Goal: Task Accomplishment & Management: Use online tool/utility

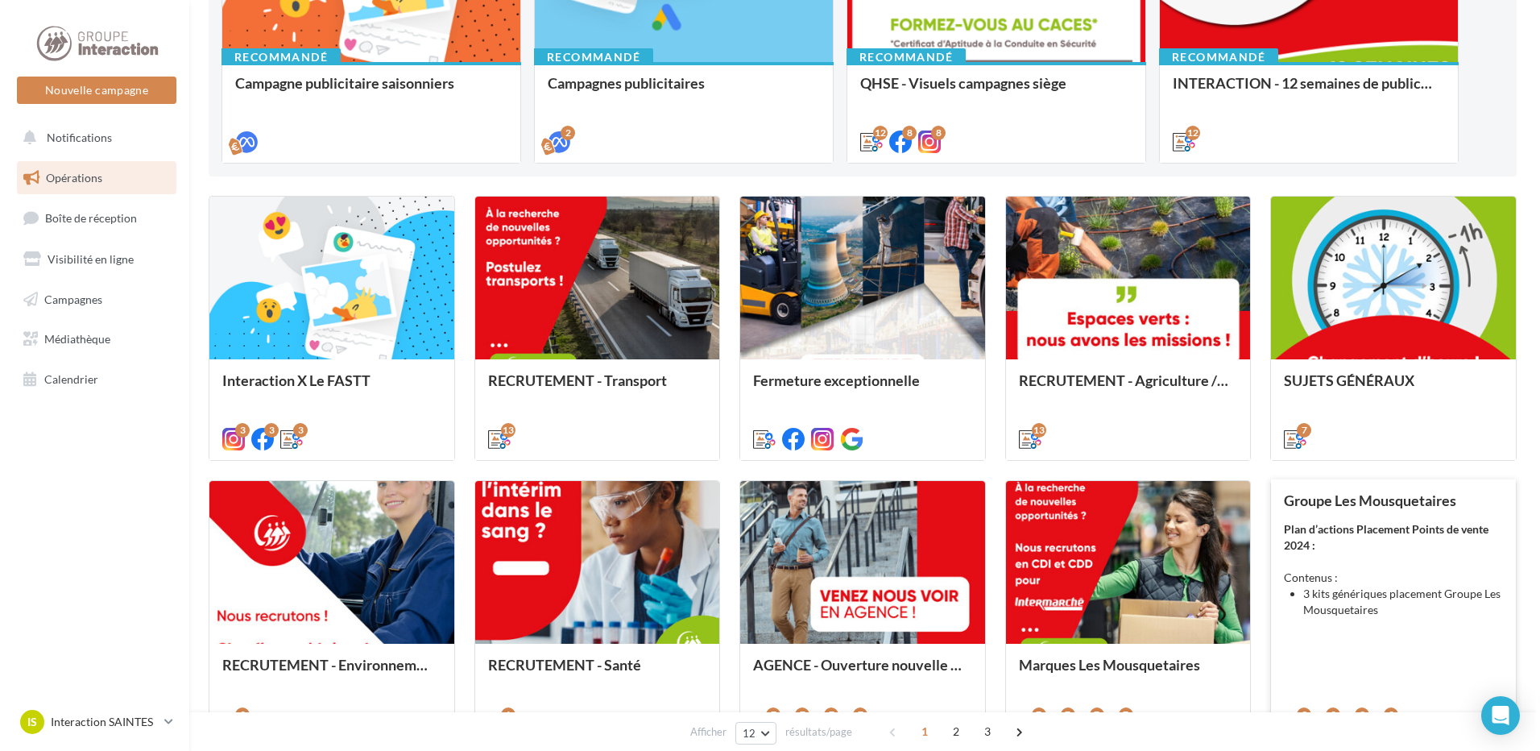
scroll to position [483, 0]
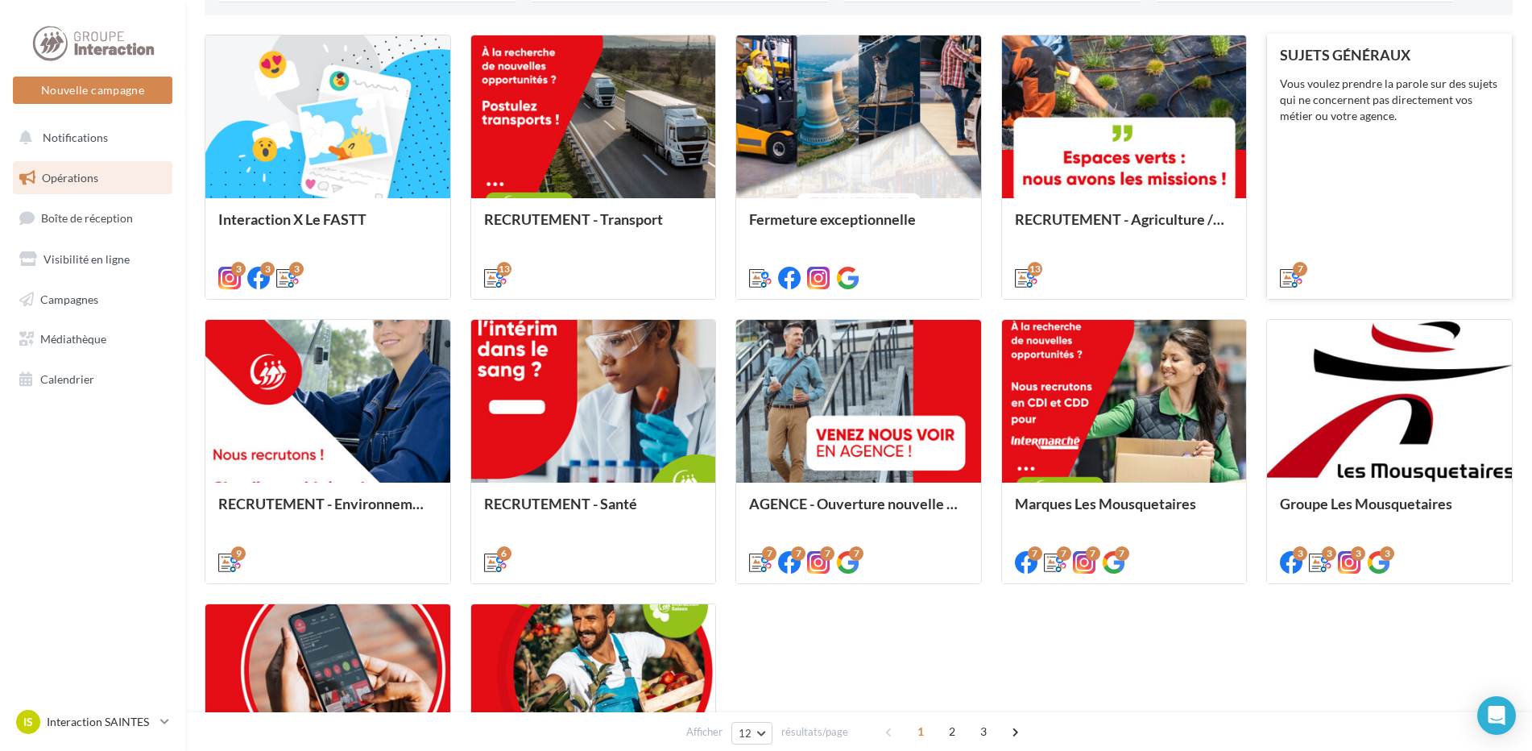
click at [1369, 180] on div "SUJETS GÉNÉRAUX Vous voulez prendre la parole sur des sujets qui ne concernent …" at bounding box center [1389, 166] width 219 height 238
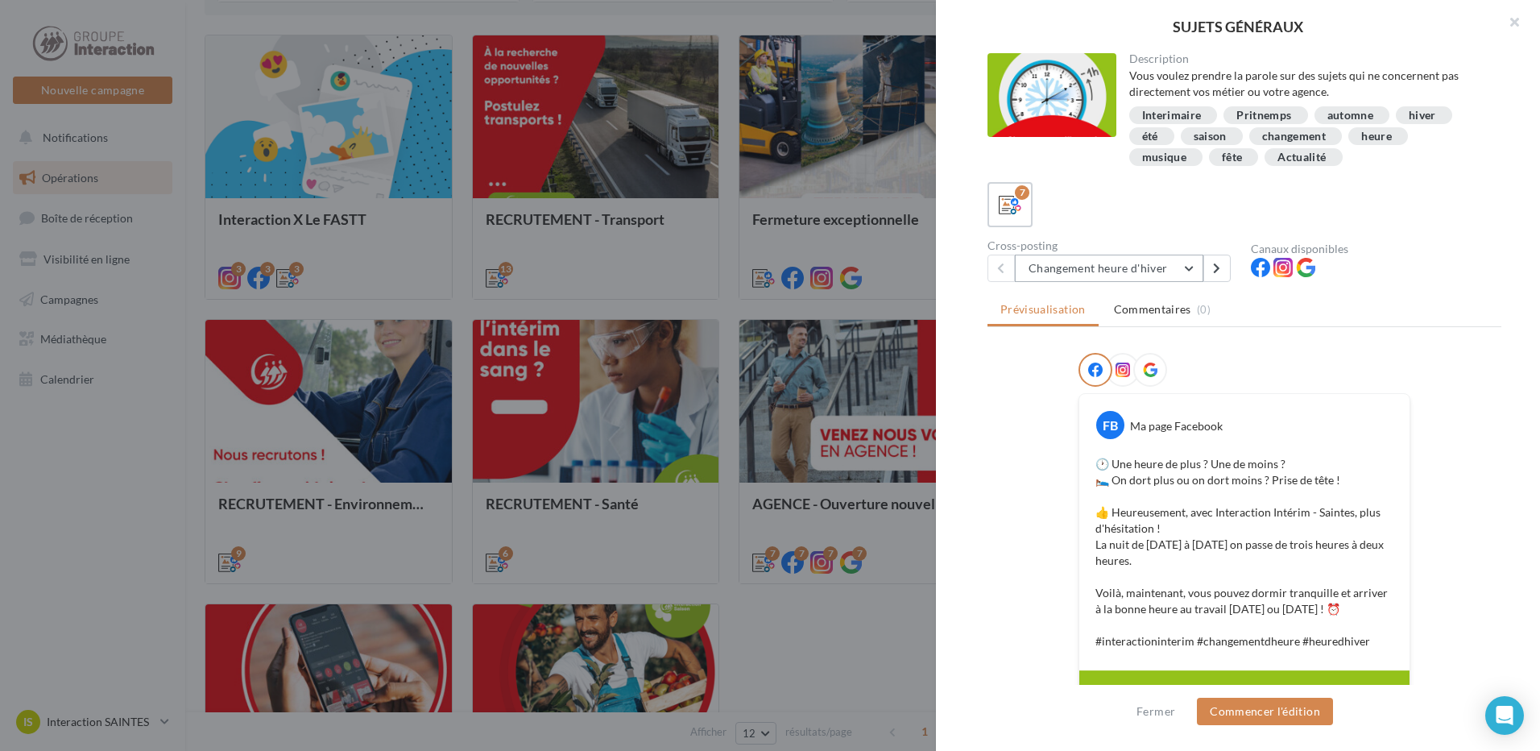
click at [1187, 267] on button "Changement heure d'hiver" at bounding box center [1109, 268] width 189 height 27
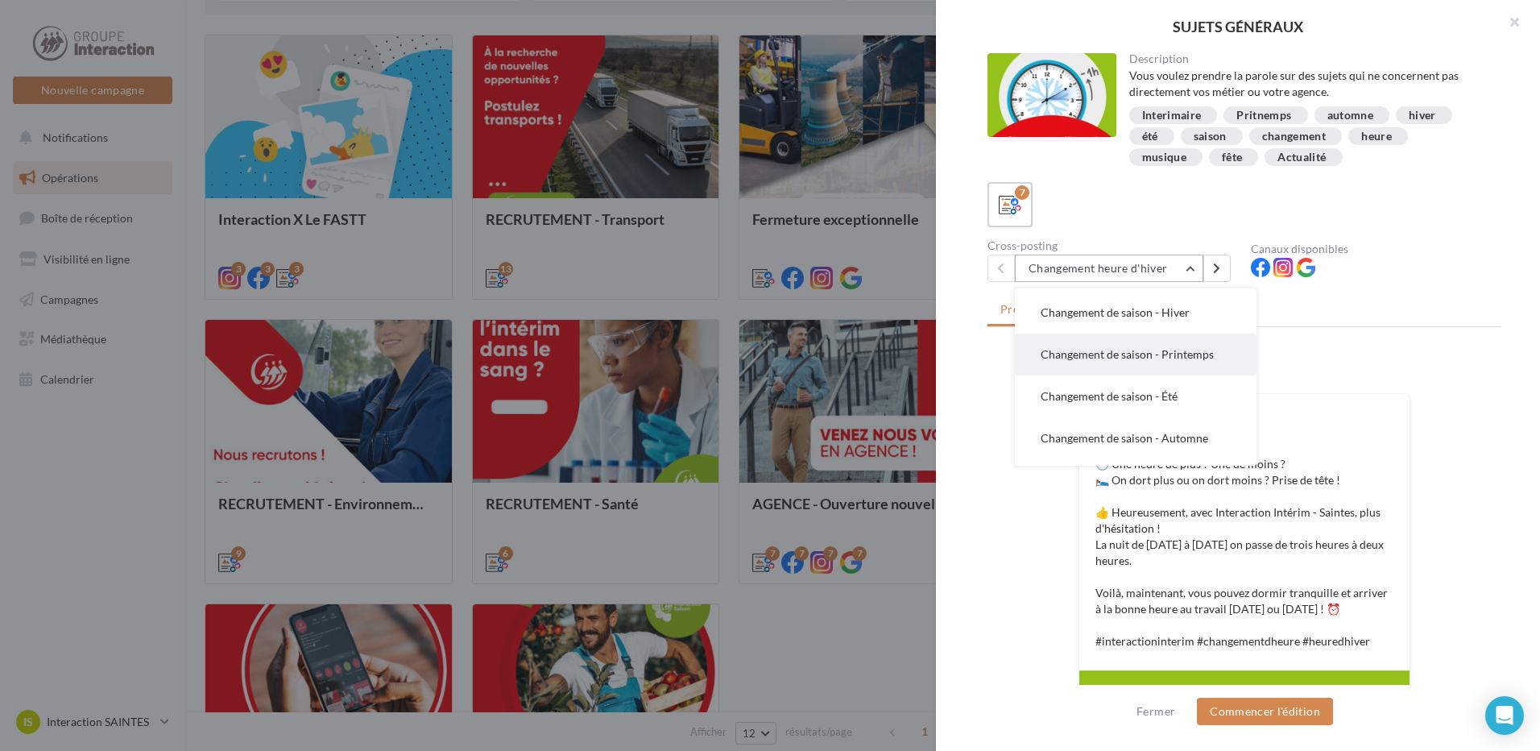
scroll to position [116, 0]
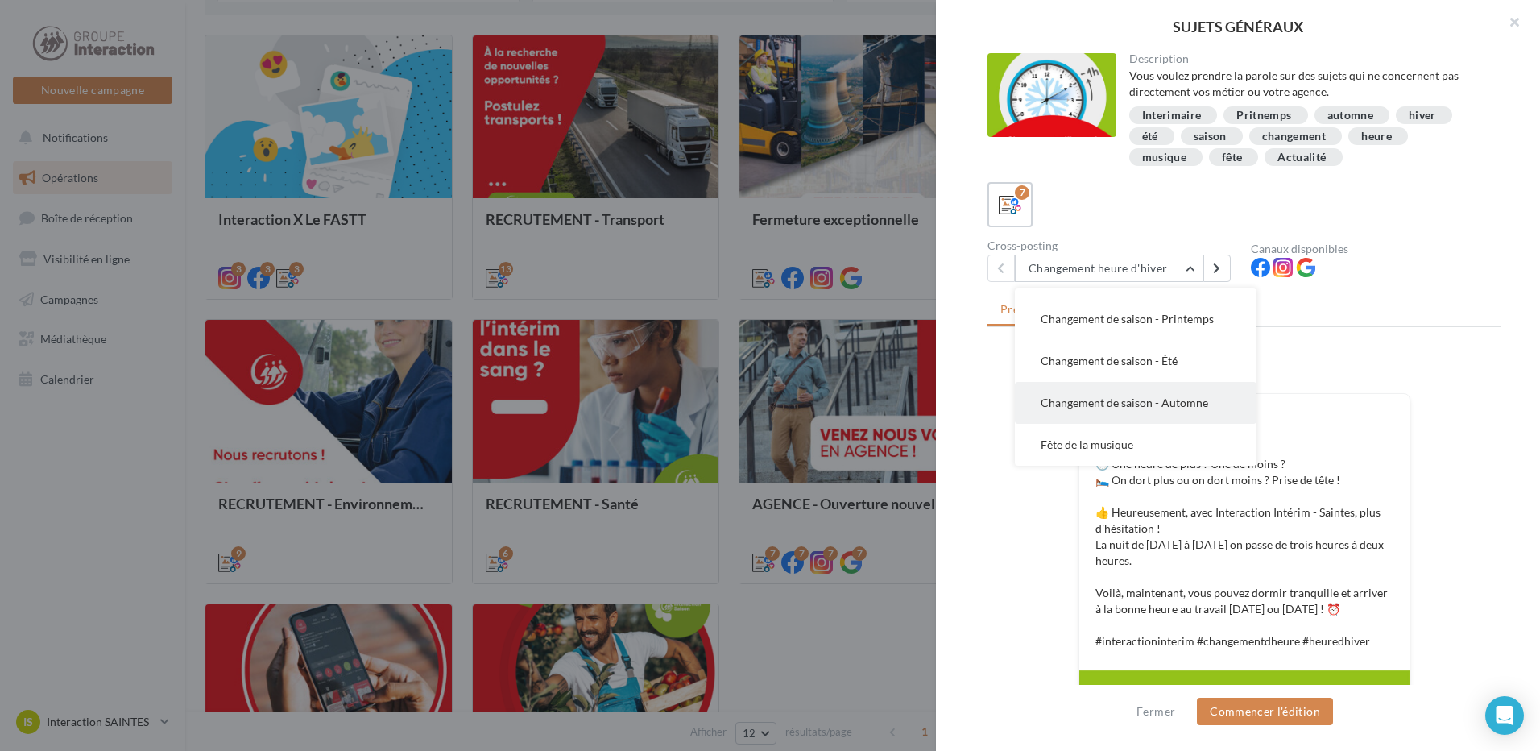
click at [1174, 398] on span "Changement de saison - Automne" at bounding box center [1125, 403] width 168 height 14
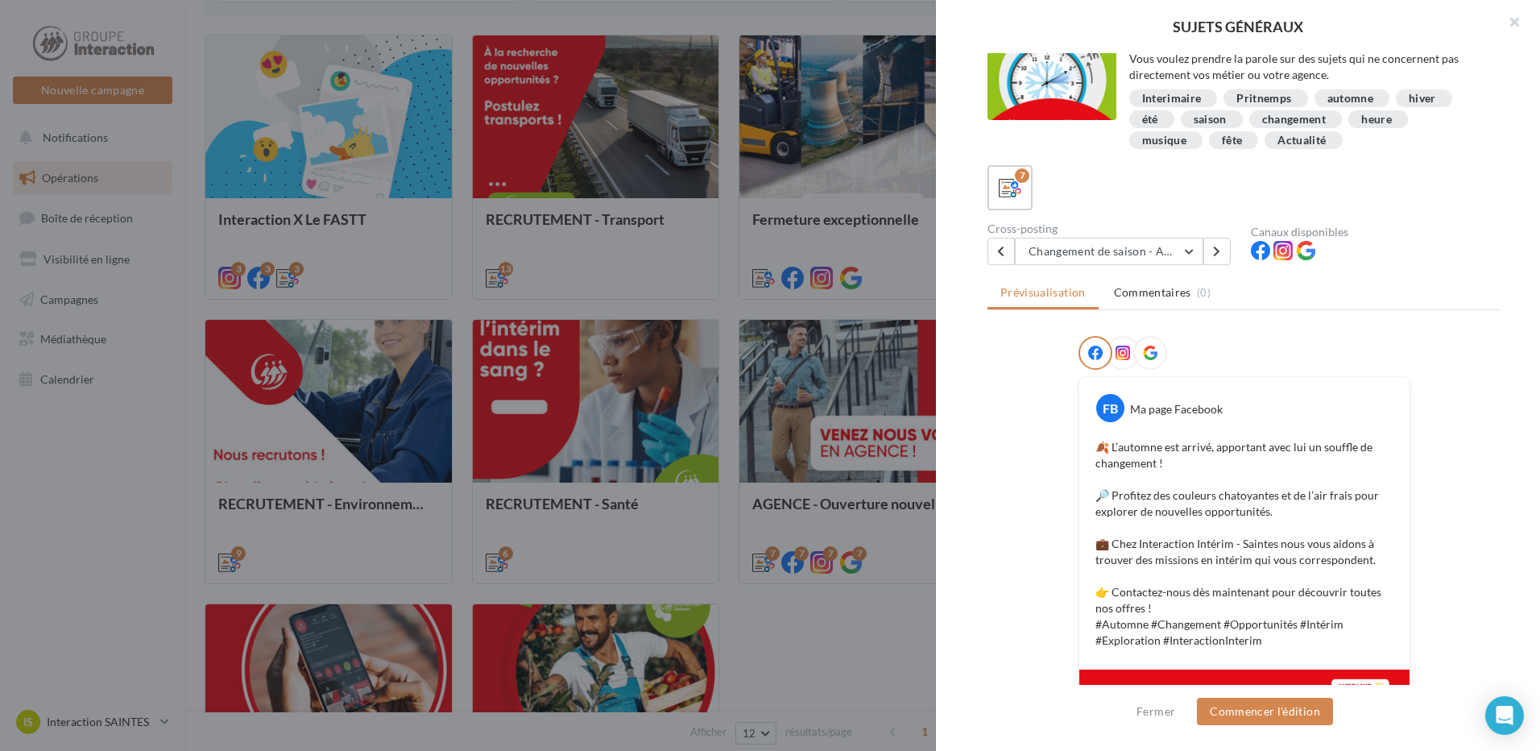
scroll to position [0, 0]
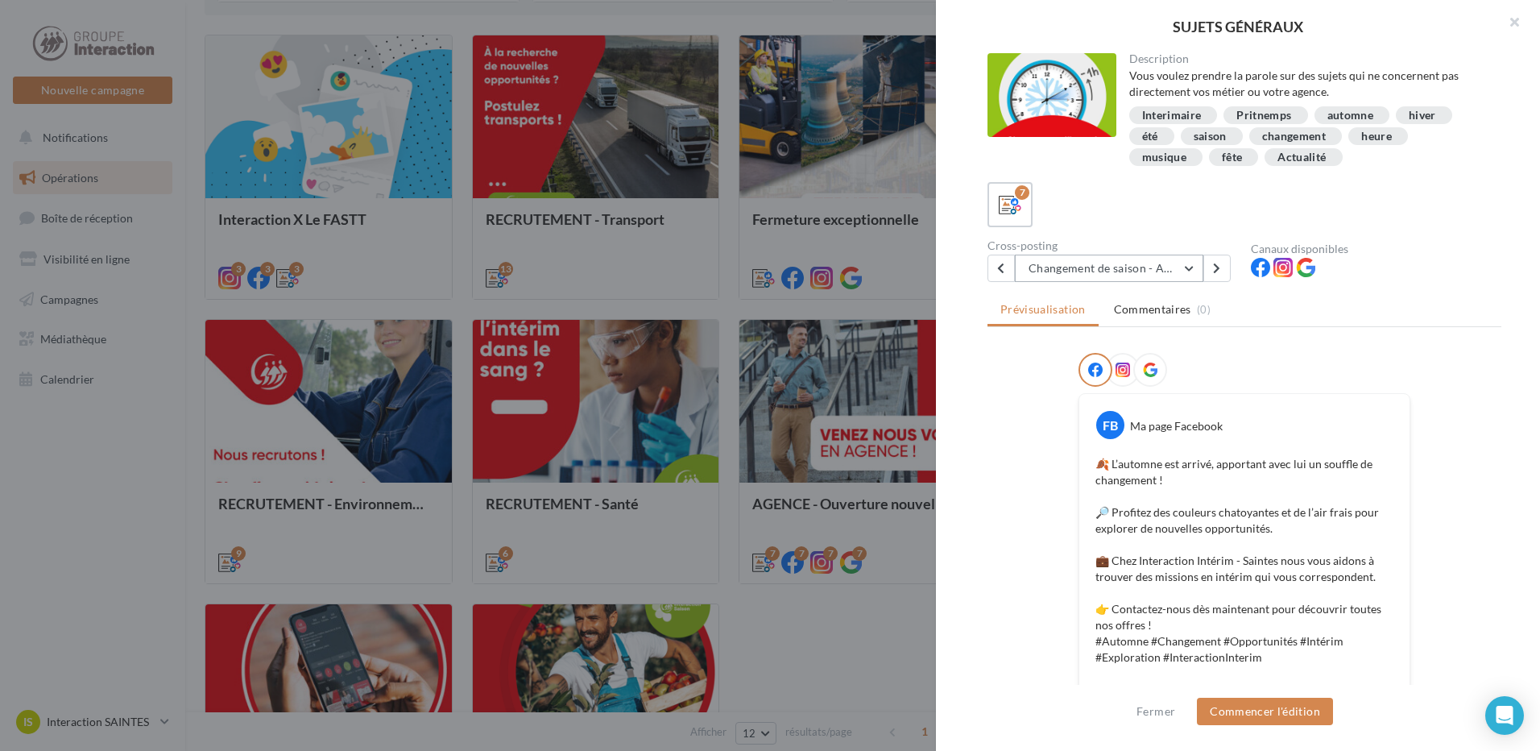
click at [1197, 261] on button "Changement de saison - Automne" at bounding box center [1109, 268] width 189 height 27
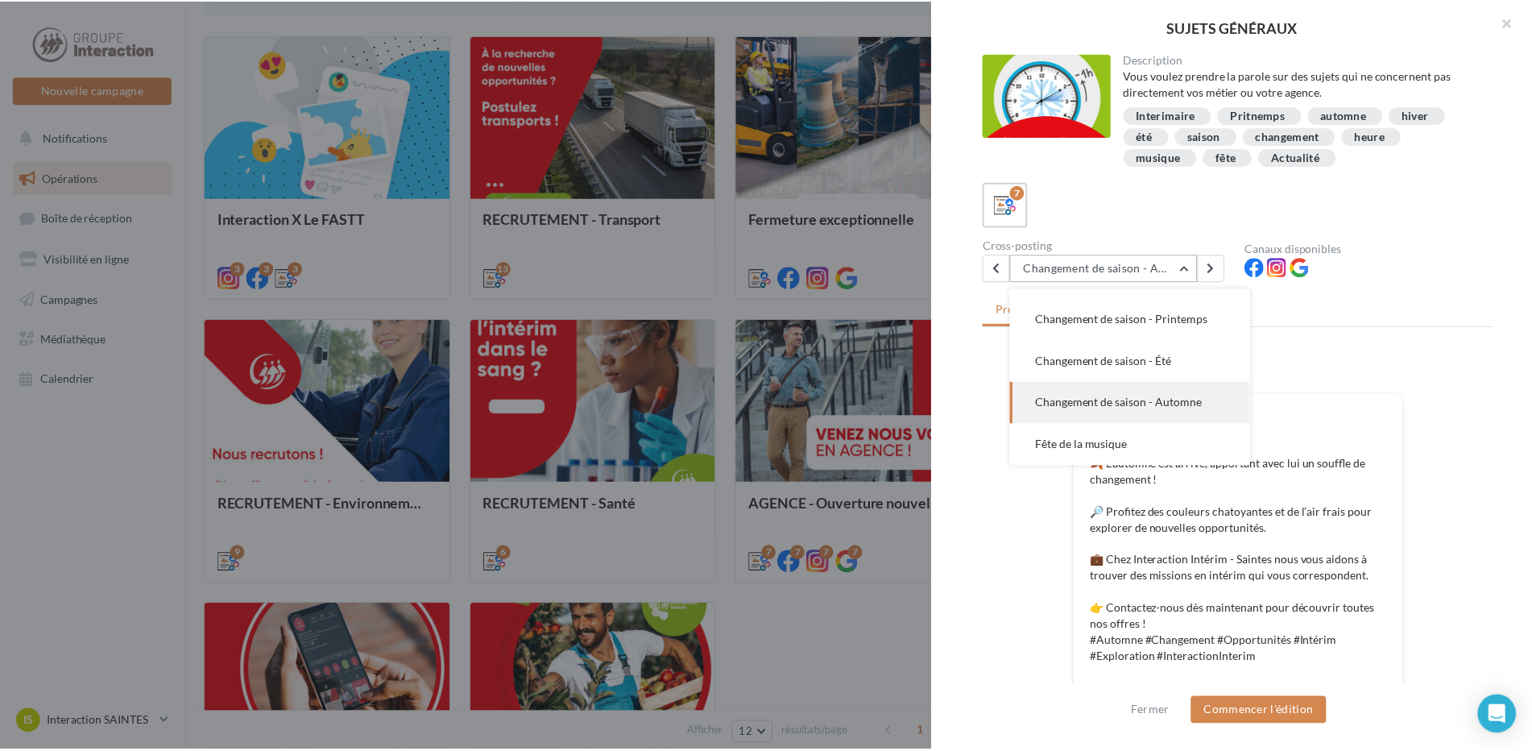
scroll to position [81, 0]
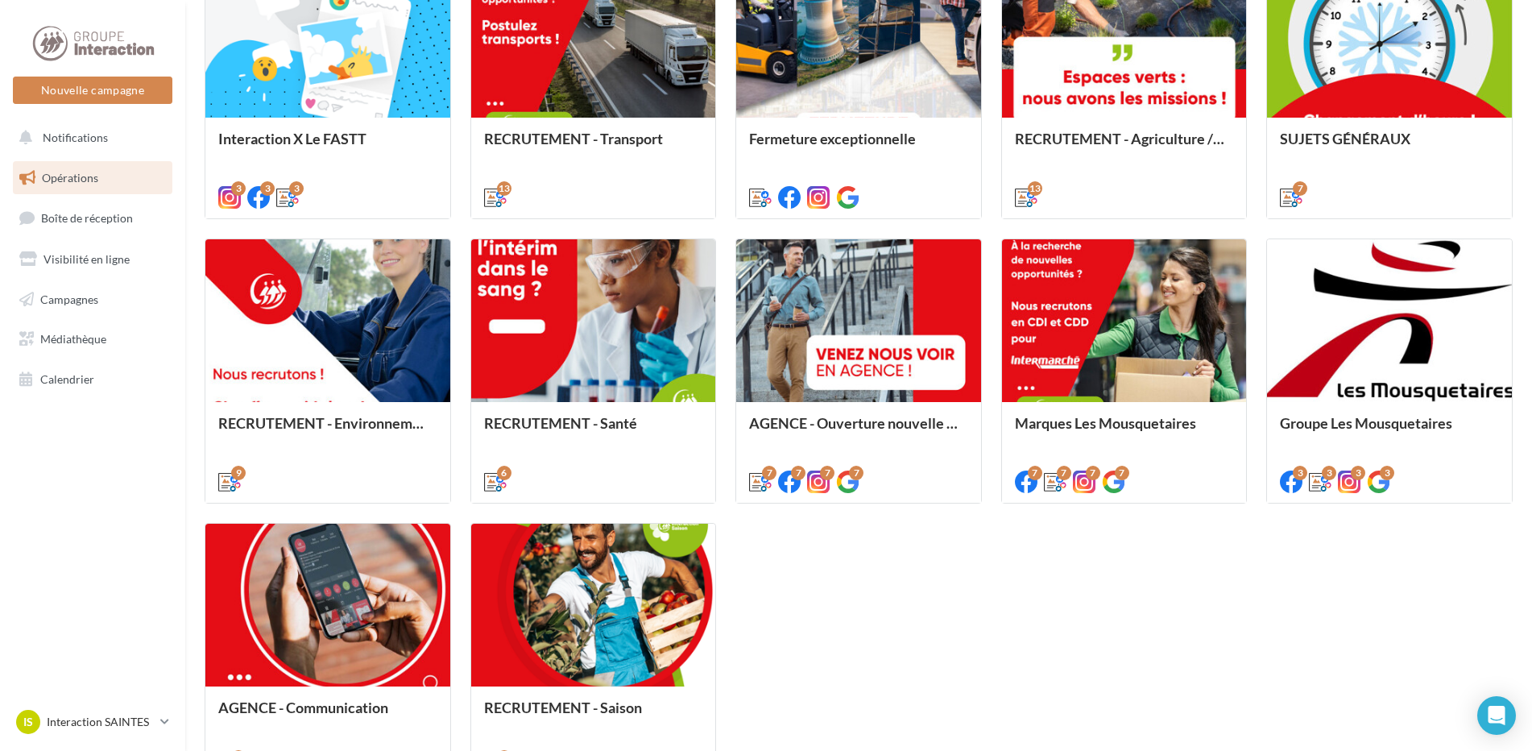
scroll to position [725, 0]
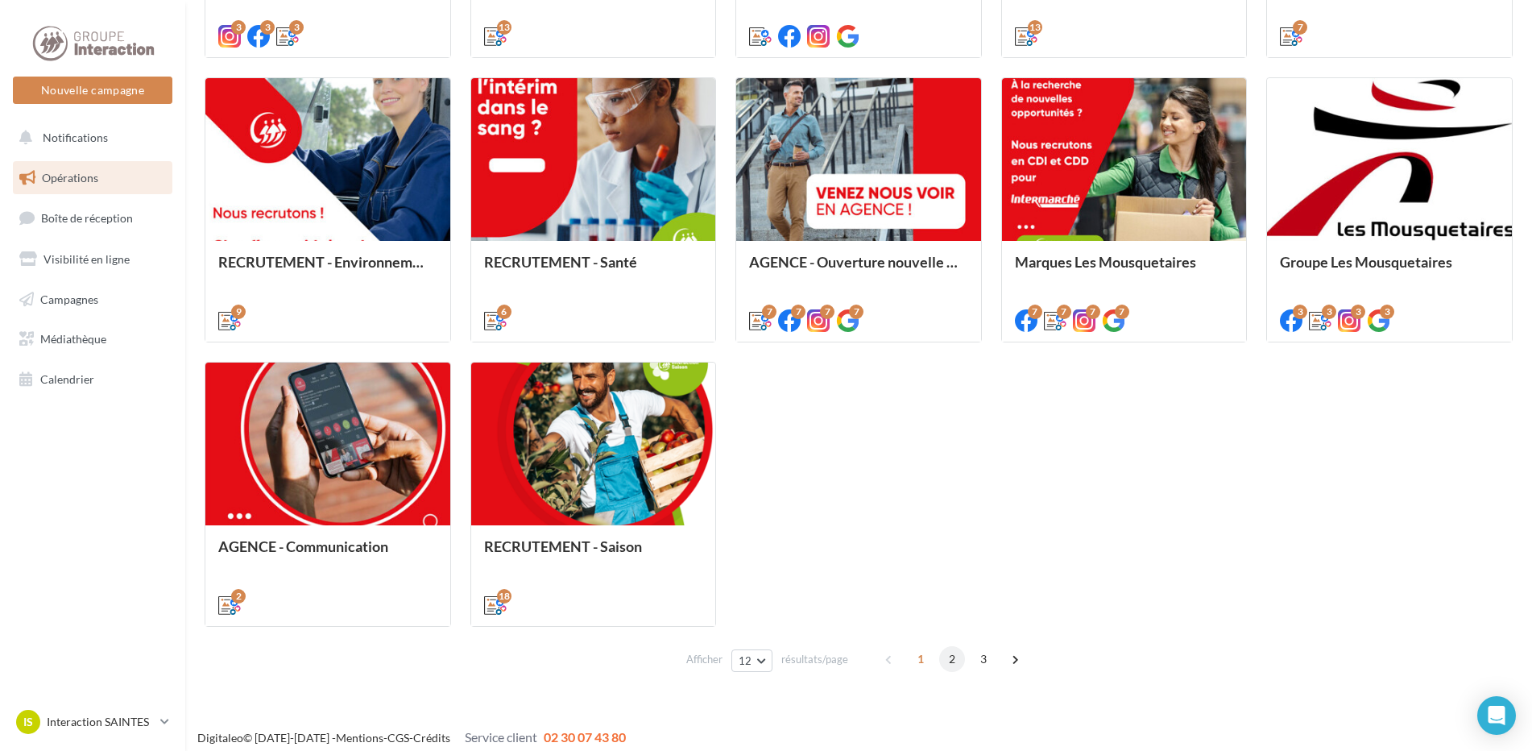
click at [951, 662] on span "2" at bounding box center [952, 659] width 26 height 26
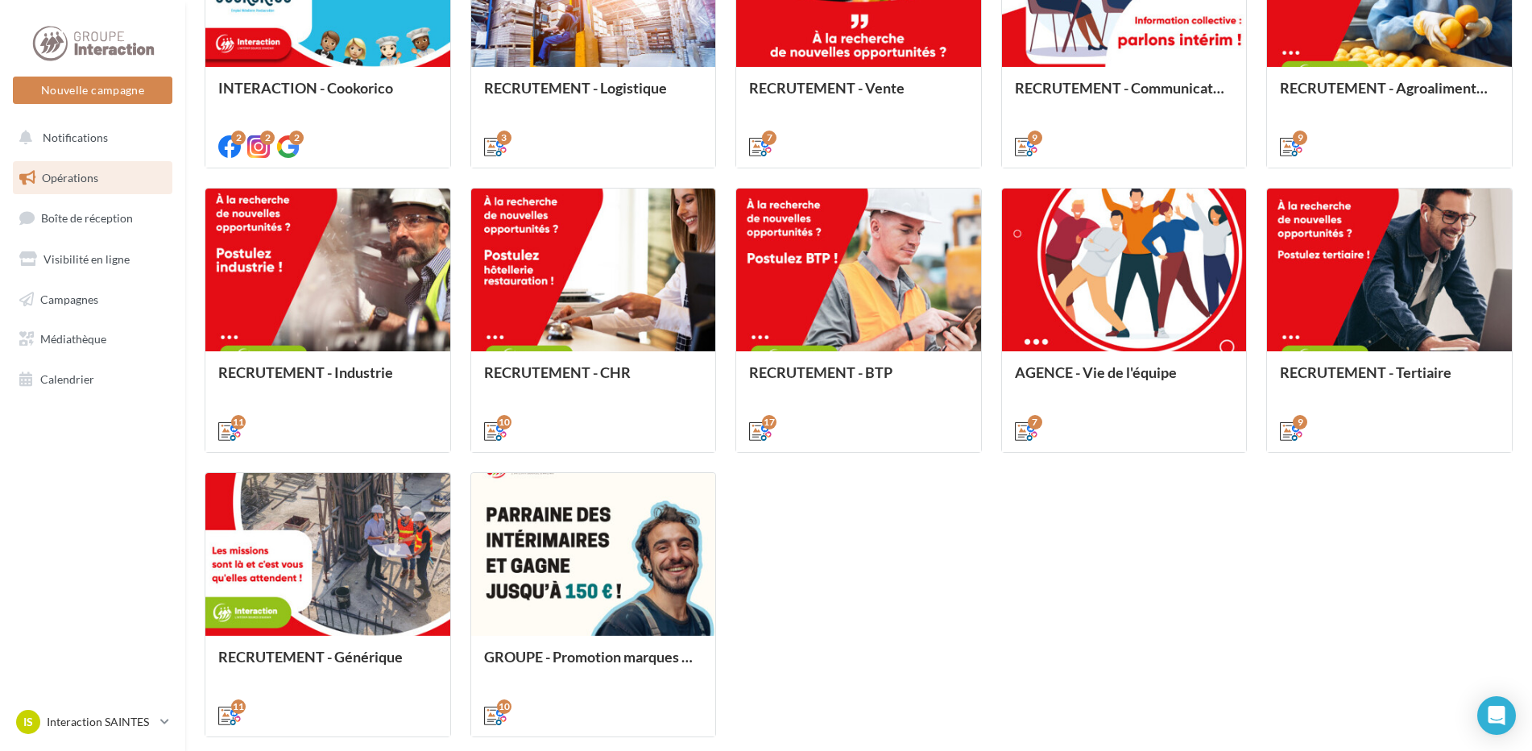
scroll to position [695, 0]
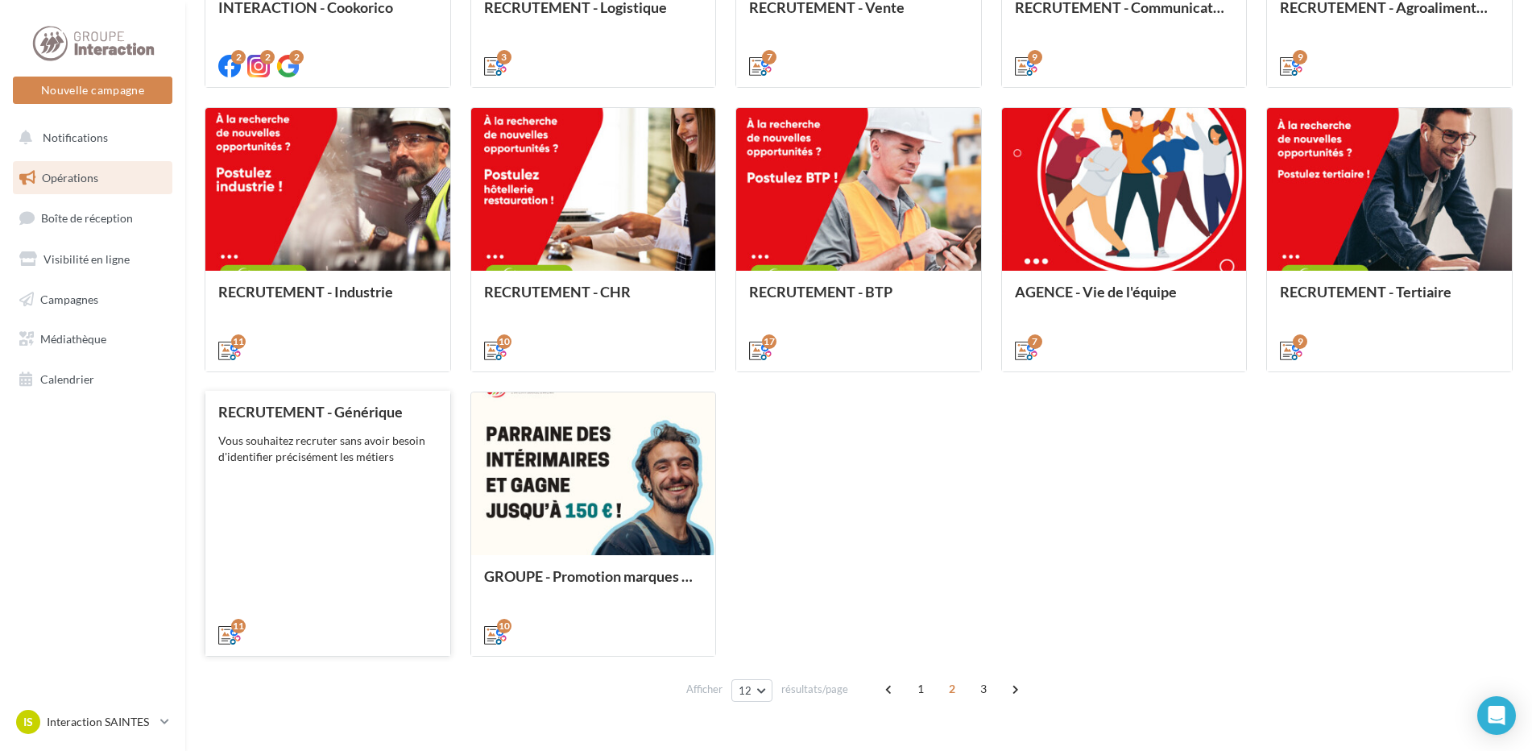
click at [353, 481] on div "RECRUTEMENT - Générique Vous souhaitez recruter sans avoir besoin d'identifier …" at bounding box center [327, 523] width 219 height 238
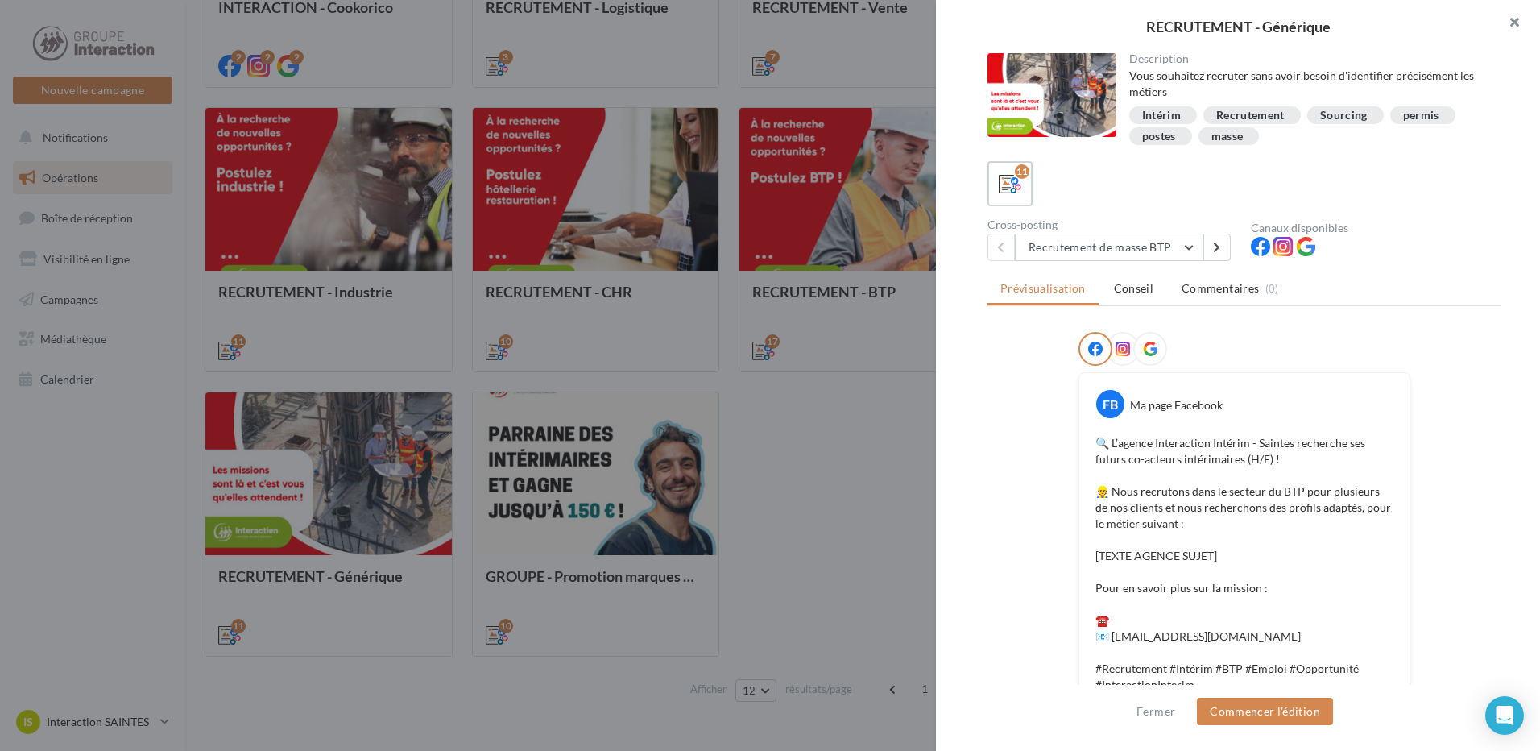
click at [1521, 19] on button "button" at bounding box center [1508, 24] width 64 height 48
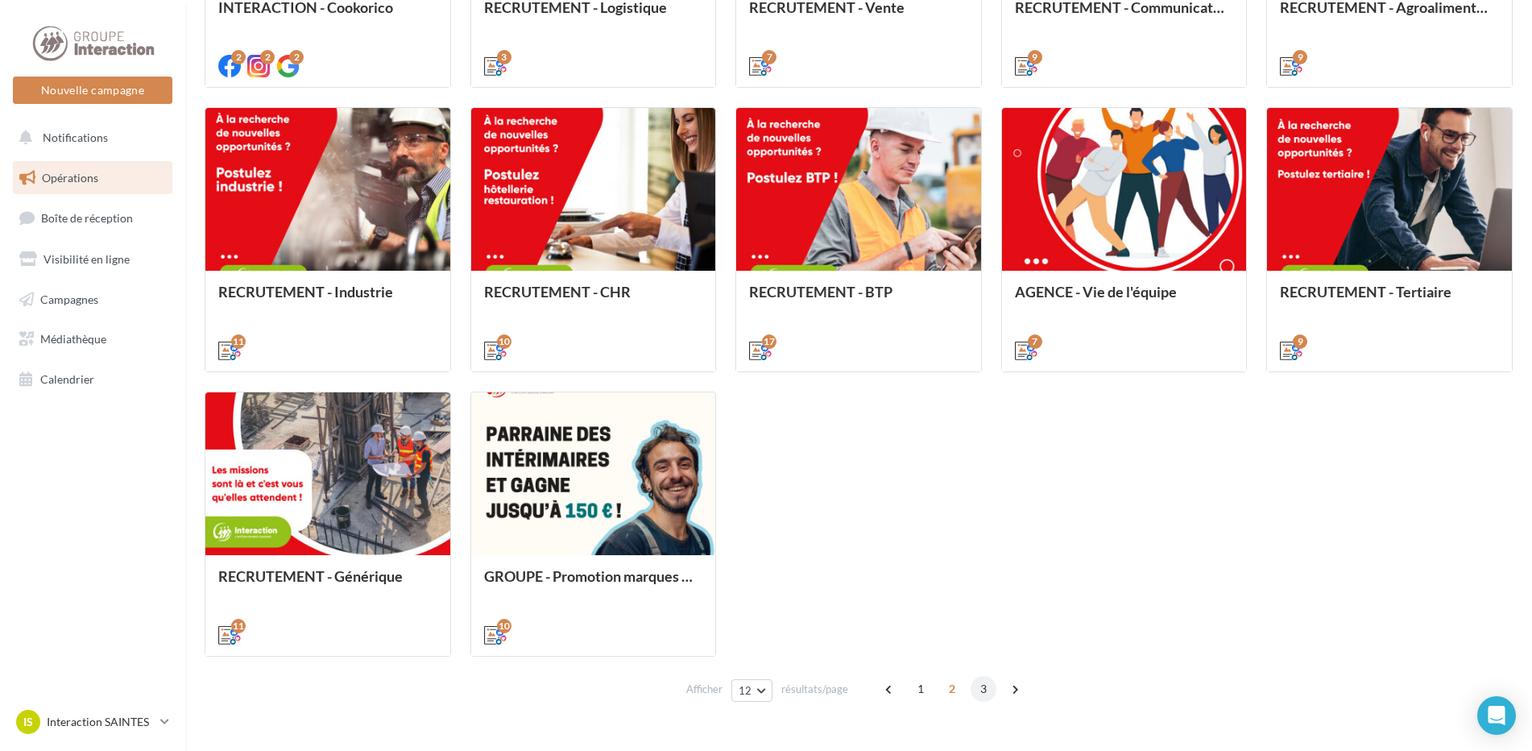
click at [988, 692] on span "3" at bounding box center [984, 689] width 26 height 26
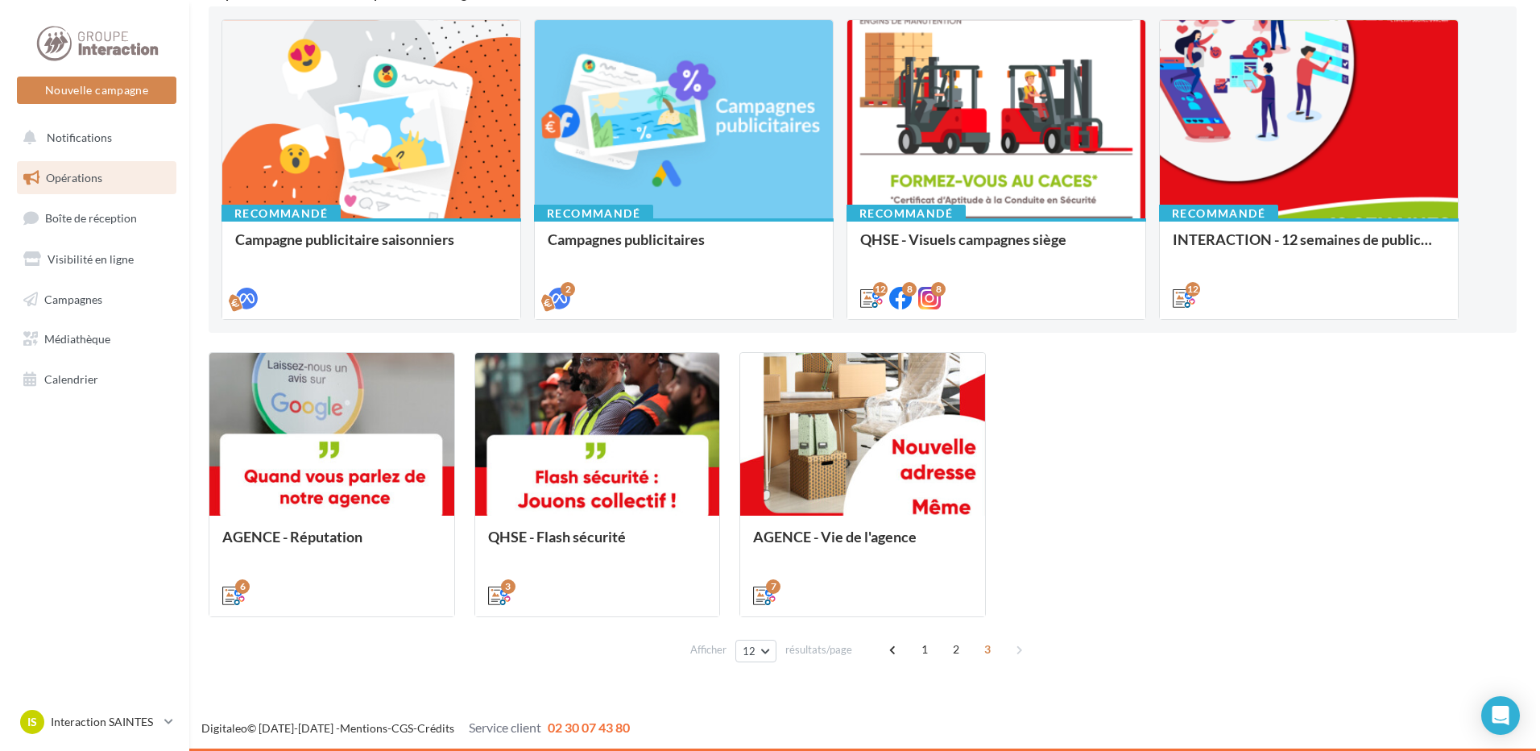
scroll to position [166, 0]
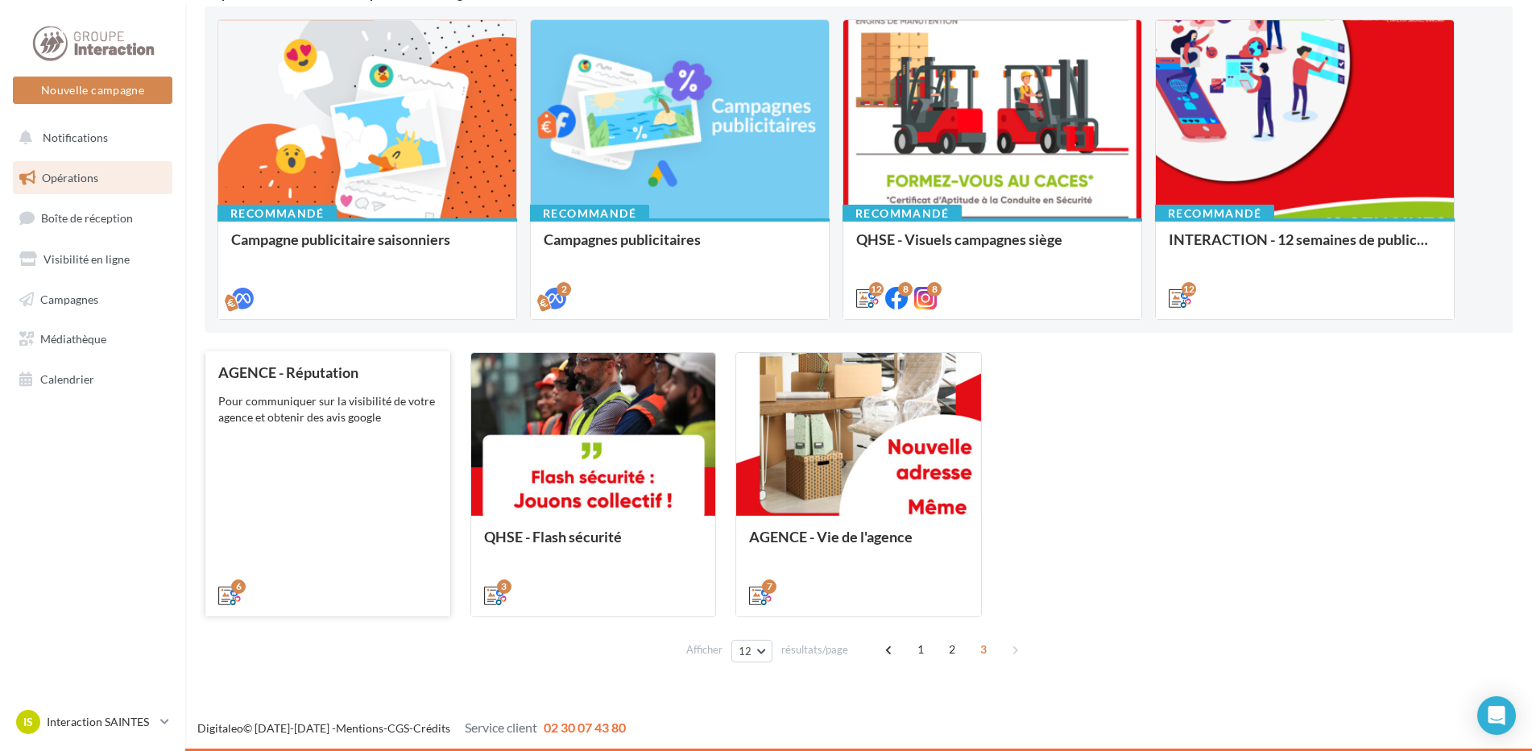
click at [298, 514] on div "AGENCE - Réputation Pour communiquer sur la visibilité de votre agence et obten…" at bounding box center [327, 483] width 219 height 238
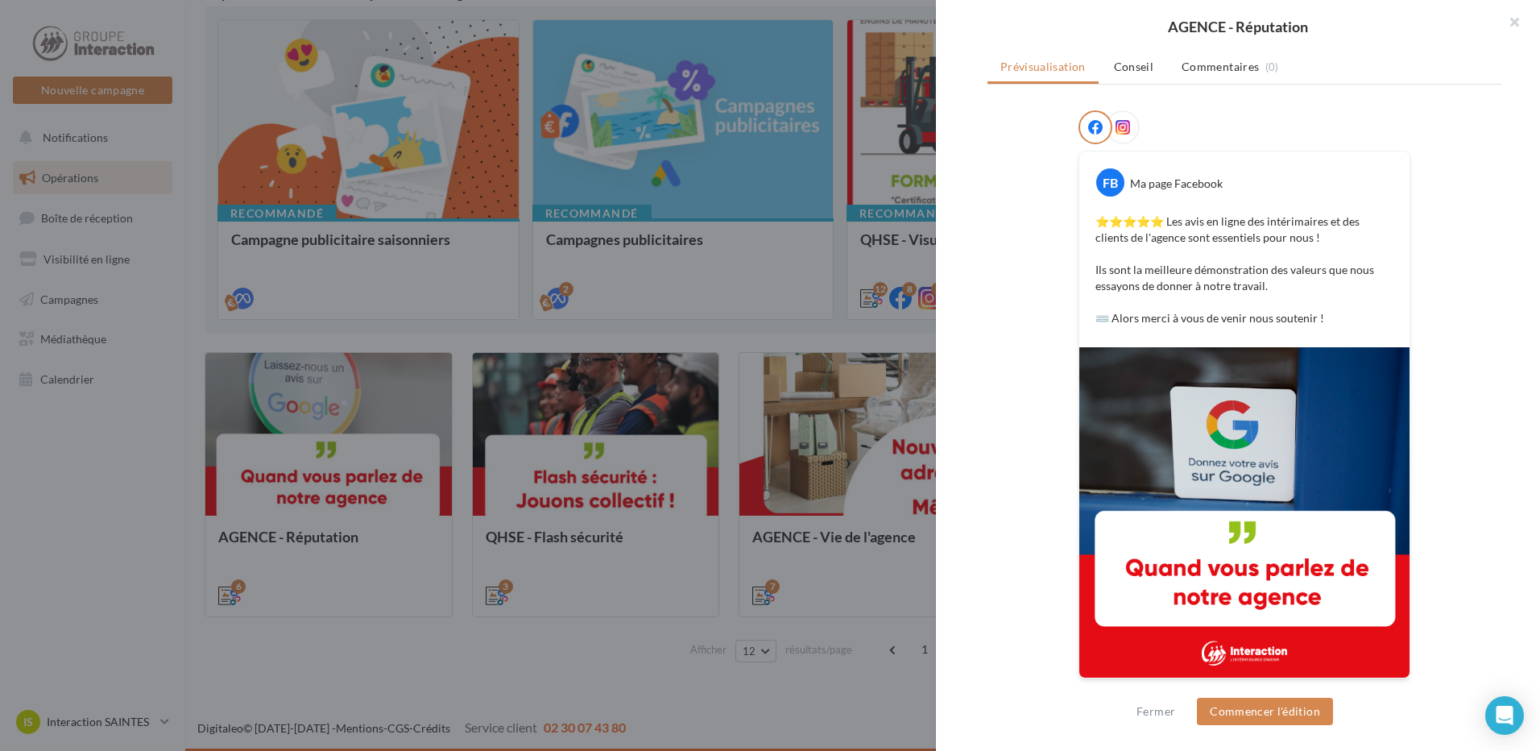
scroll to position [0, 0]
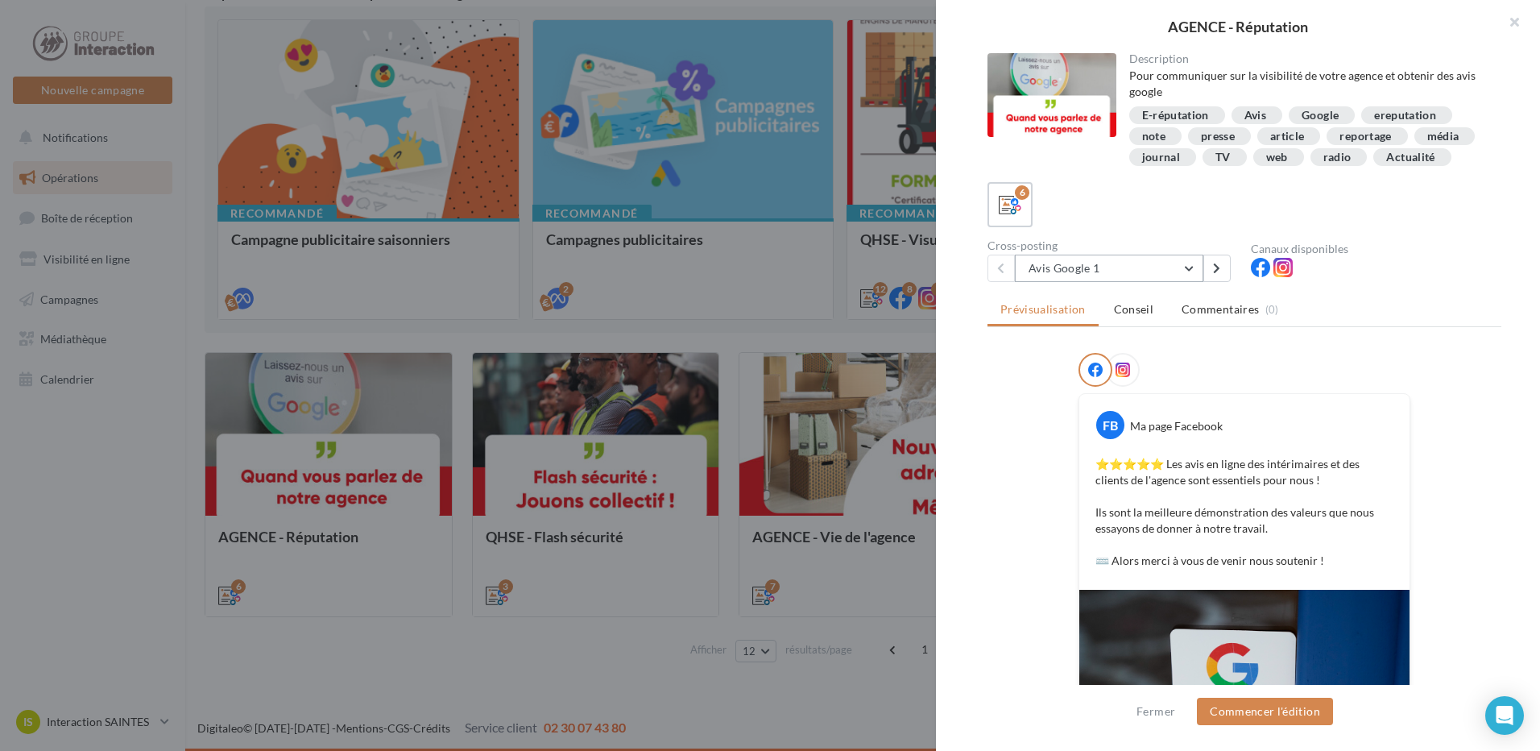
click at [1183, 282] on button "Avis Google 1" at bounding box center [1109, 268] width 189 height 27
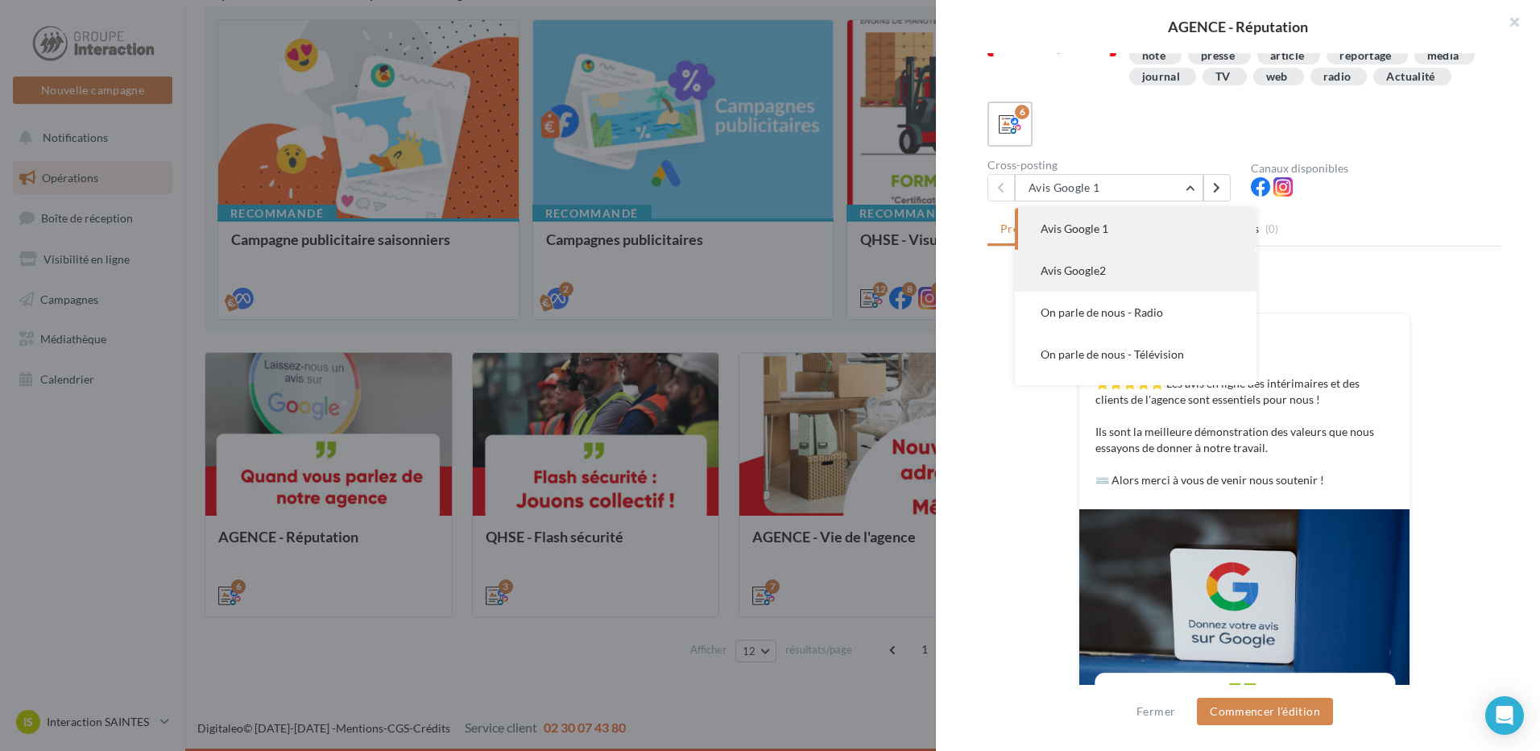
click at [1134, 286] on button "Avis Google2" at bounding box center [1136, 271] width 242 height 42
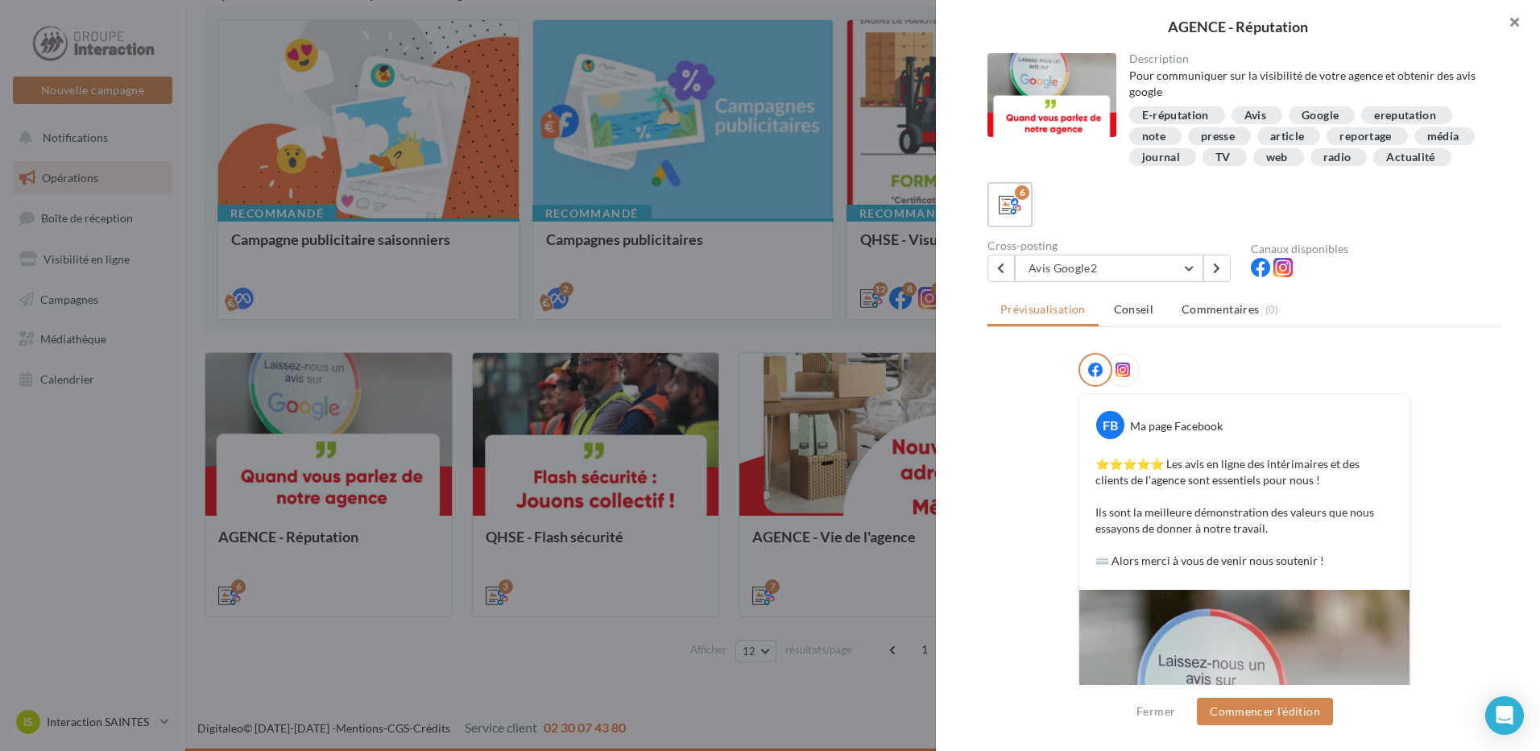
click at [1523, 19] on button "button" at bounding box center [1508, 24] width 64 height 48
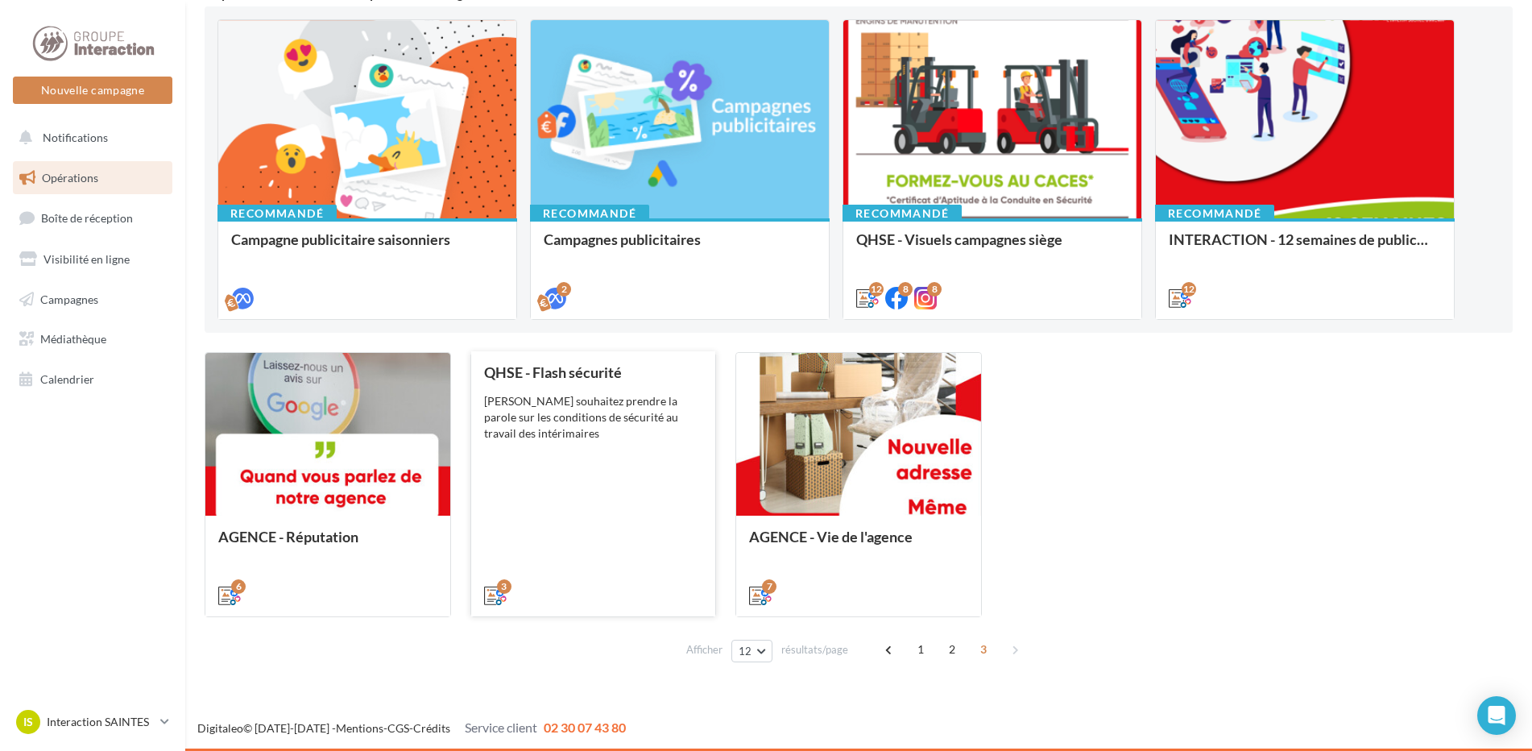
click at [603, 538] on div "QHSE - Flash sécurité Vous souhaitez prendre la parole sur les conditions de sé…" at bounding box center [593, 483] width 219 height 238
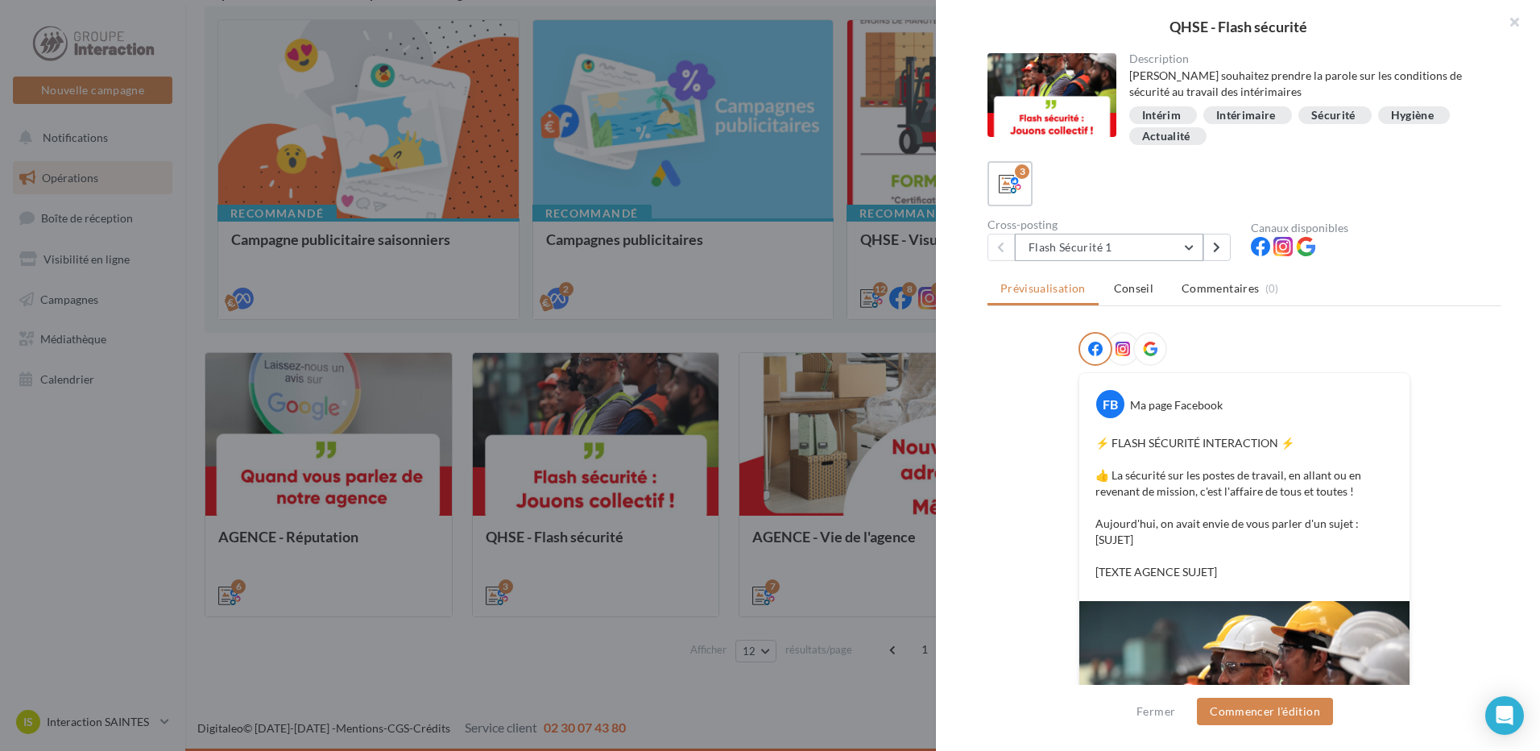
click at [1194, 247] on button "Flash Sécurité 1" at bounding box center [1109, 247] width 189 height 27
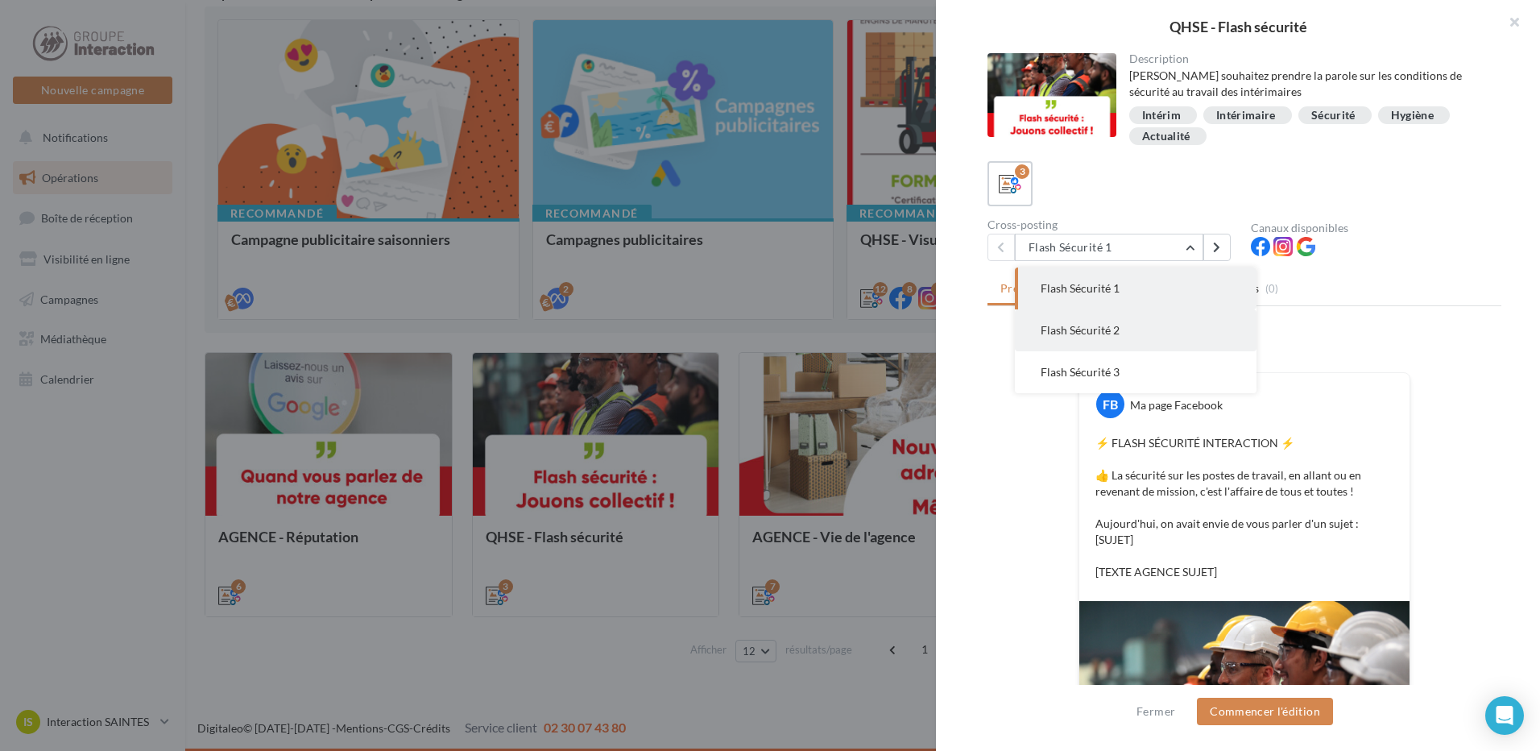
click at [1125, 340] on button "Flash Sécurité 2" at bounding box center [1136, 330] width 242 height 42
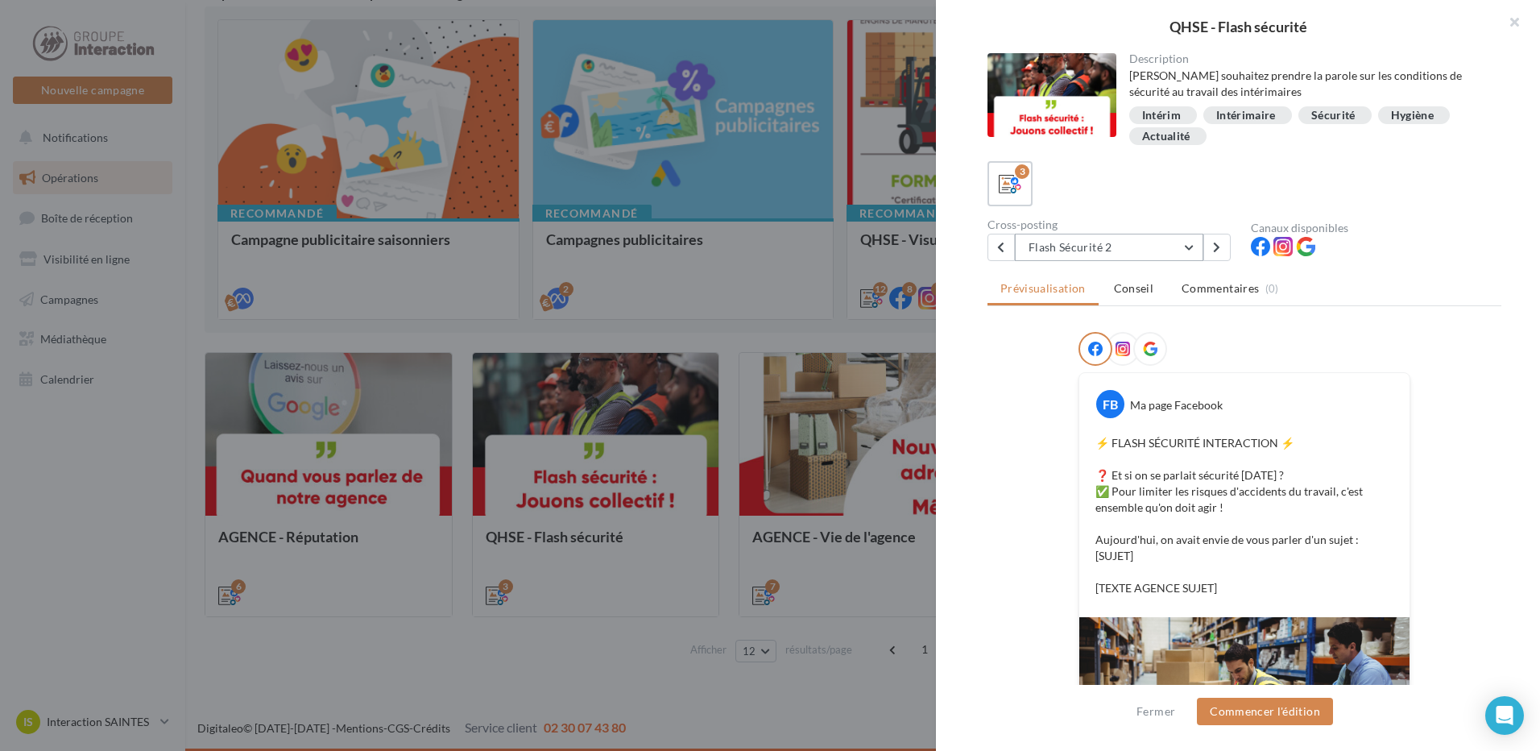
click at [1046, 245] on button "Flash Sécurité 2" at bounding box center [1109, 247] width 189 height 27
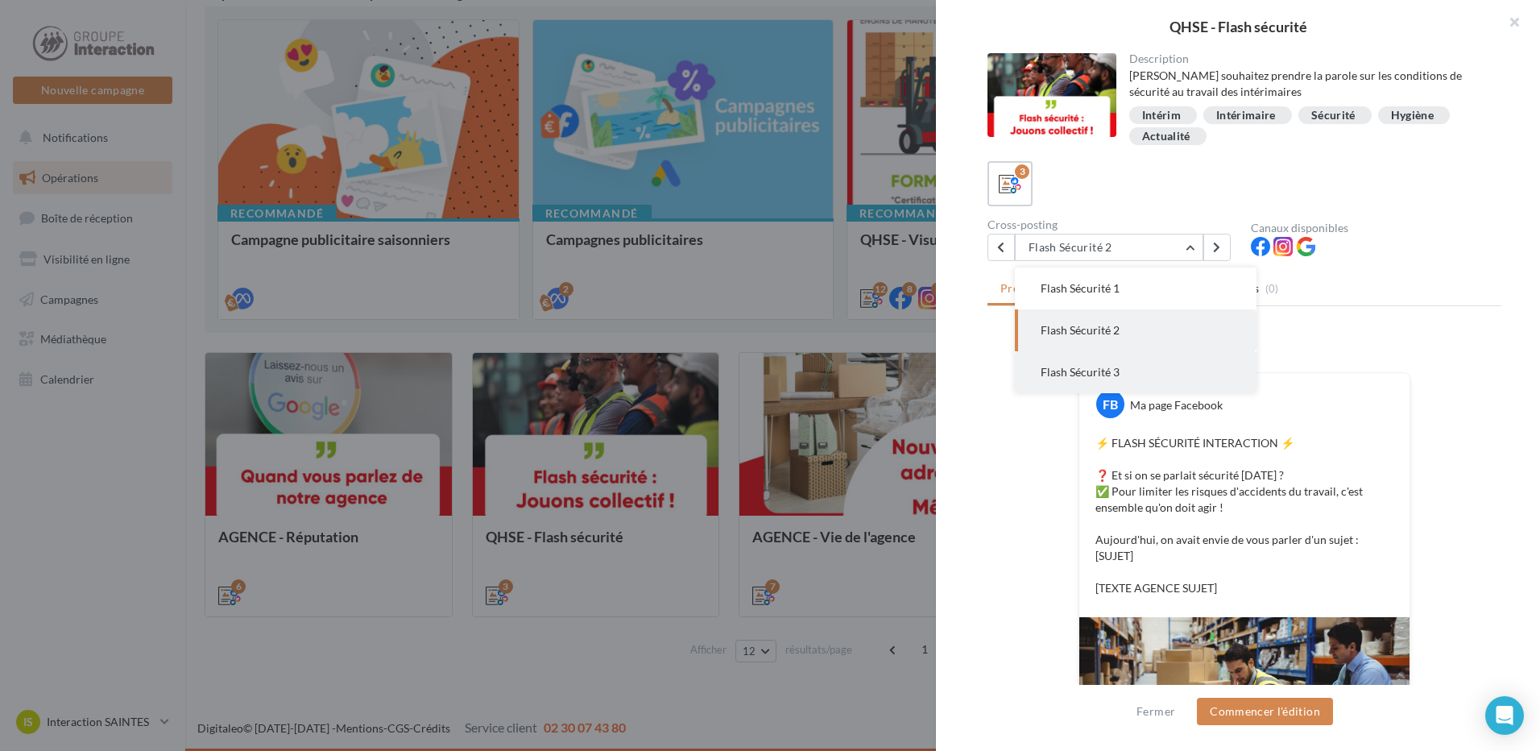
click at [1050, 370] on span "Flash Sécurité 3" at bounding box center [1080, 372] width 79 height 14
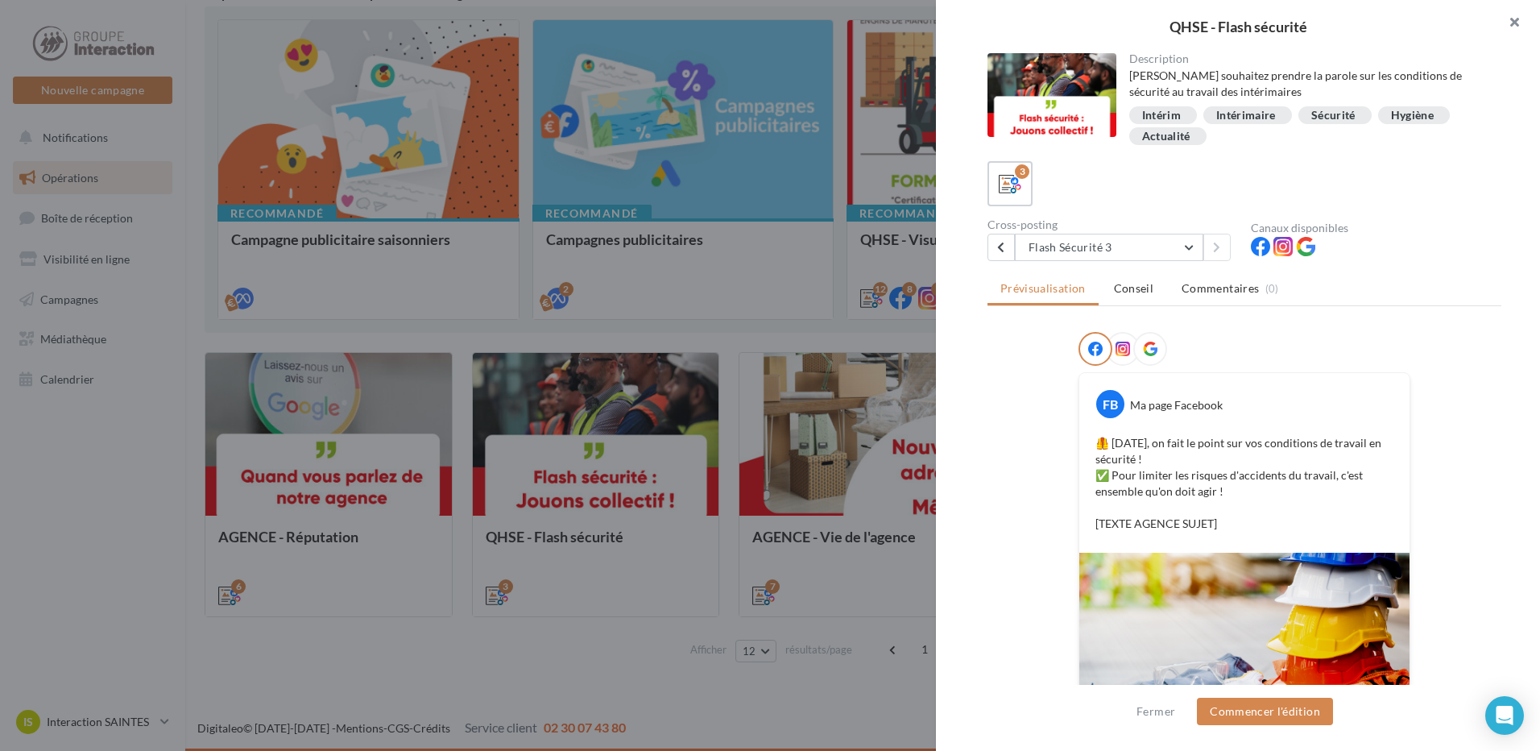
click at [1518, 23] on button "button" at bounding box center [1508, 24] width 64 height 48
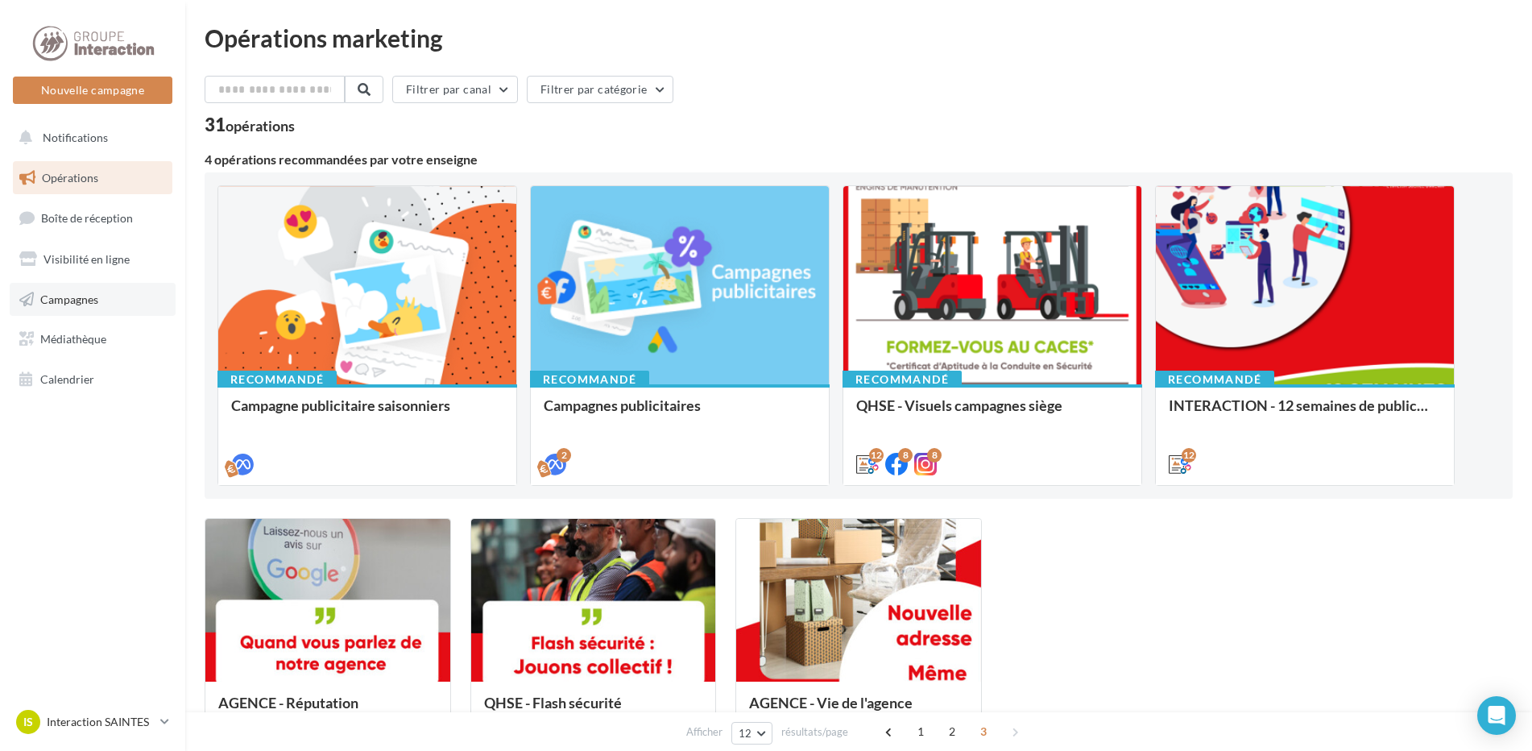
click at [93, 300] on span "Campagnes" at bounding box center [69, 299] width 58 height 14
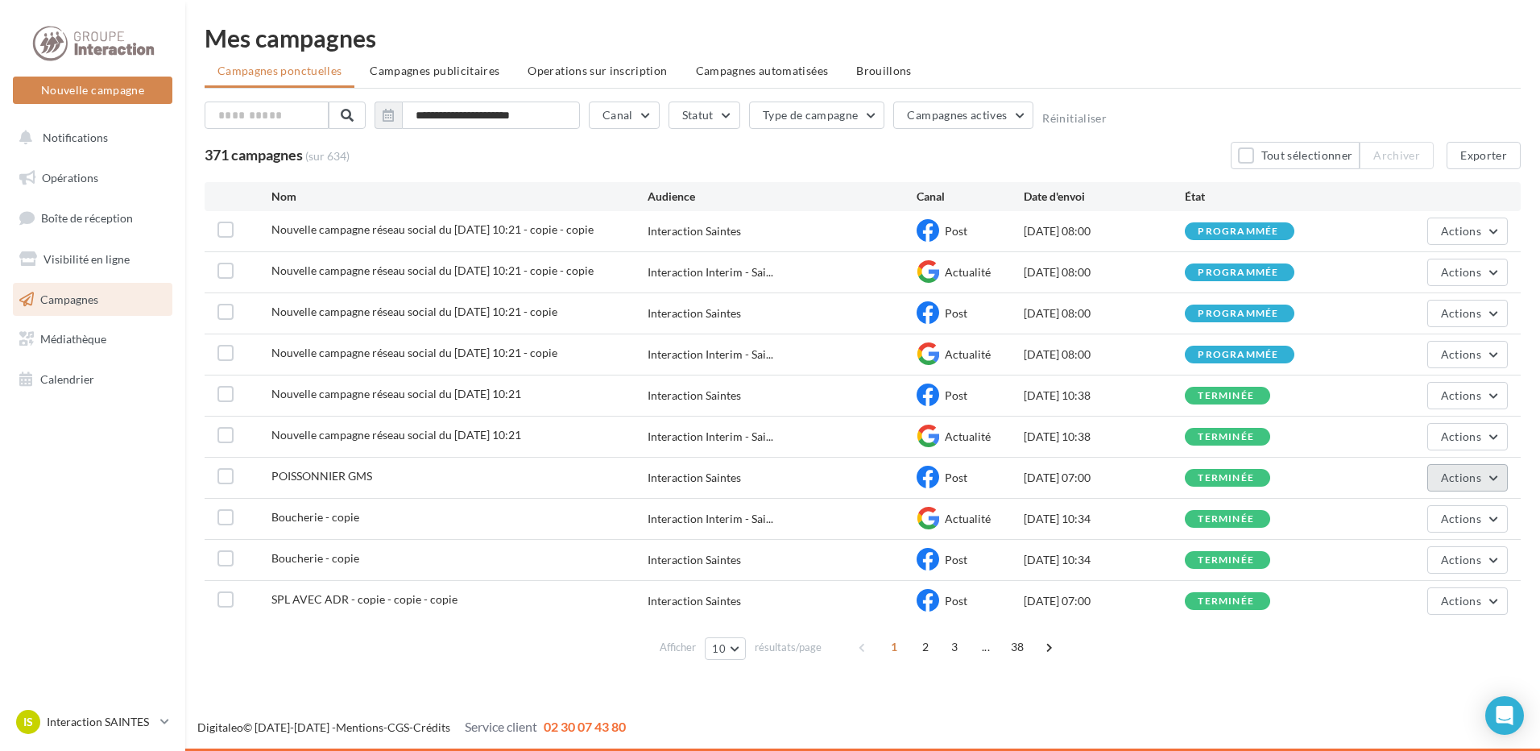
click at [1458, 478] on span "Actions" at bounding box center [1461, 477] width 40 height 14
click at [1444, 600] on button "Dupliquer" at bounding box center [1427, 599] width 161 height 42
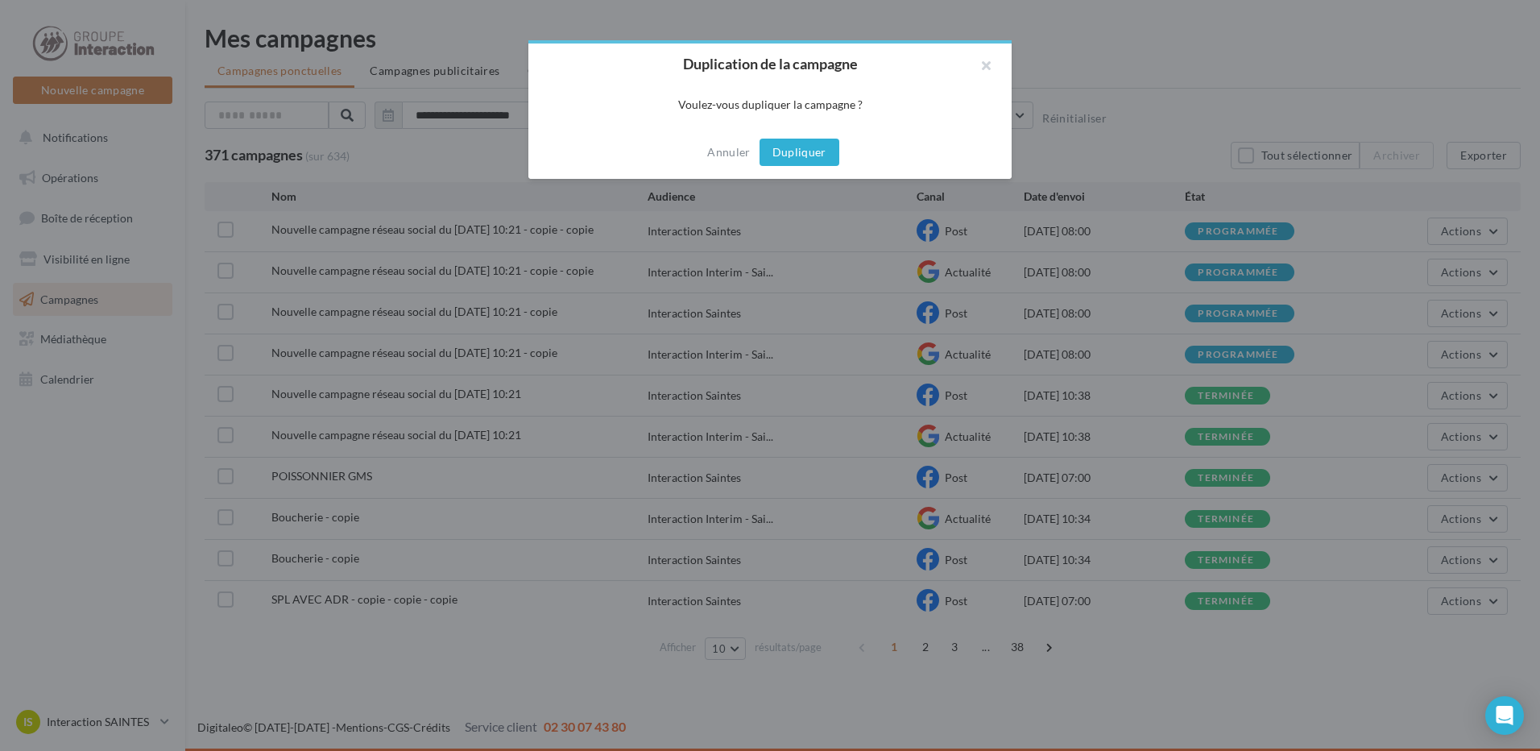
click at [820, 157] on button "Dupliquer" at bounding box center [800, 152] width 80 height 27
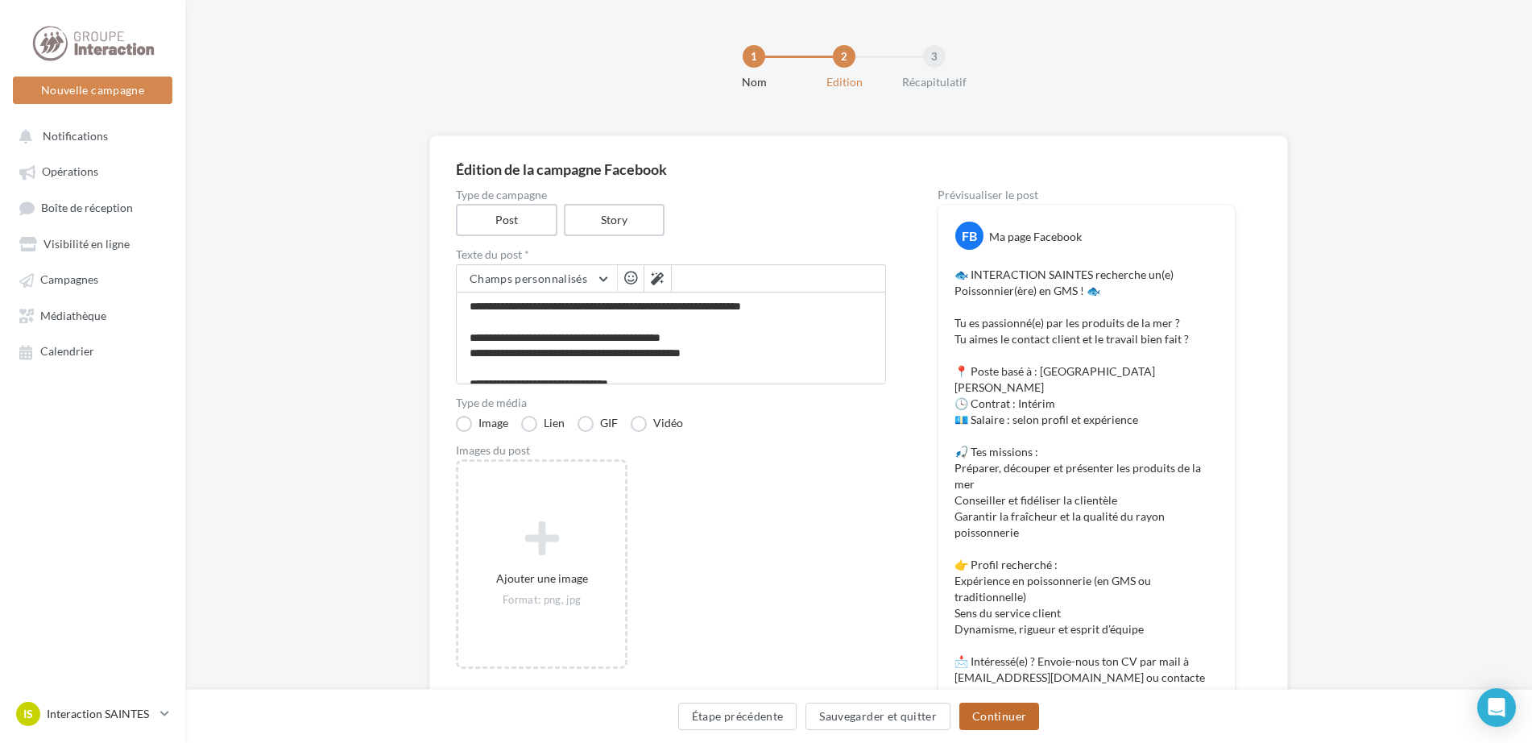
drag, startPoint x: 1013, startPoint y: 715, endPoint x: 1010, endPoint y: 691, distance: 24.4
click at [1013, 715] on button "Continuer" at bounding box center [999, 715] width 80 height 27
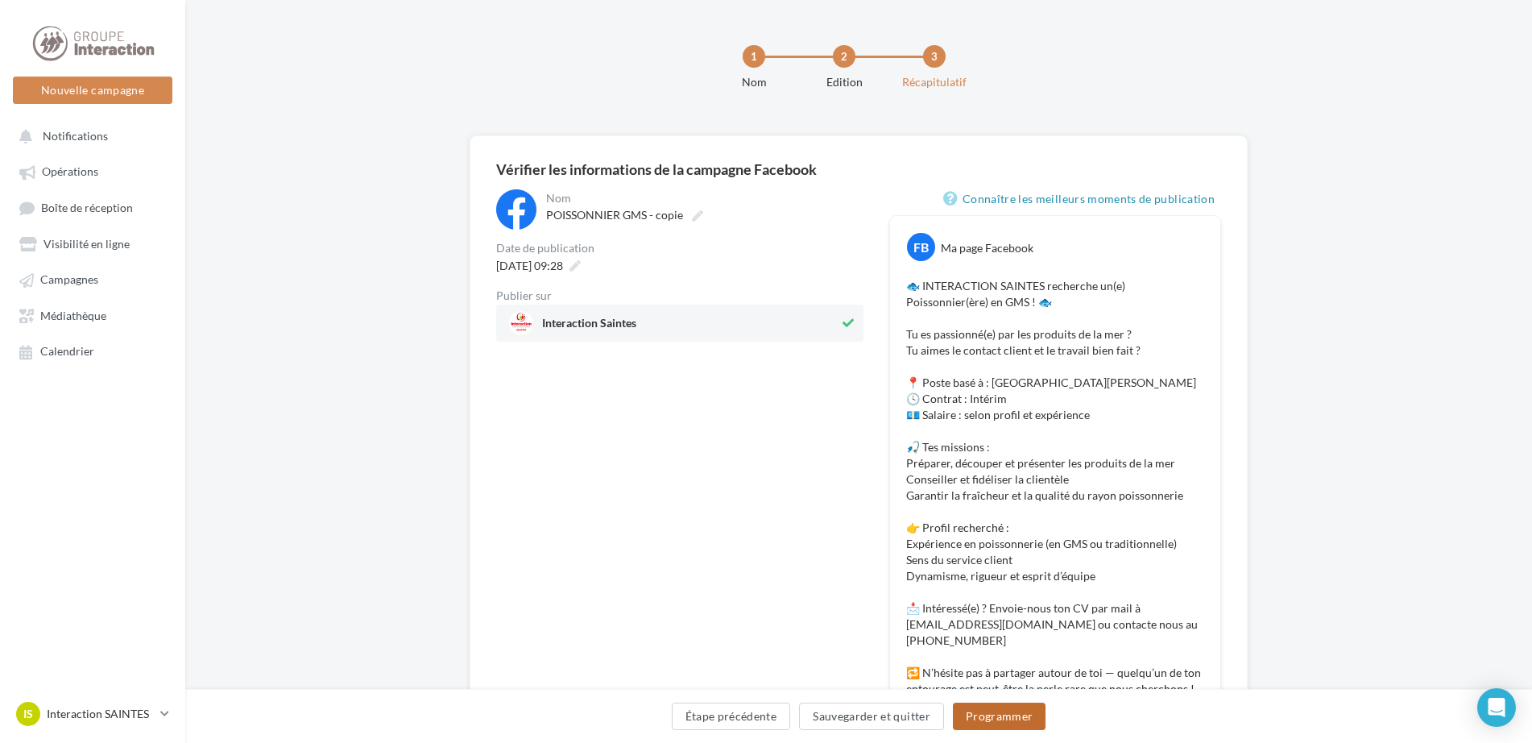
click at [992, 711] on button "Programmer" at bounding box center [999, 715] width 93 height 27
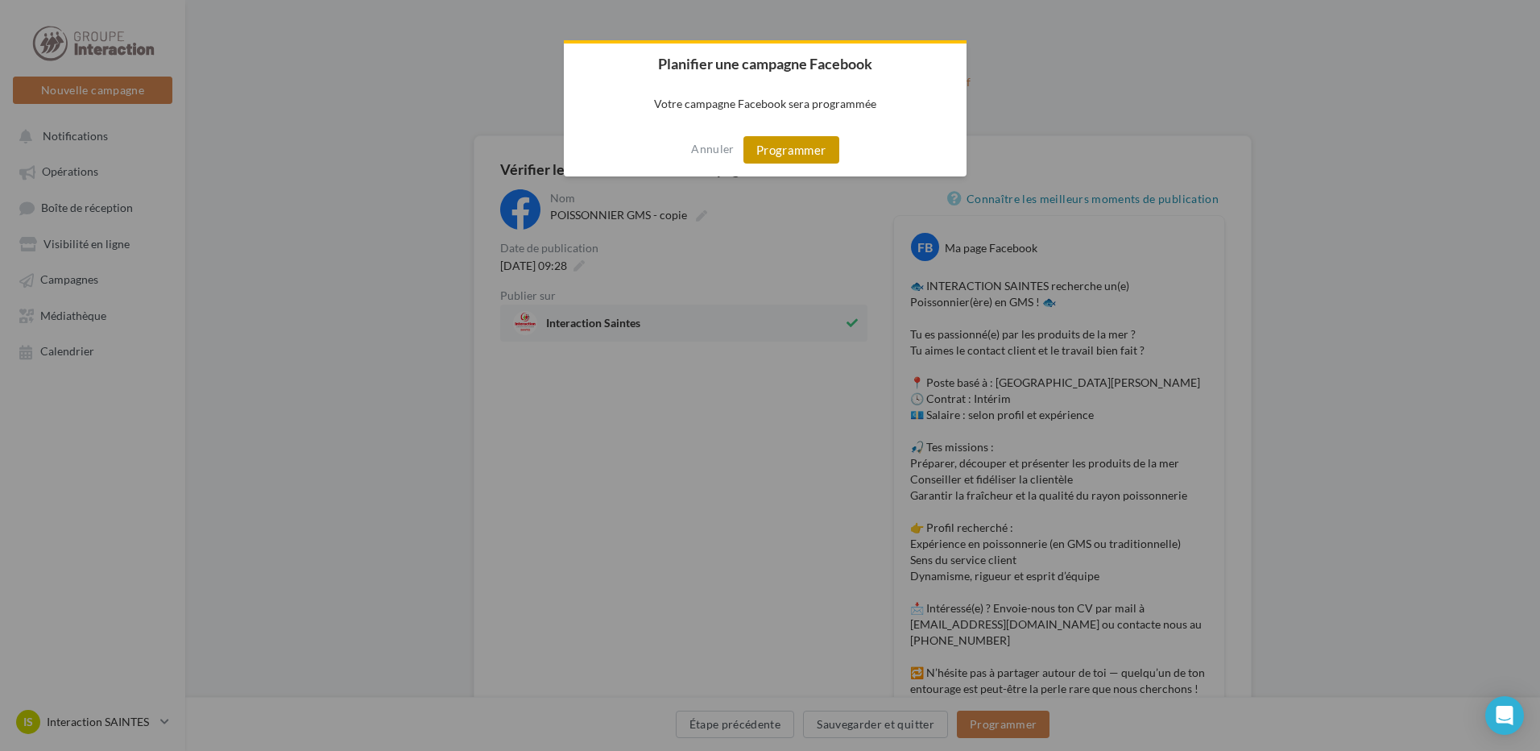
click at [792, 153] on button "Programmer" at bounding box center [792, 149] width 96 height 27
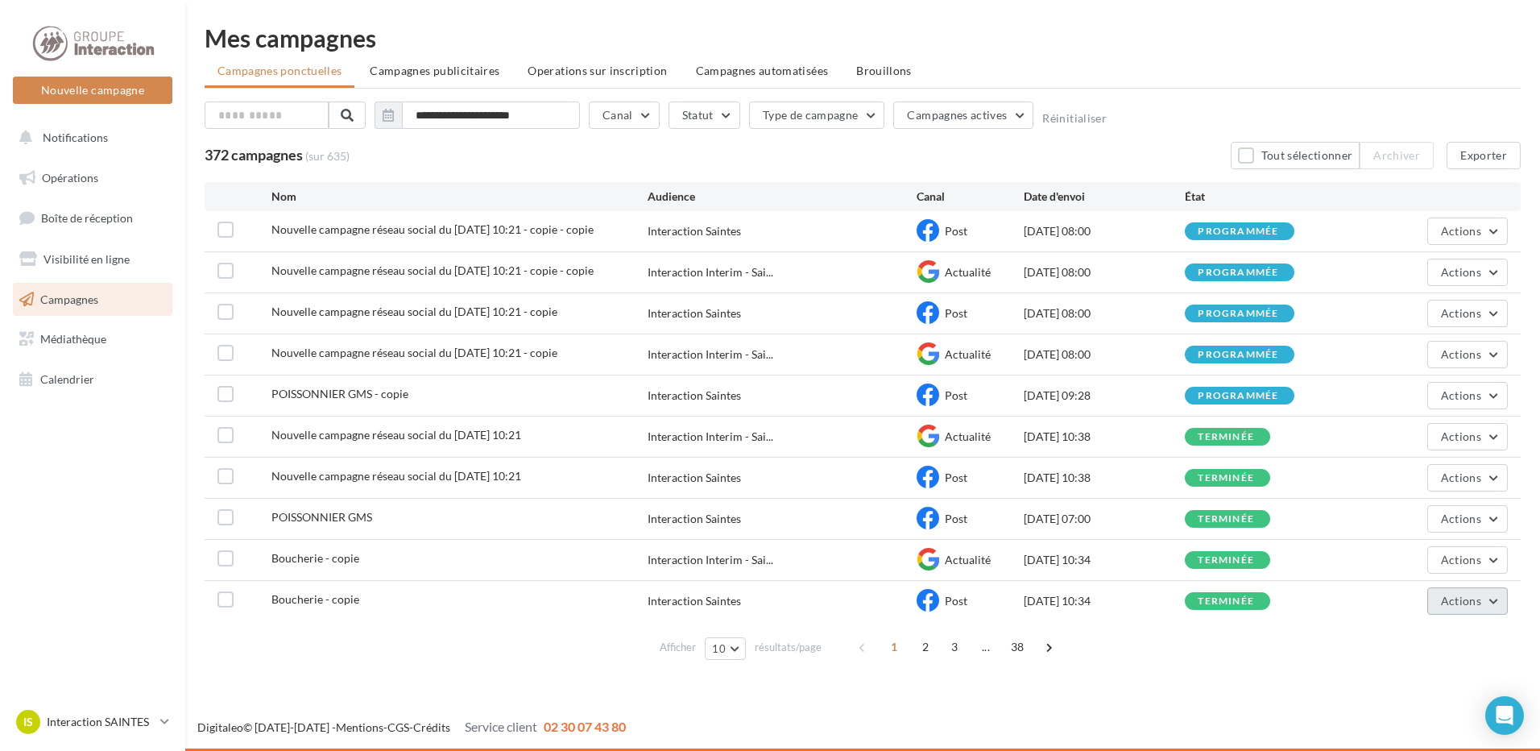
click at [1461, 599] on span "Actions" at bounding box center [1461, 601] width 40 height 14
click at [1420, 515] on button "Dupliquer" at bounding box center [1427, 521] width 161 height 42
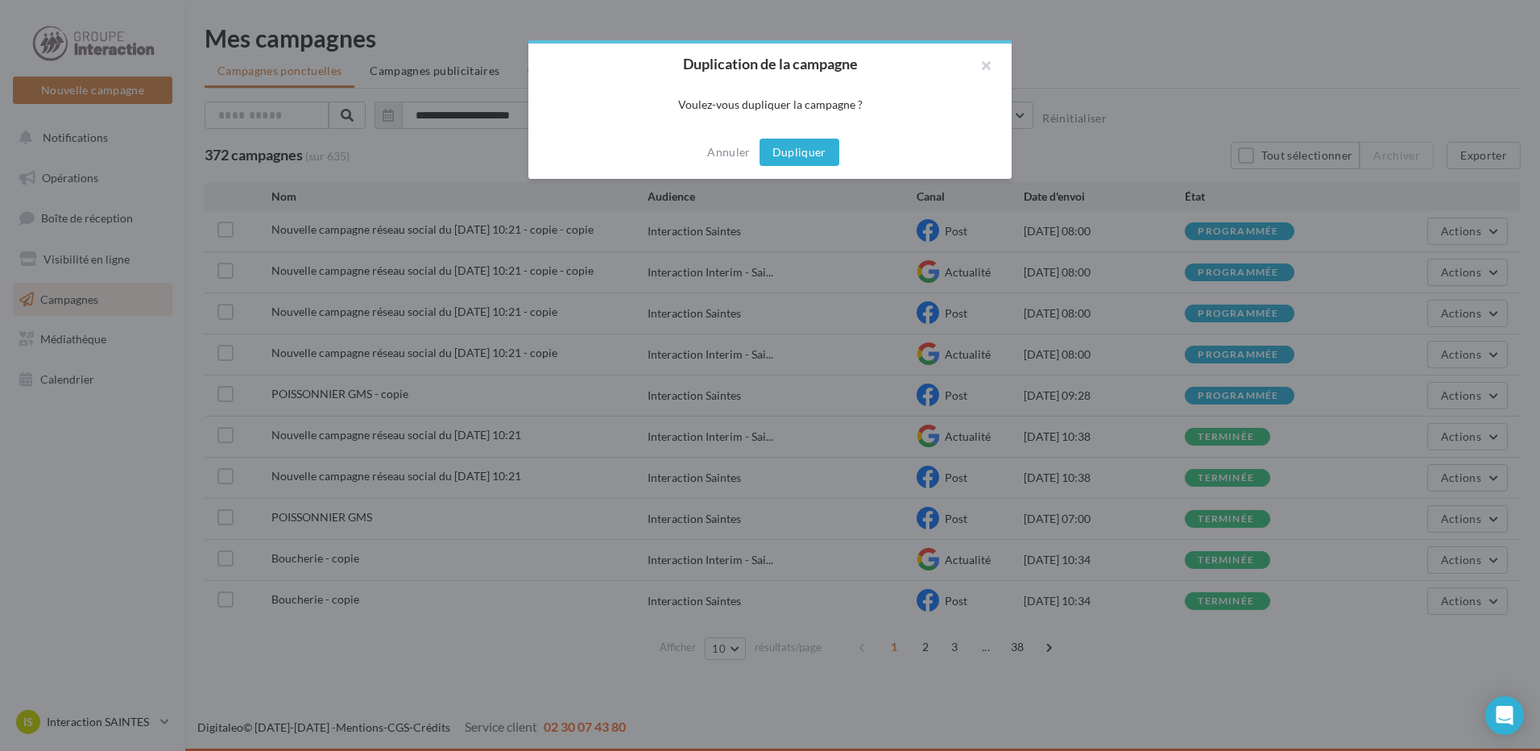
click at [802, 163] on button "Dupliquer" at bounding box center [800, 152] width 80 height 27
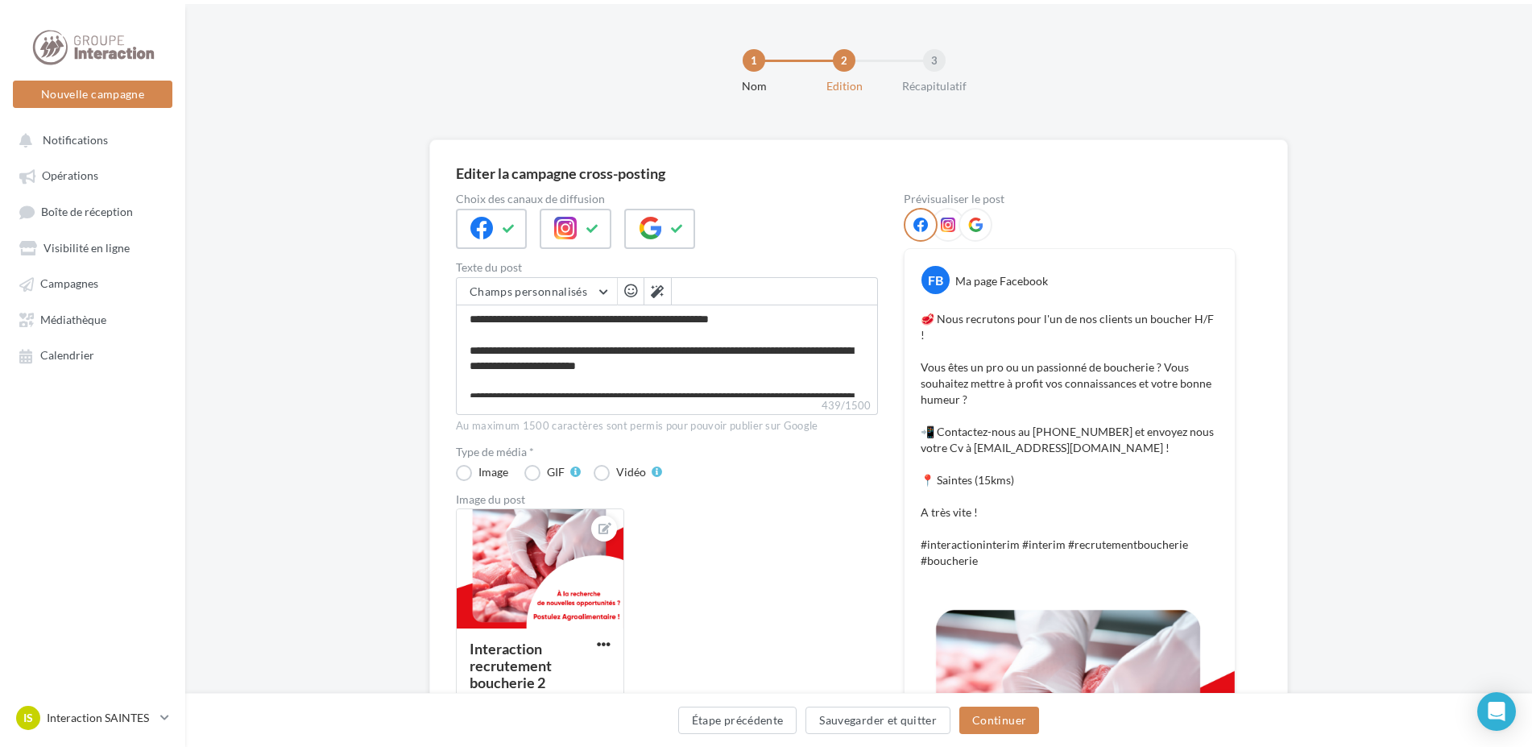
scroll to position [81, 0]
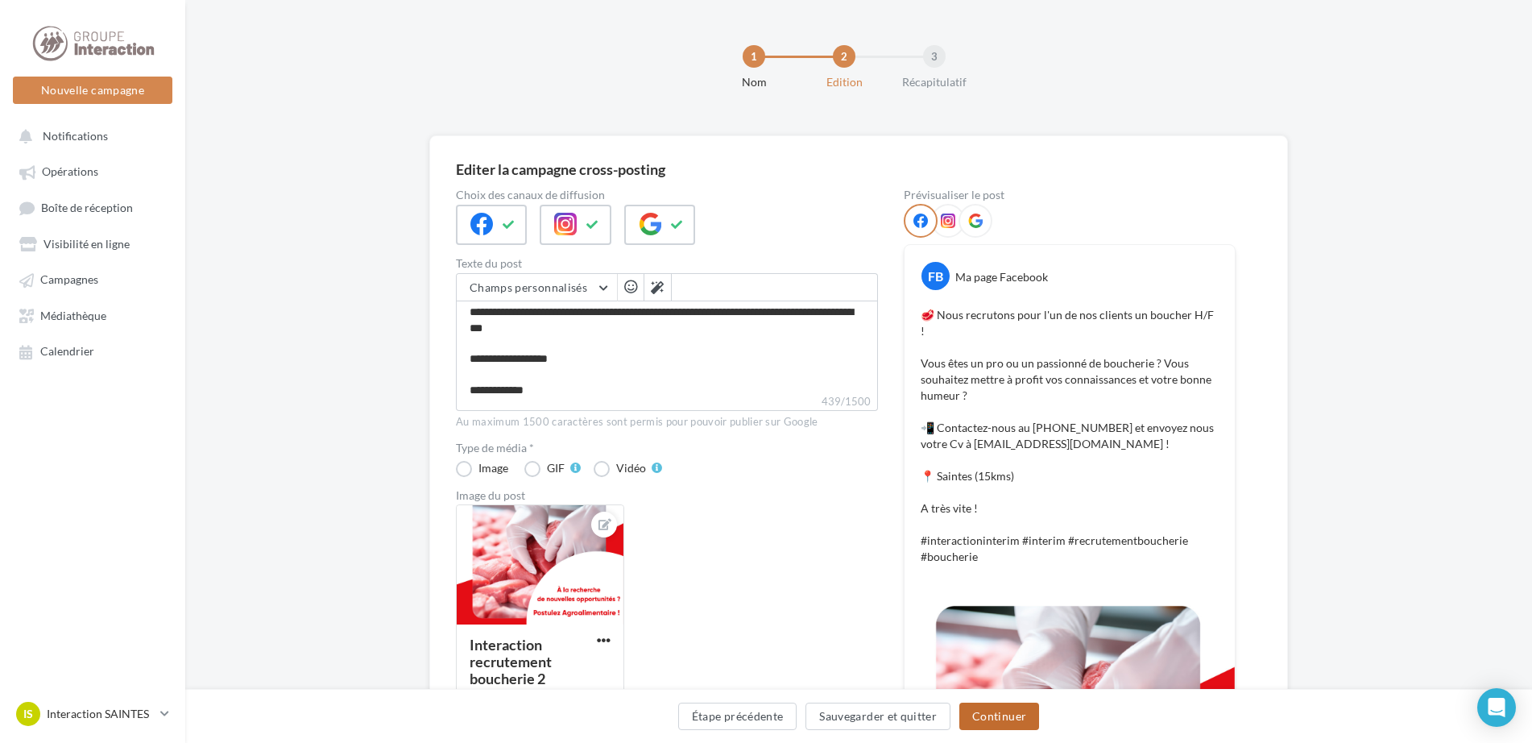
click at [1011, 719] on button "Continuer" at bounding box center [999, 715] width 80 height 27
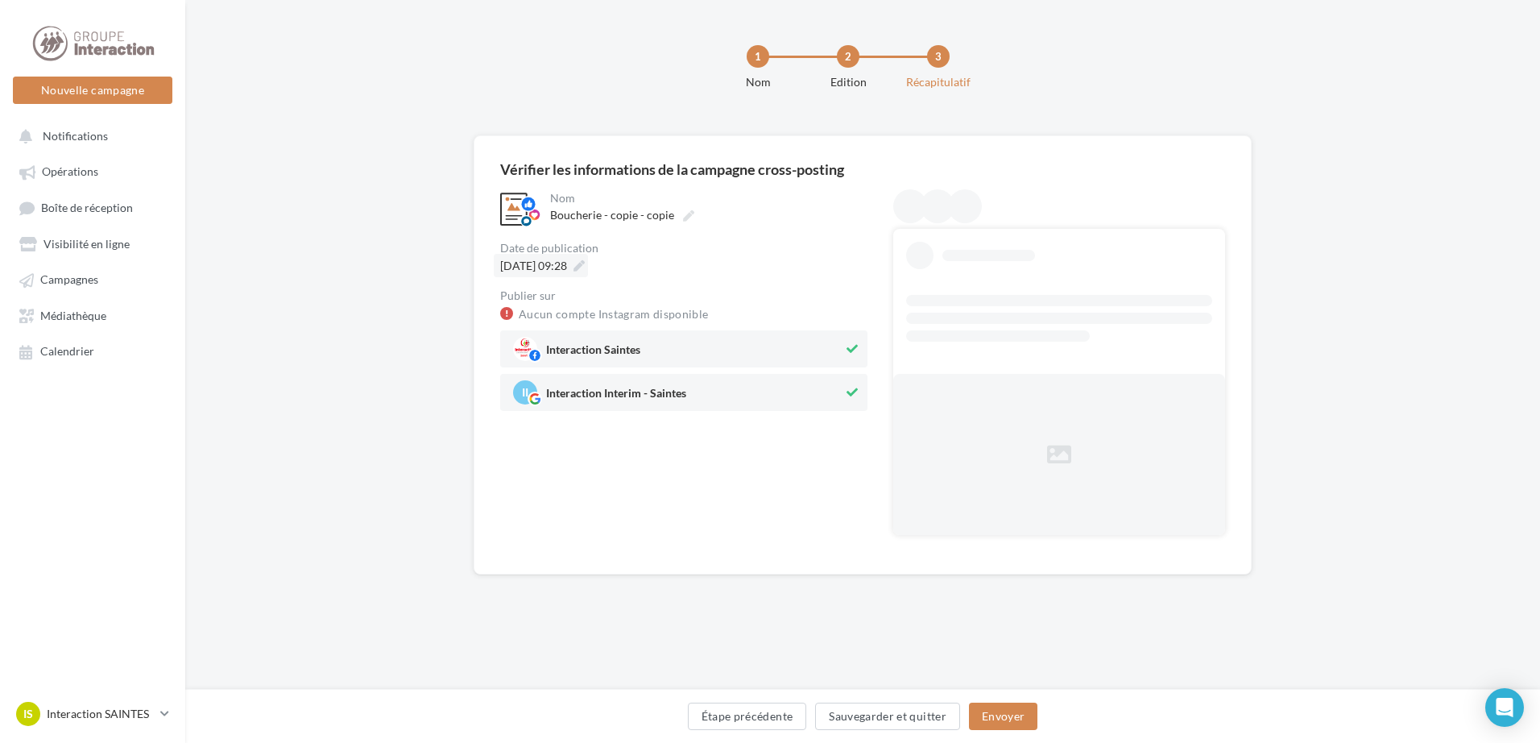
click at [585, 266] on icon at bounding box center [579, 265] width 11 height 11
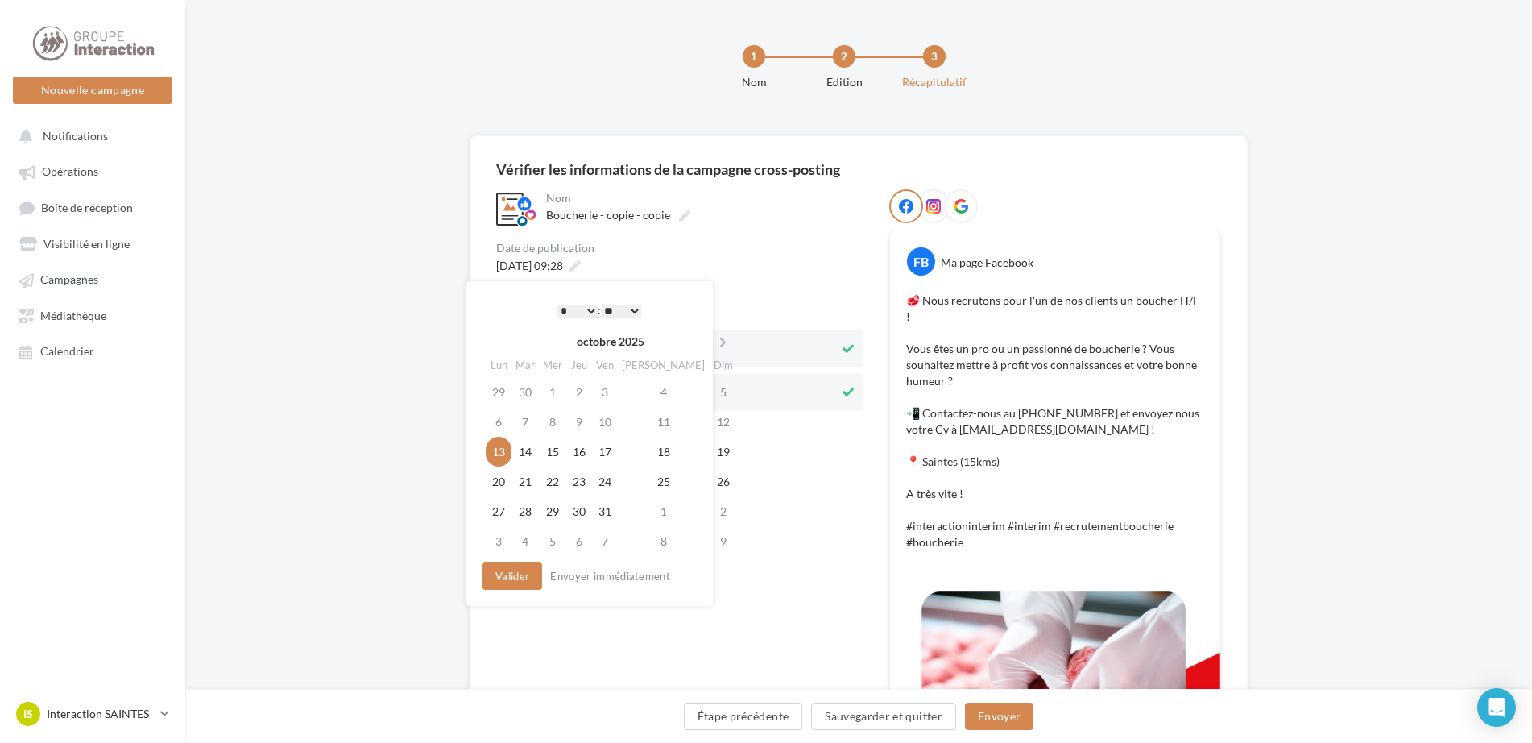
click at [587, 310] on select "* * * * * * * * * * ** ** ** ** ** ** ** ** ** ** ** ** ** **" at bounding box center [577, 311] width 40 height 13
click at [515, 577] on button "Valider" at bounding box center [509, 575] width 60 height 27
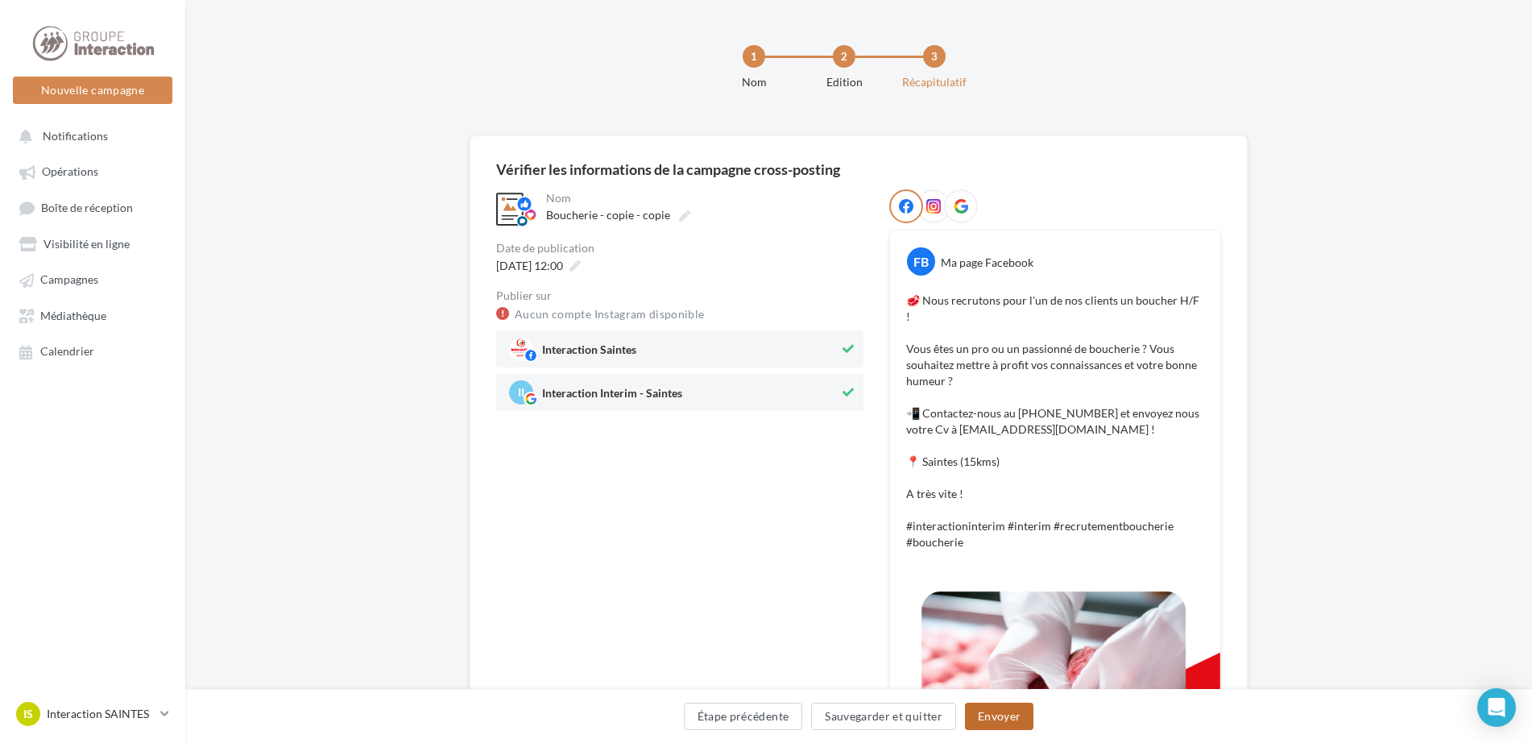
click at [1005, 718] on button "Envoyer" at bounding box center [999, 715] width 68 height 27
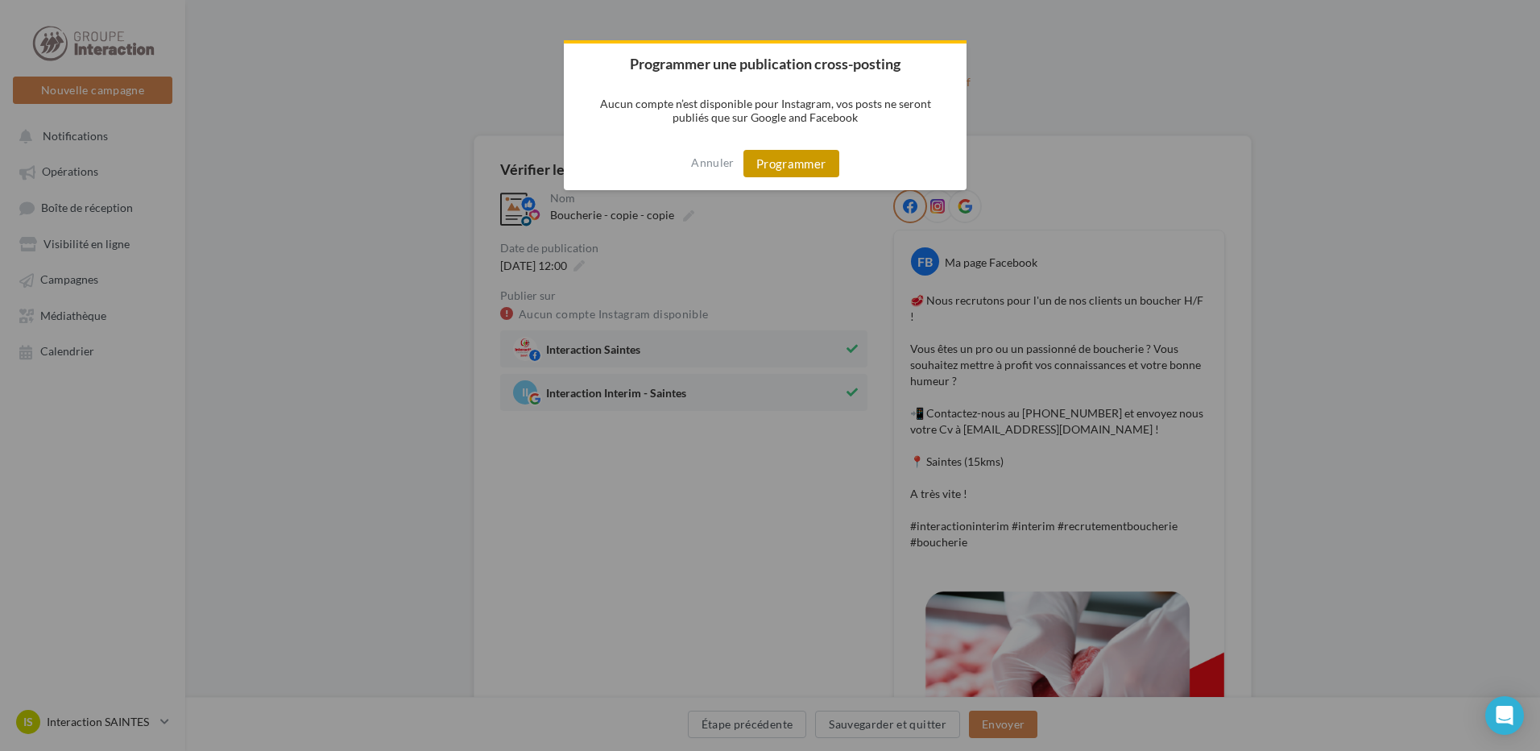
click at [816, 166] on button "Programmer" at bounding box center [792, 163] width 96 height 27
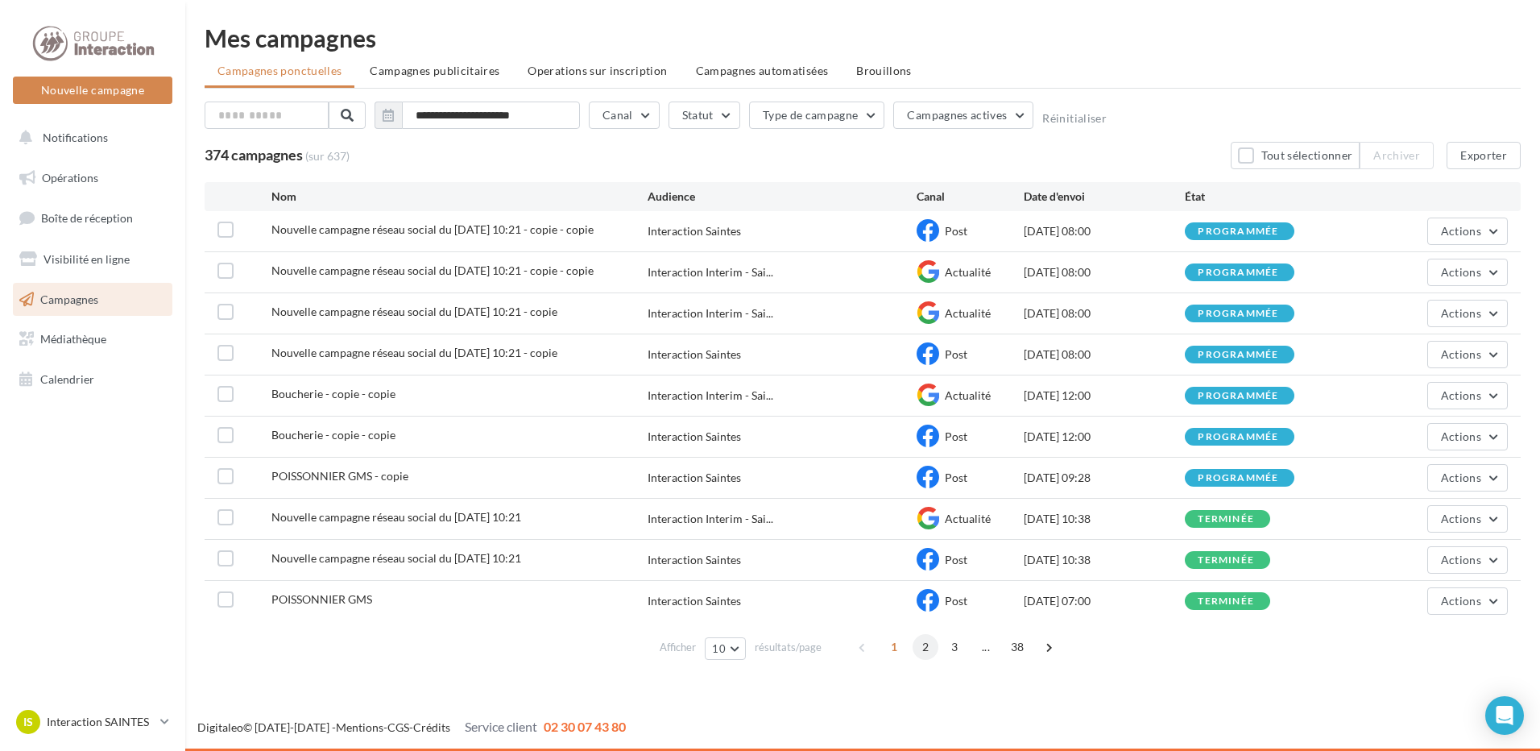
click at [920, 648] on span "2" at bounding box center [926, 647] width 26 height 26
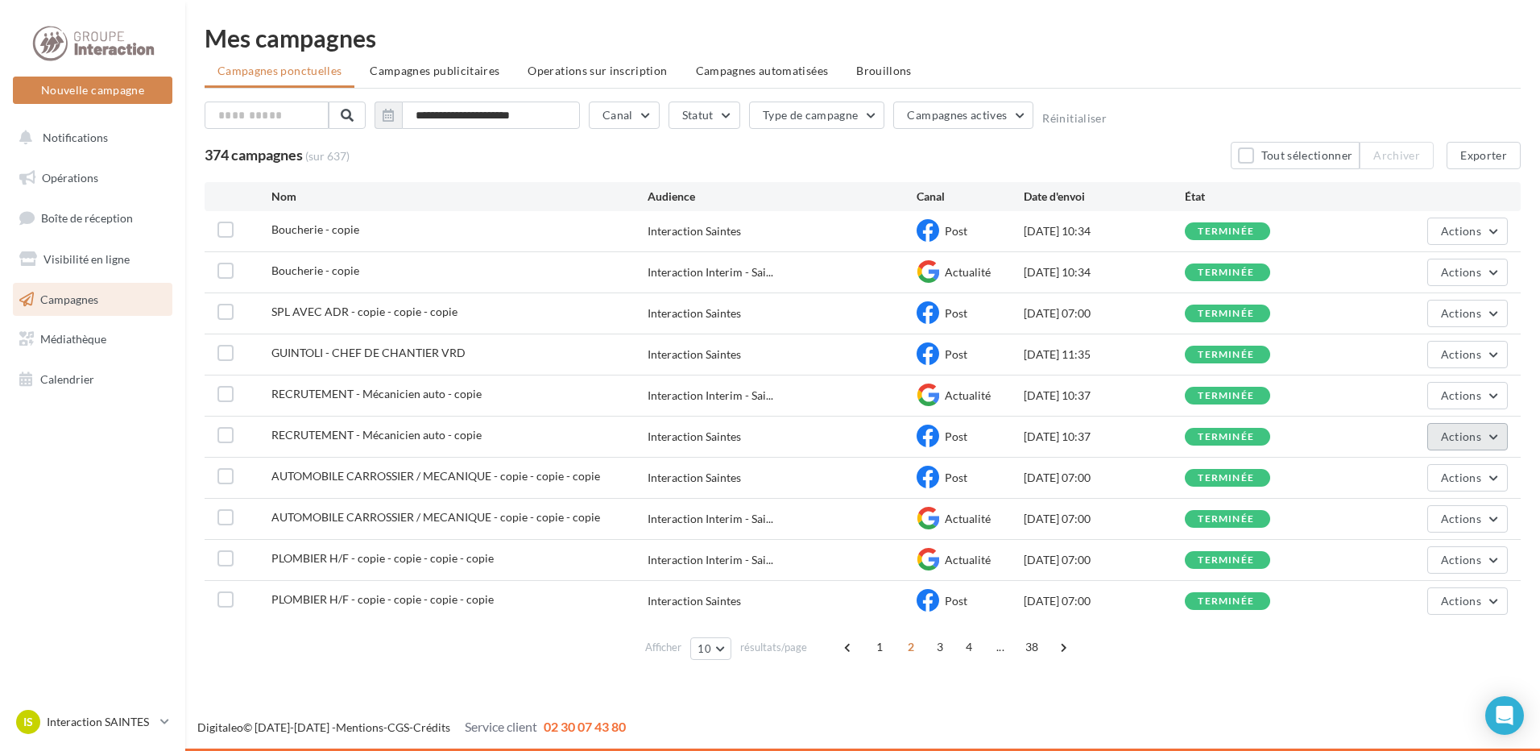
click at [1453, 434] on span "Actions" at bounding box center [1461, 436] width 40 height 14
click at [1440, 558] on button "Dupliquer" at bounding box center [1427, 558] width 161 height 42
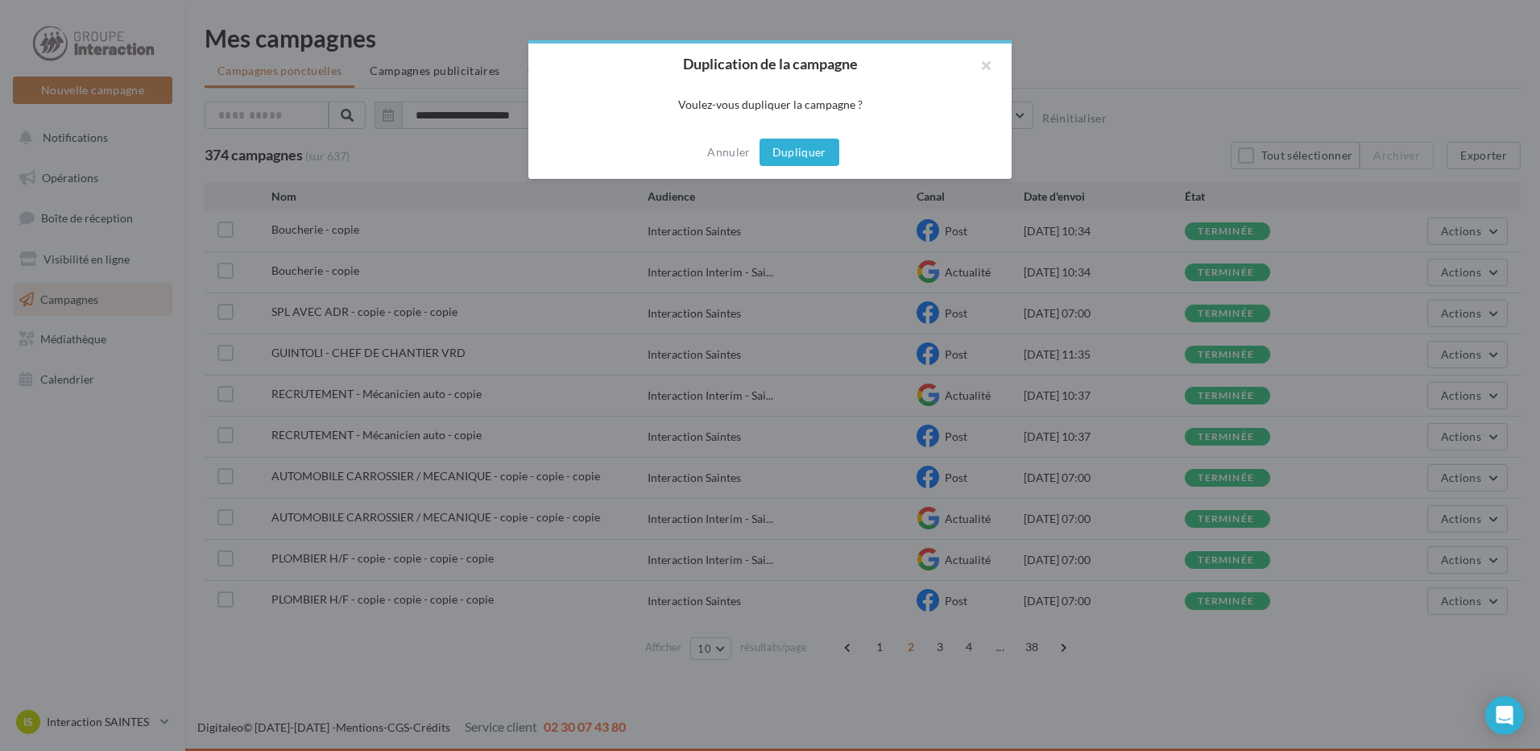
click at [807, 149] on button "Dupliquer" at bounding box center [800, 152] width 80 height 27
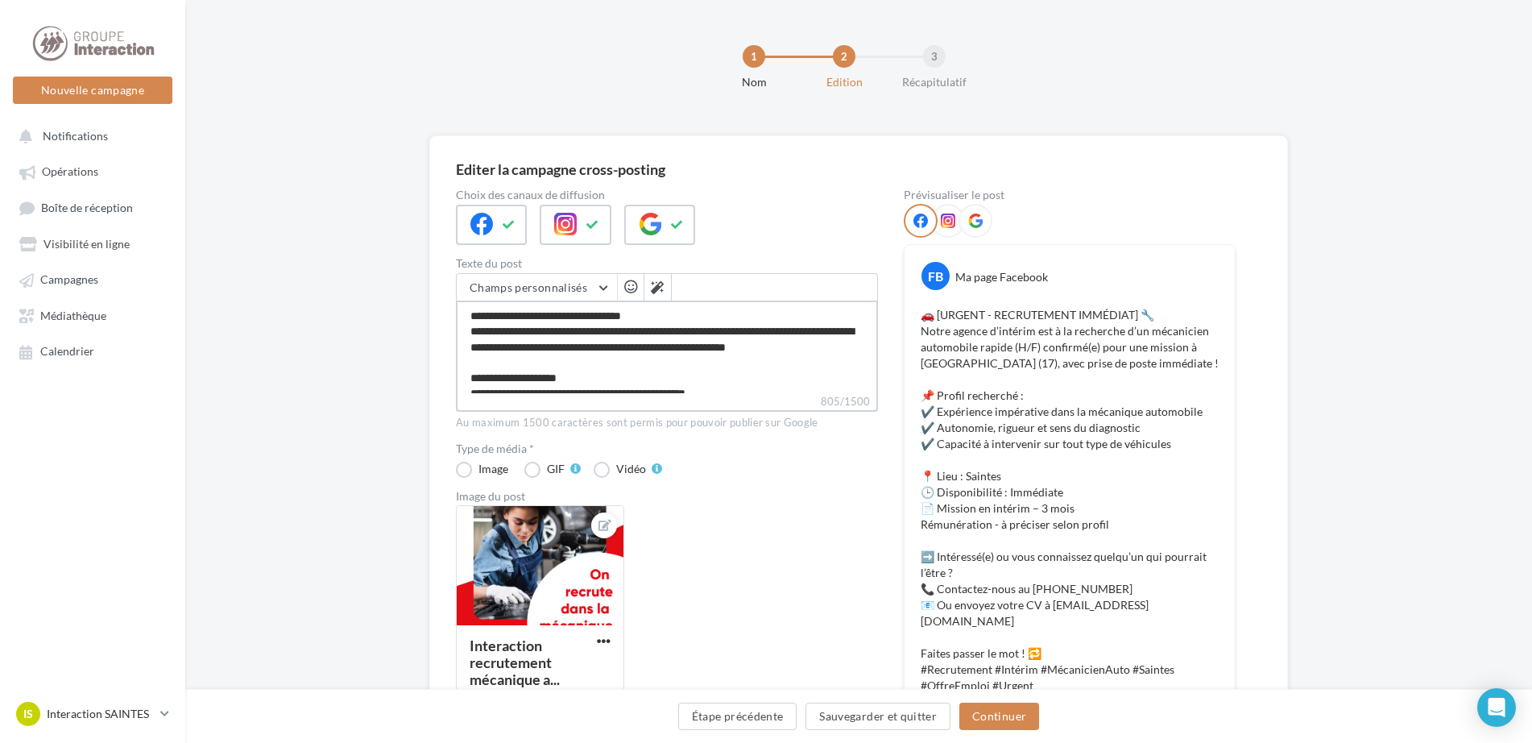
drag, startPoint x: 684, startPoint y: 346, endPoint x: 654, endPoint y: 348, distance: 29.9
click at [654, 348] on textarea "**********" at bounding box center [667, 346] width 422 height 93
type textarea "**********"
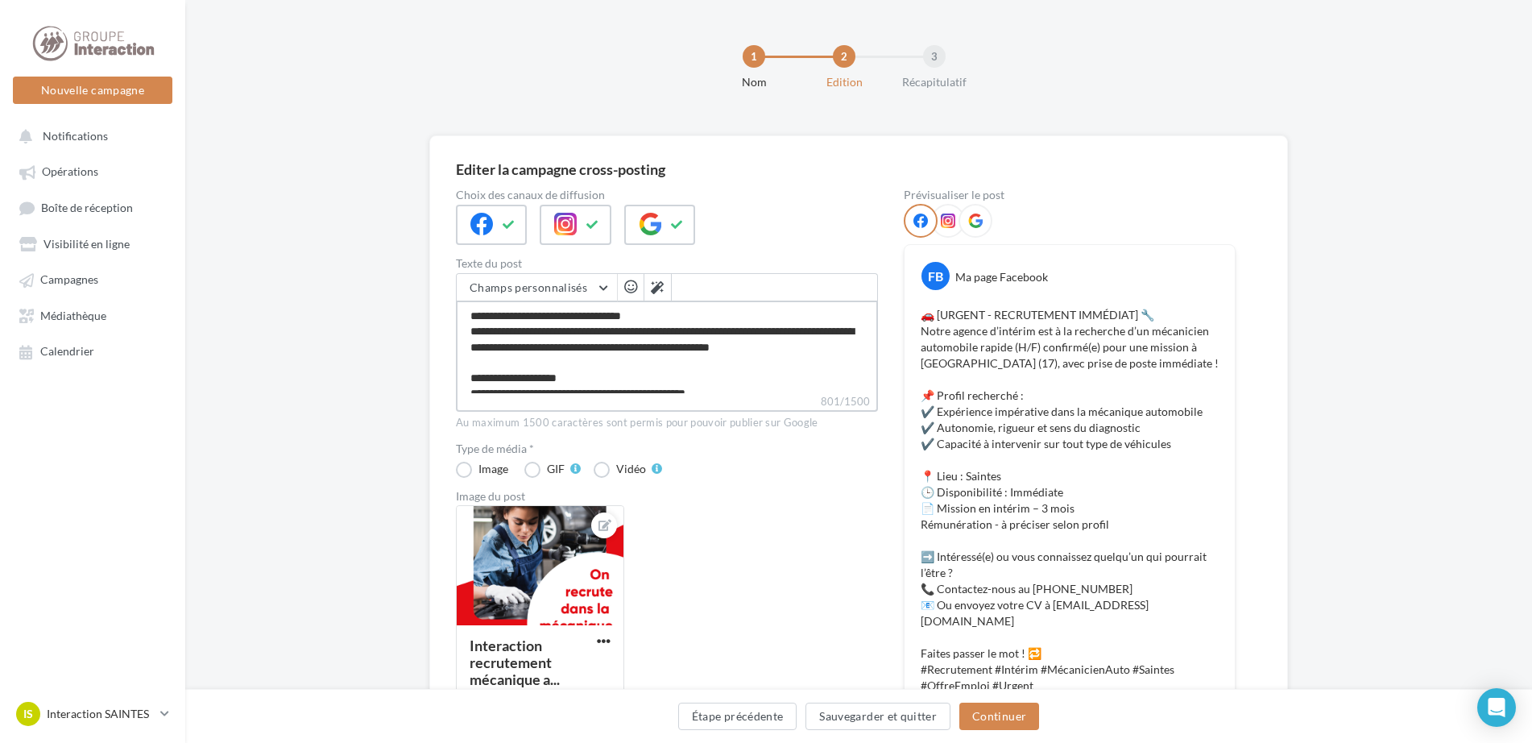
type textarea "**********"
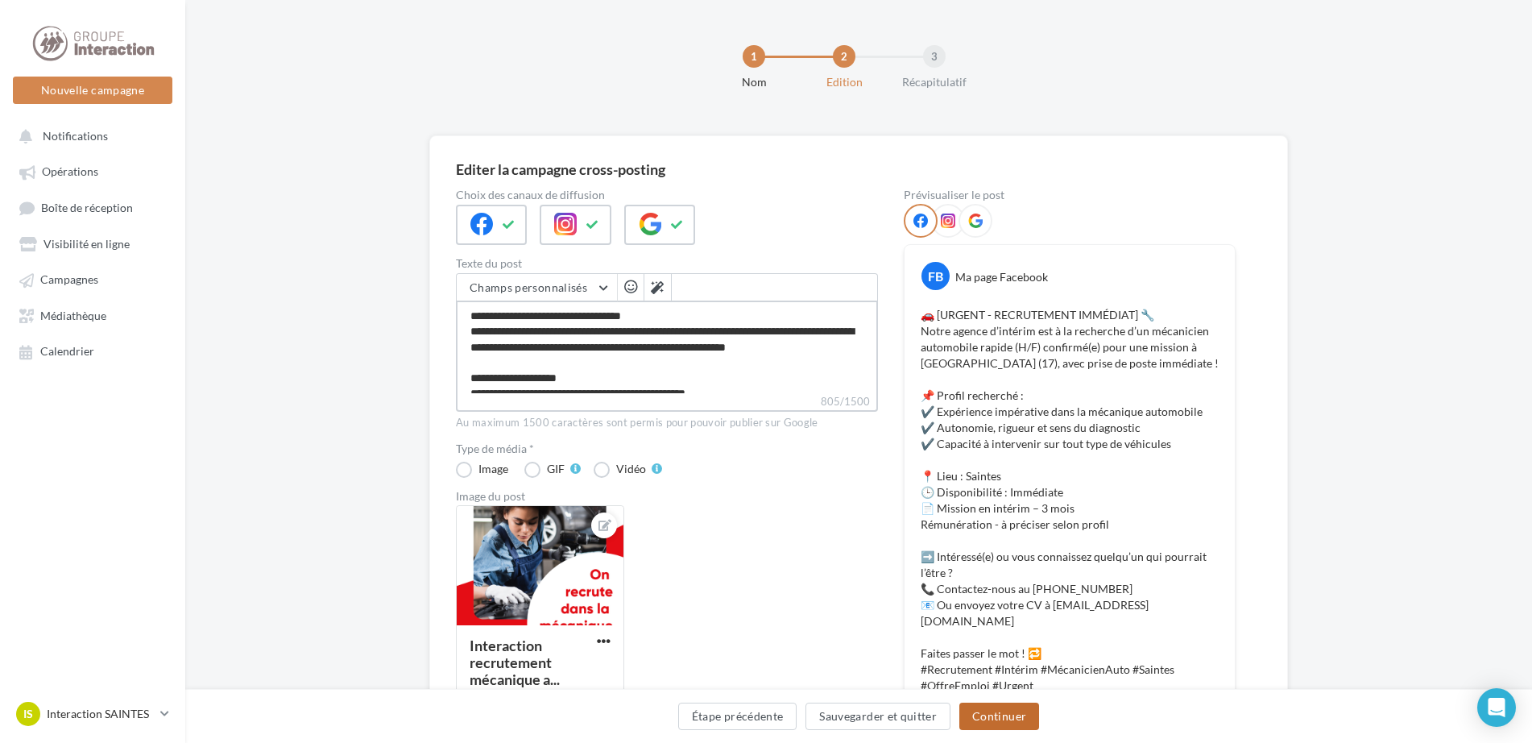
type textarea "**********"
click at [1019, 719] on button "Continuer" at bounding box center [999, 715] width 80 height 27
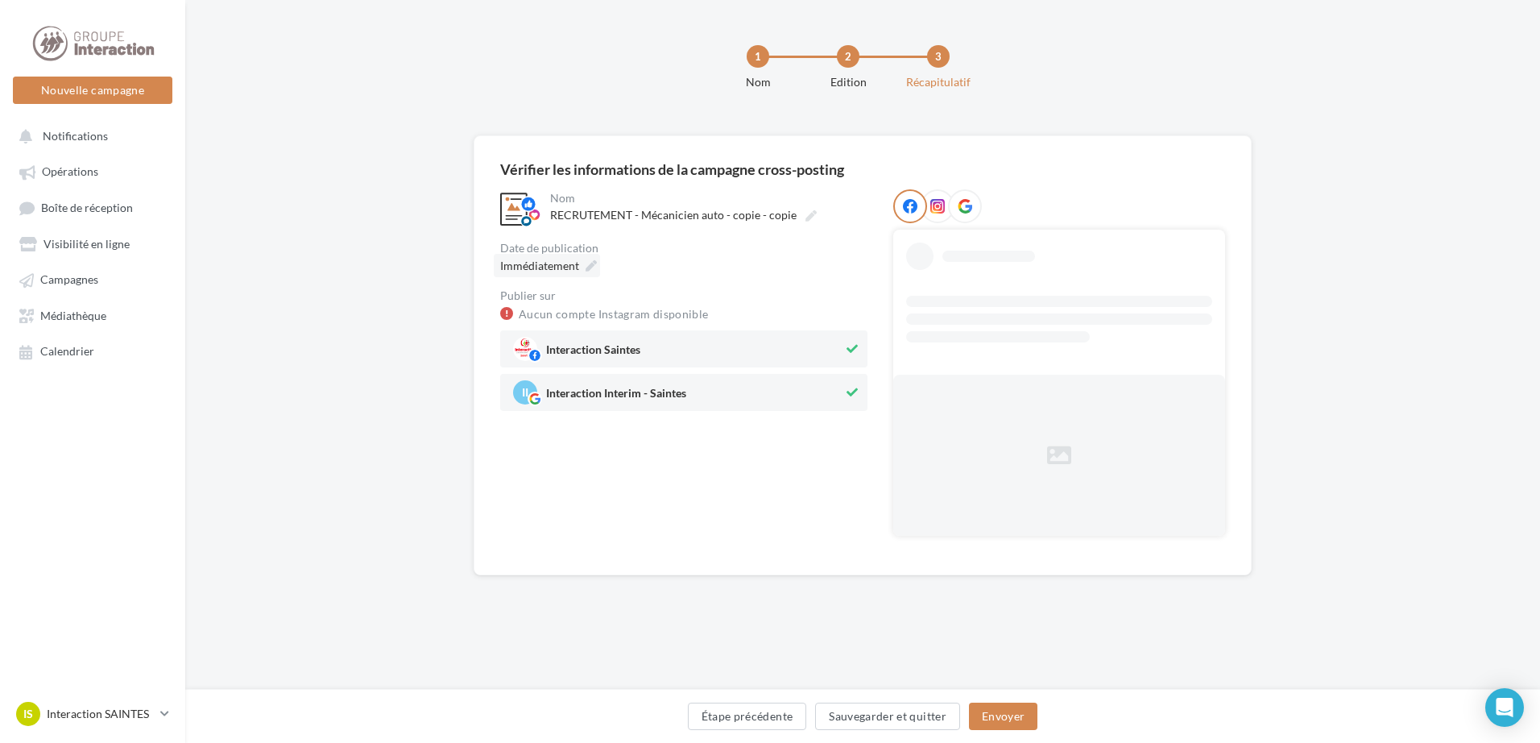
click at [595, 265] on icon at bounding box center [591, 265] width 11 height 11
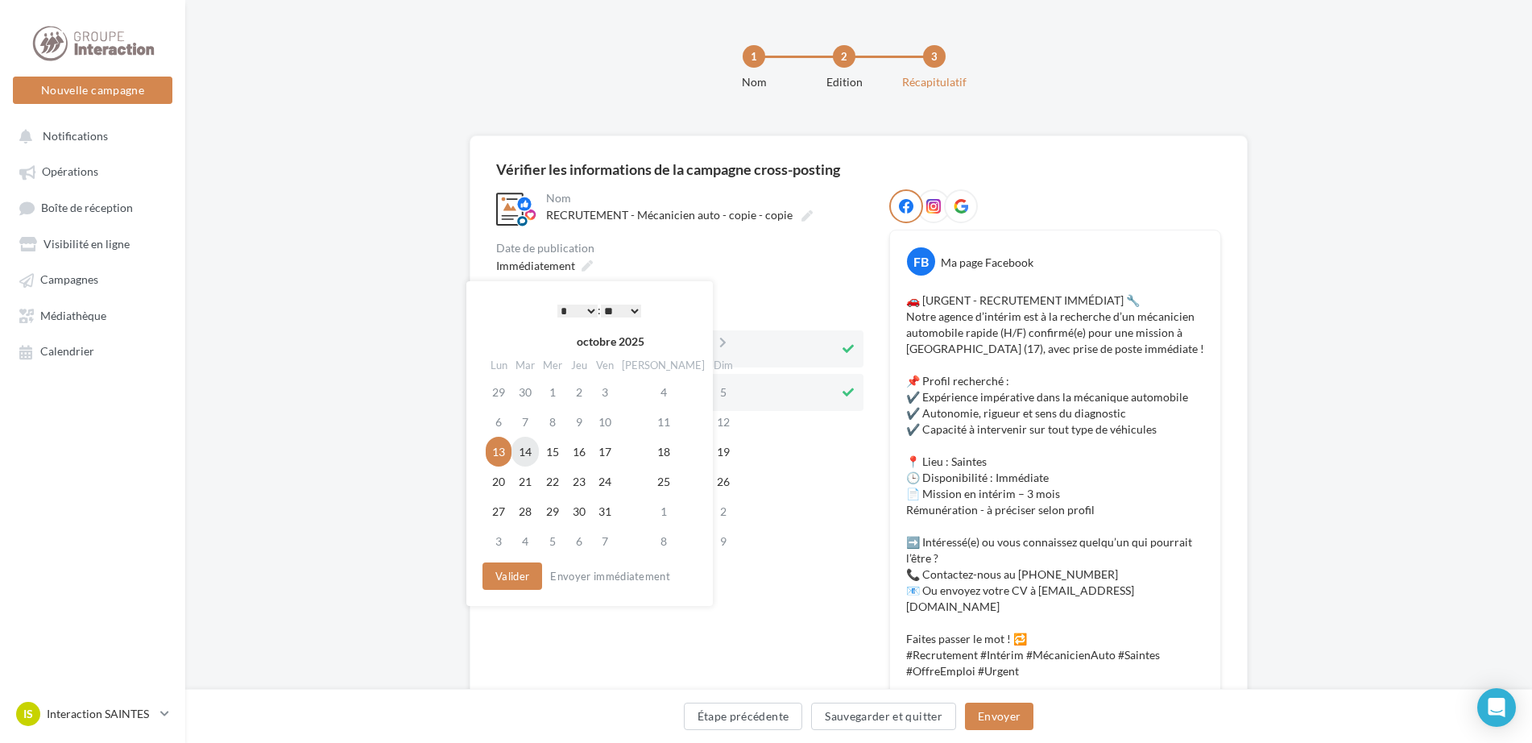
click at [527, 455] on td "14" at bounding box center [525, 452] width 27 height 30
click at [587, 309] on select "* * * * * * * * * * ** ** ** ** ** ** ** ** ** ** ** ** ** **" at bounding box center [573, 311] width 40 height 13
click at [629, 307] on select "** ** ** ** ** **" at bounding box center [617, 311] width 40 height 13
click at [521, 574] on button "Valider" at bounding box center [509, 575] width 60 height 27
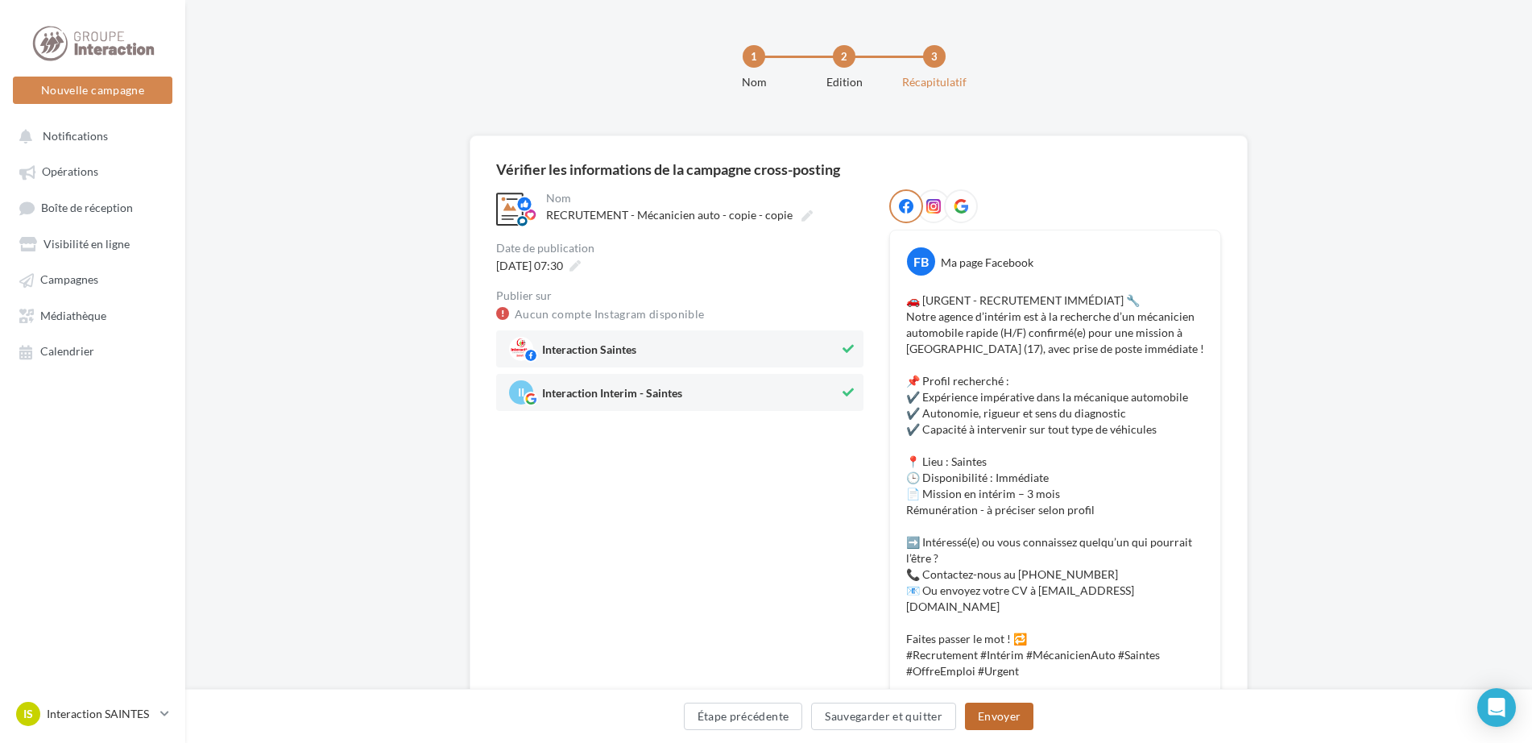
click at [991, 714] on button "Envoyer" at bounding box center [999, 715] width 68 height 27
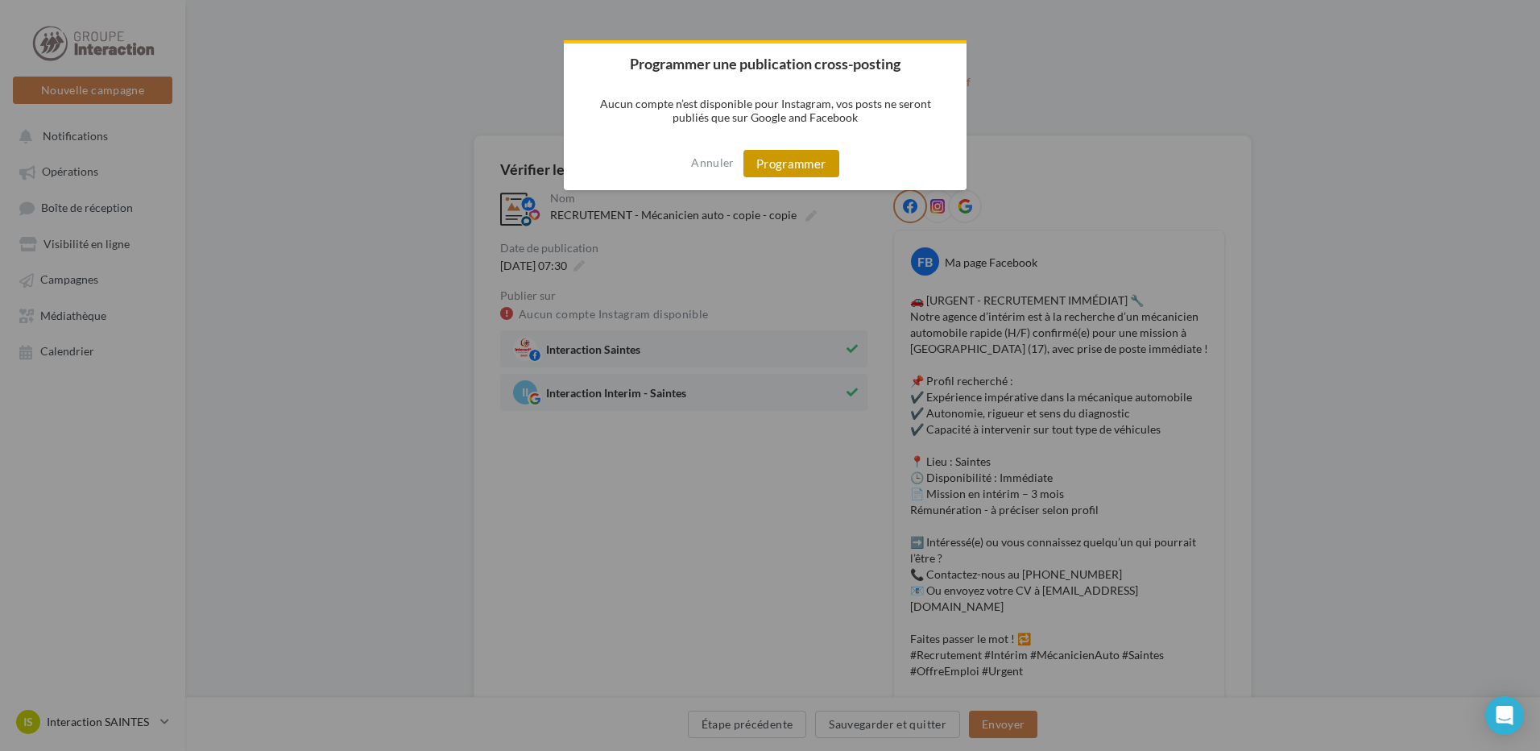
click at [785, 163] on button "Programmer" at bounding box center [792, 163] width 96 height 27
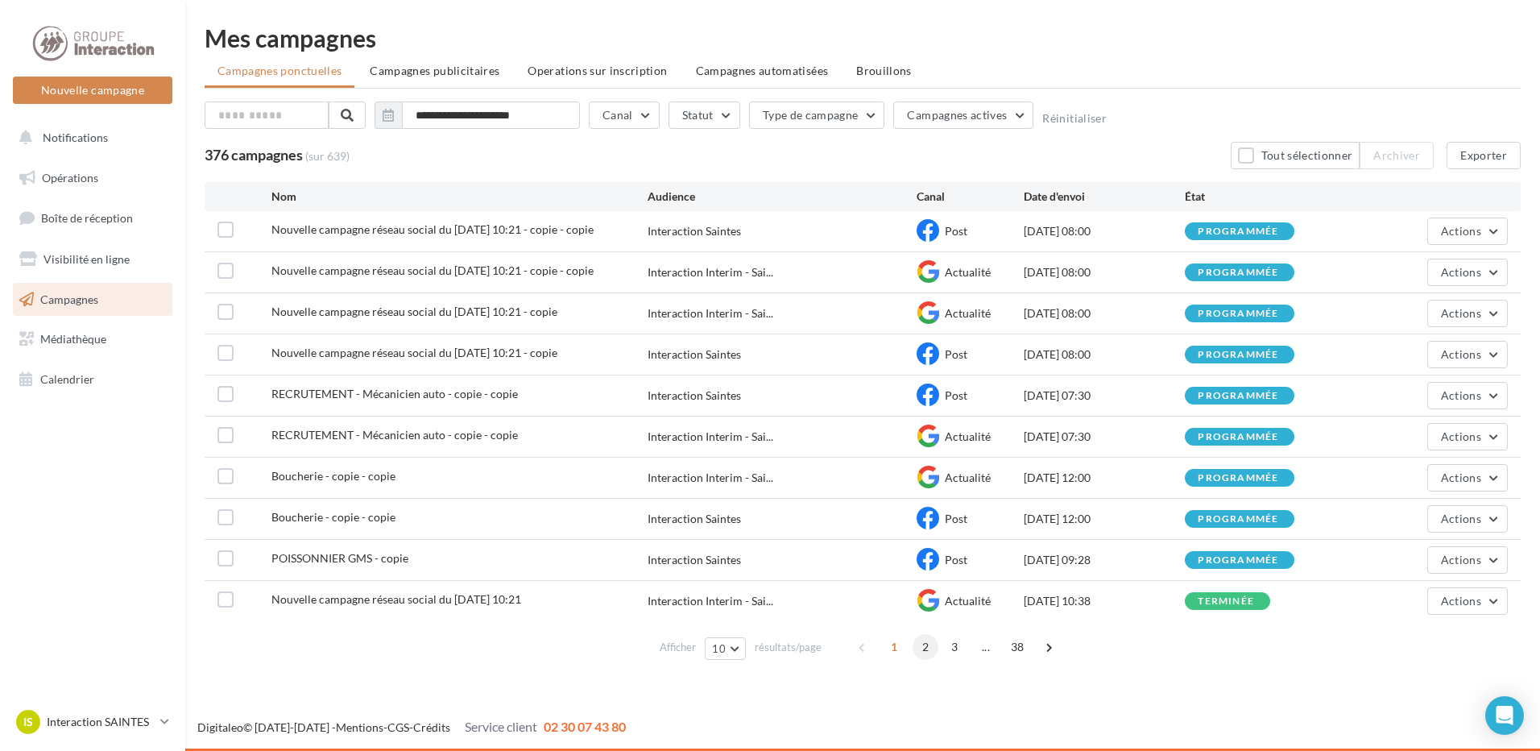
click at [925, 651] on span "2" at bounding box center [926, 647] width 26 height 26
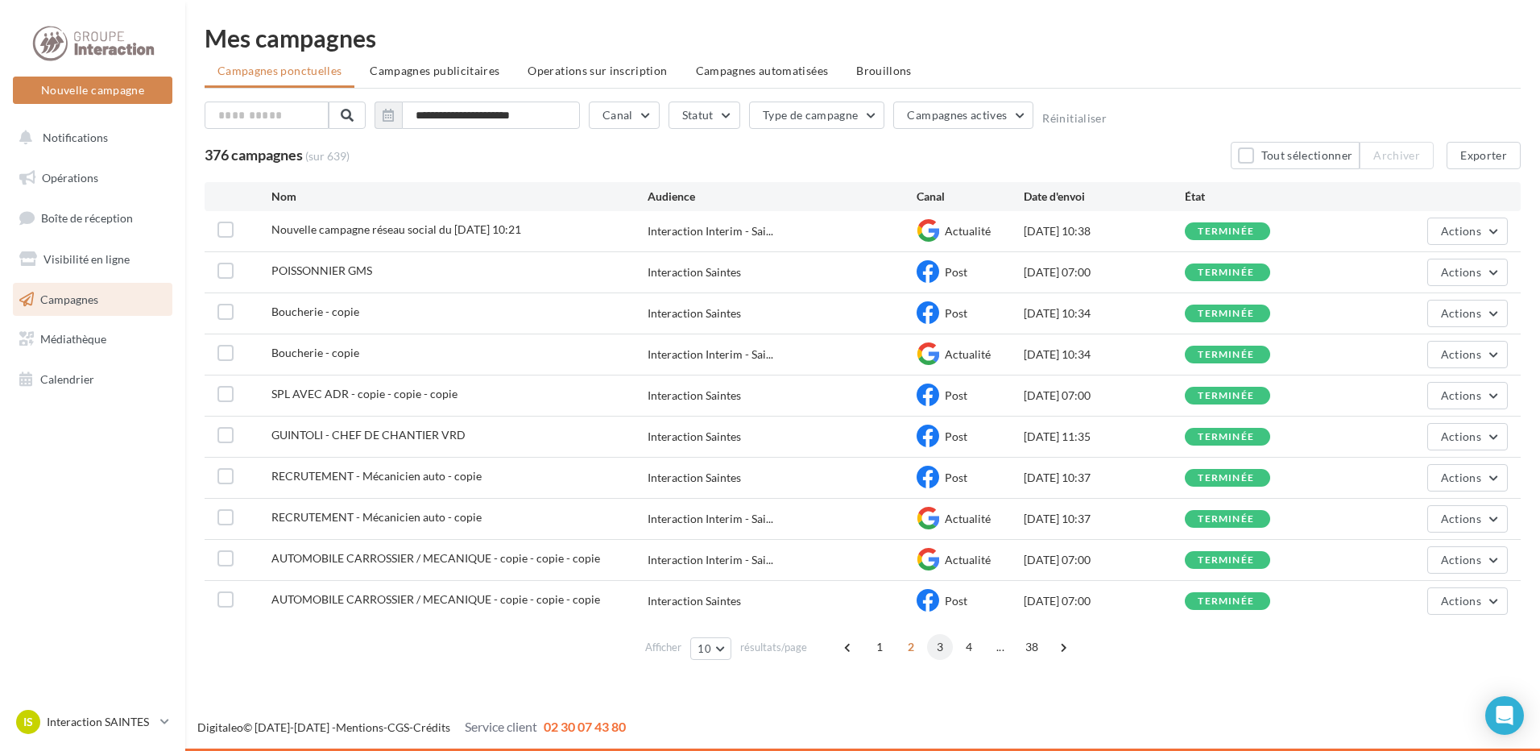
click at [940, 645] on span "3" at bounding box center [940, 647] width 26 height 26
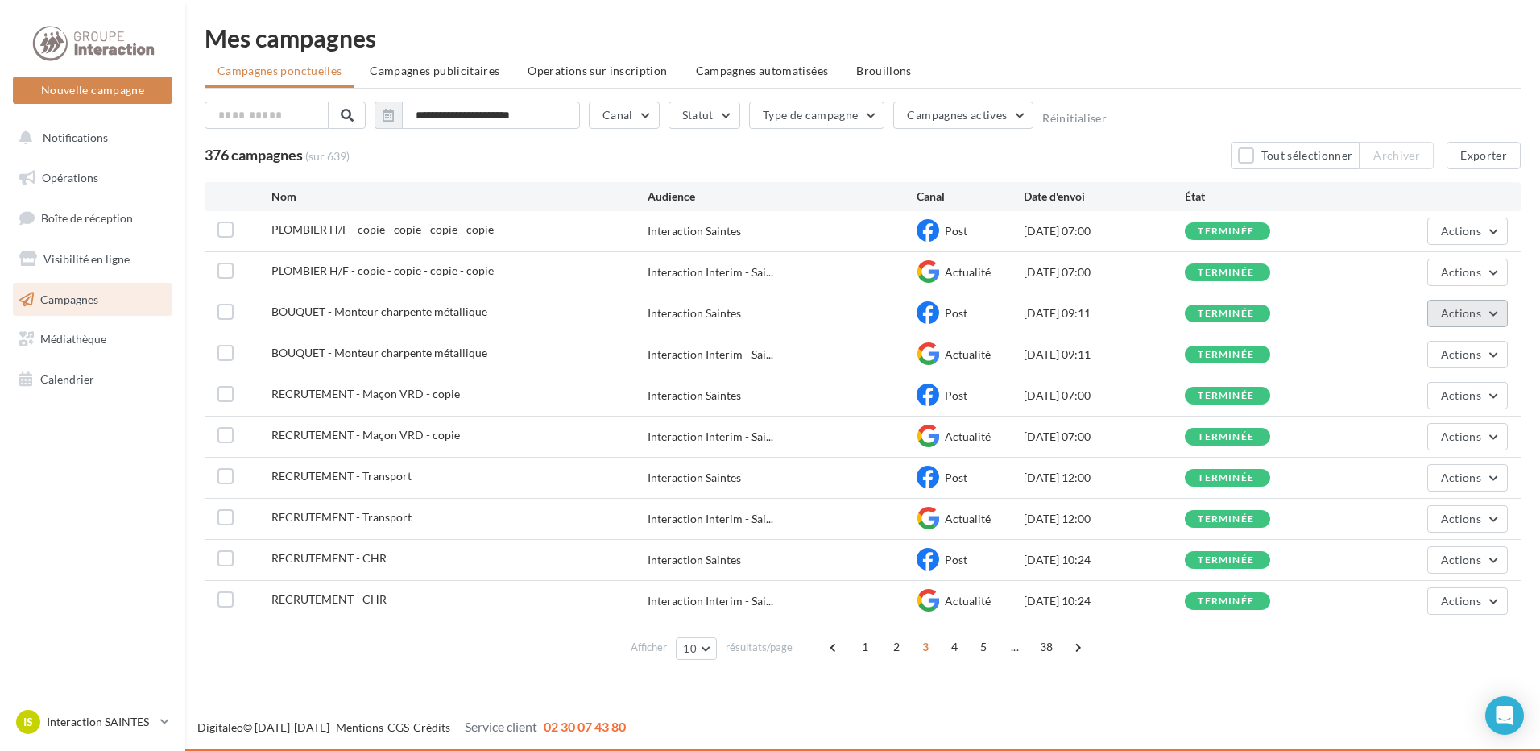
click at [1477, 314] on span "Actions" at bounding box center [1461, 313] width 40 height 14
click at [1399, 430] on button "Dupliquer" at bounding box center [1427, 435] width 161 height 42
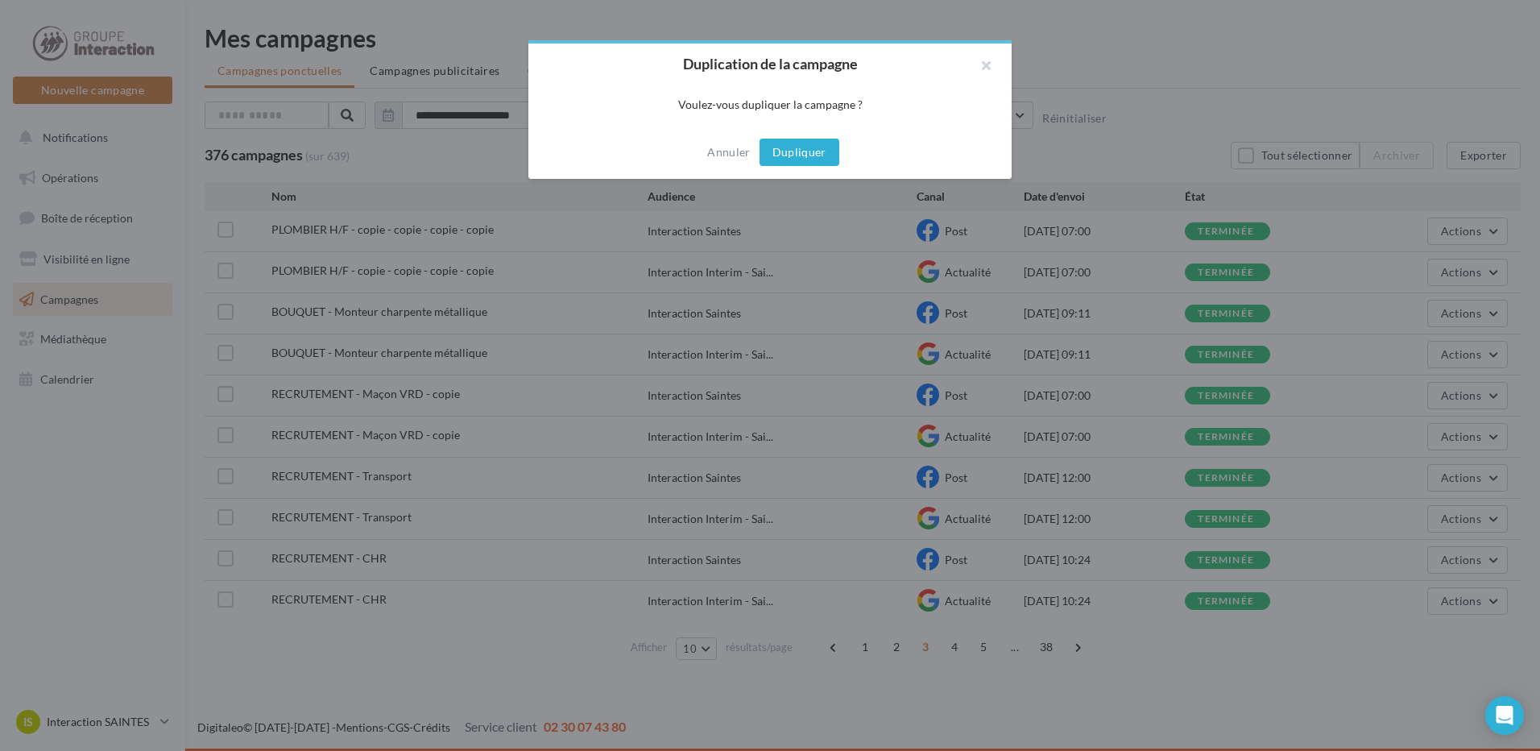
click at [797, 153] on button "Dupliquer" at bounding box center [800, 152] width 80 height 27
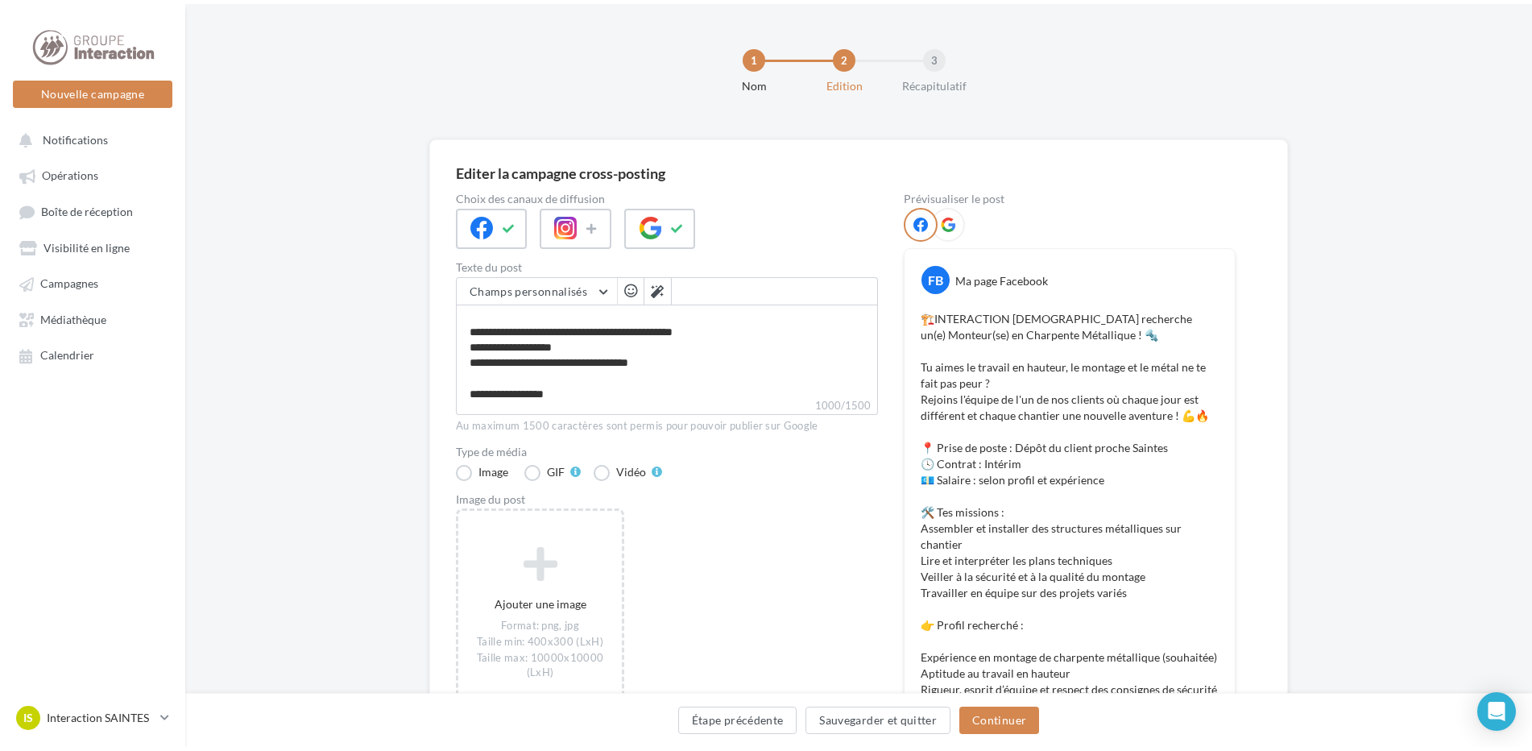
scroll to position [161, 0]
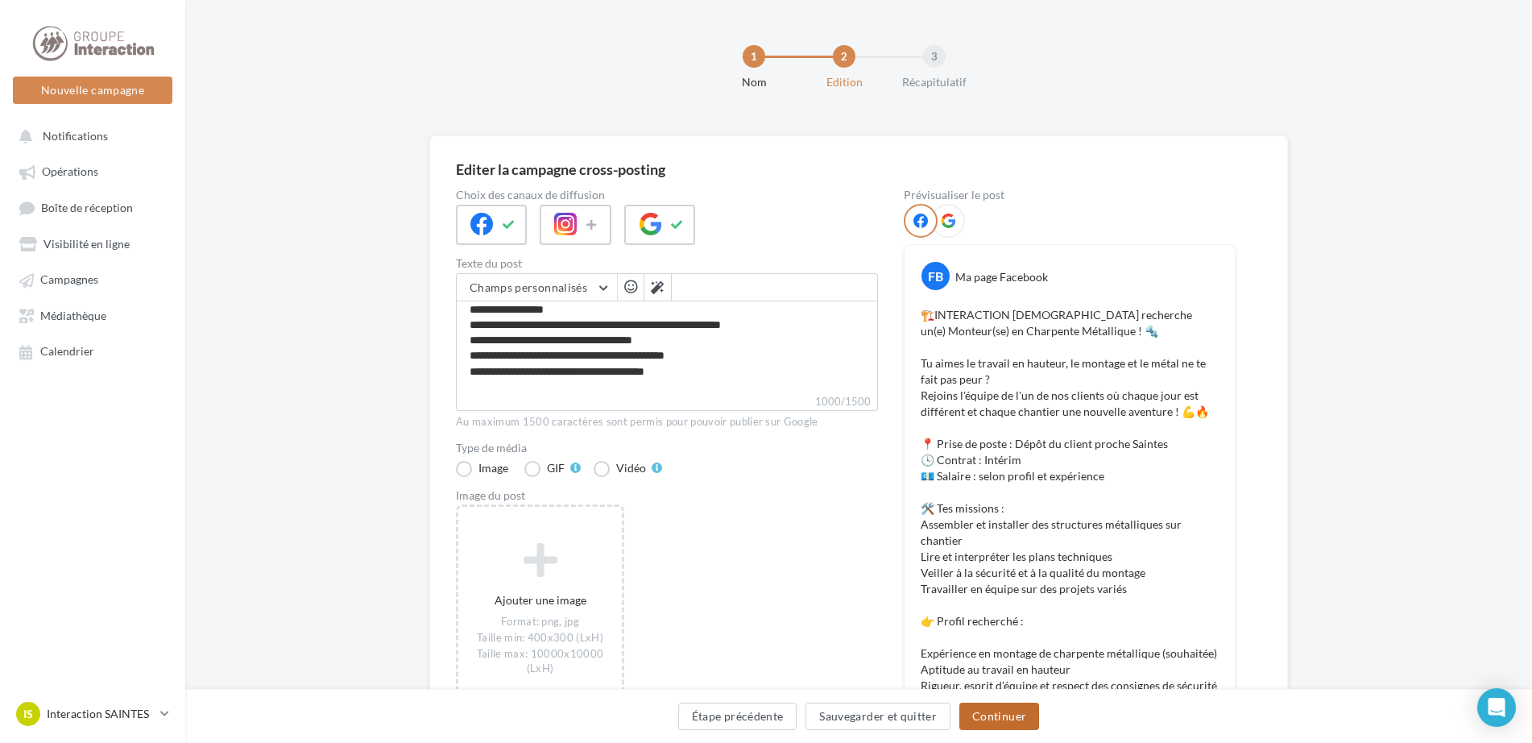
click at [1001, 718] on button "Continuer" at bounding box center [999, 715] width 80 height 27
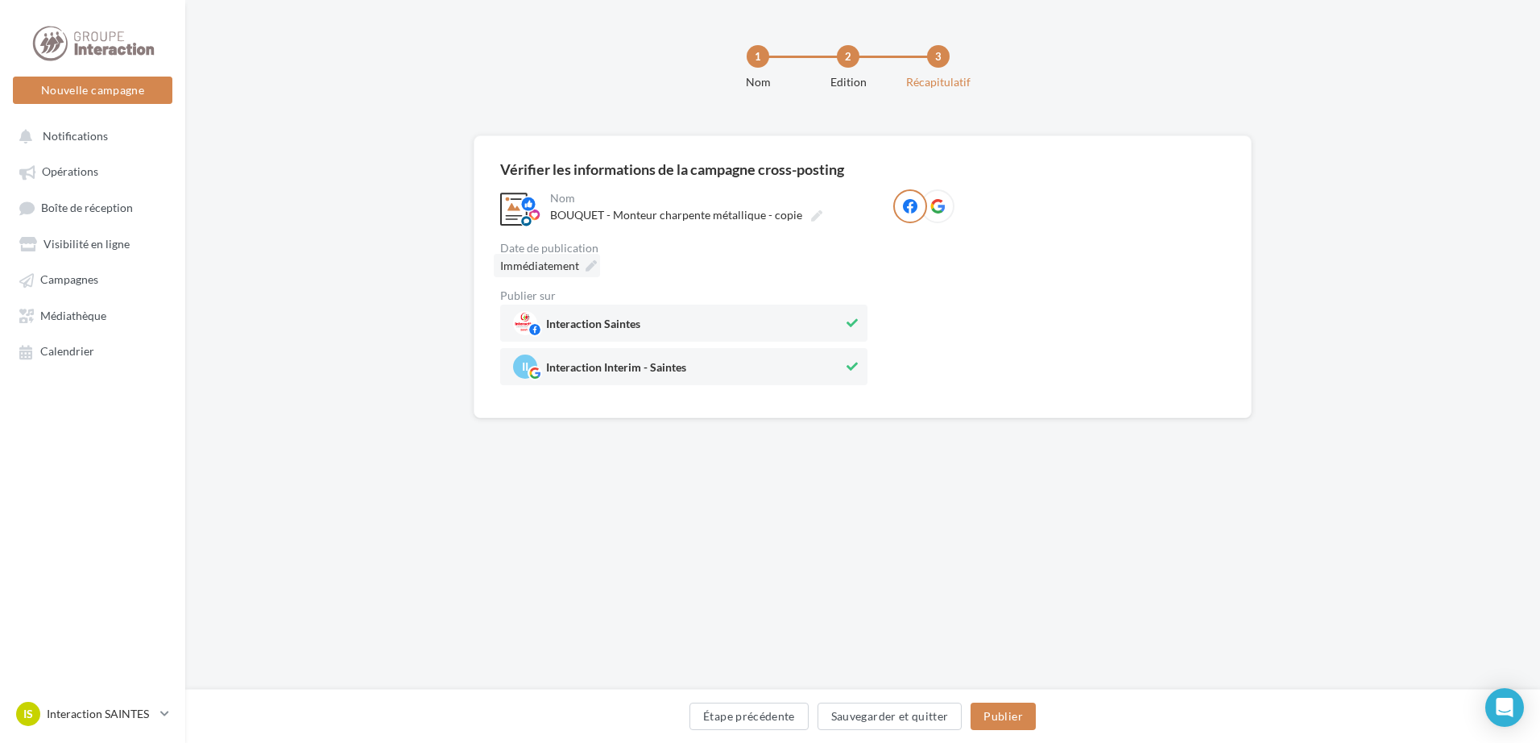
click at [582, 264] on div "Immédiatement" at bounding box center [547, 265] width 106 height 23
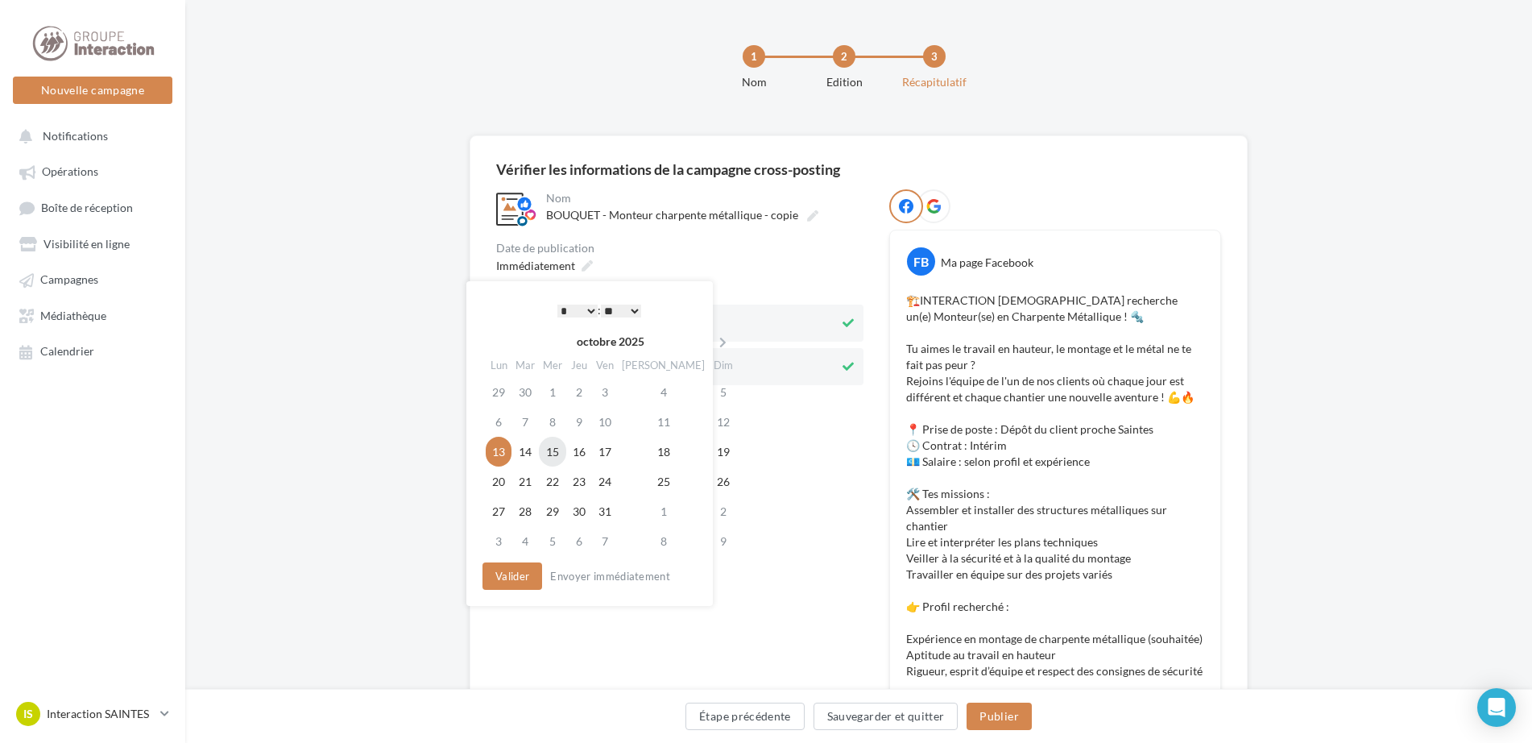
click at [559, 449] on td "15" at bounding box center [552, 452] width 27 height 30
click at [586, 309] on select "* * * * * * * * * * ** ** ** ** ** ** ** ** ** ** ** ** ** **" at bounding box center [573, 311] width 40 height 13
click at [510, 570] on button "Valider" at bounding box center [509, 575] width 60 height 27
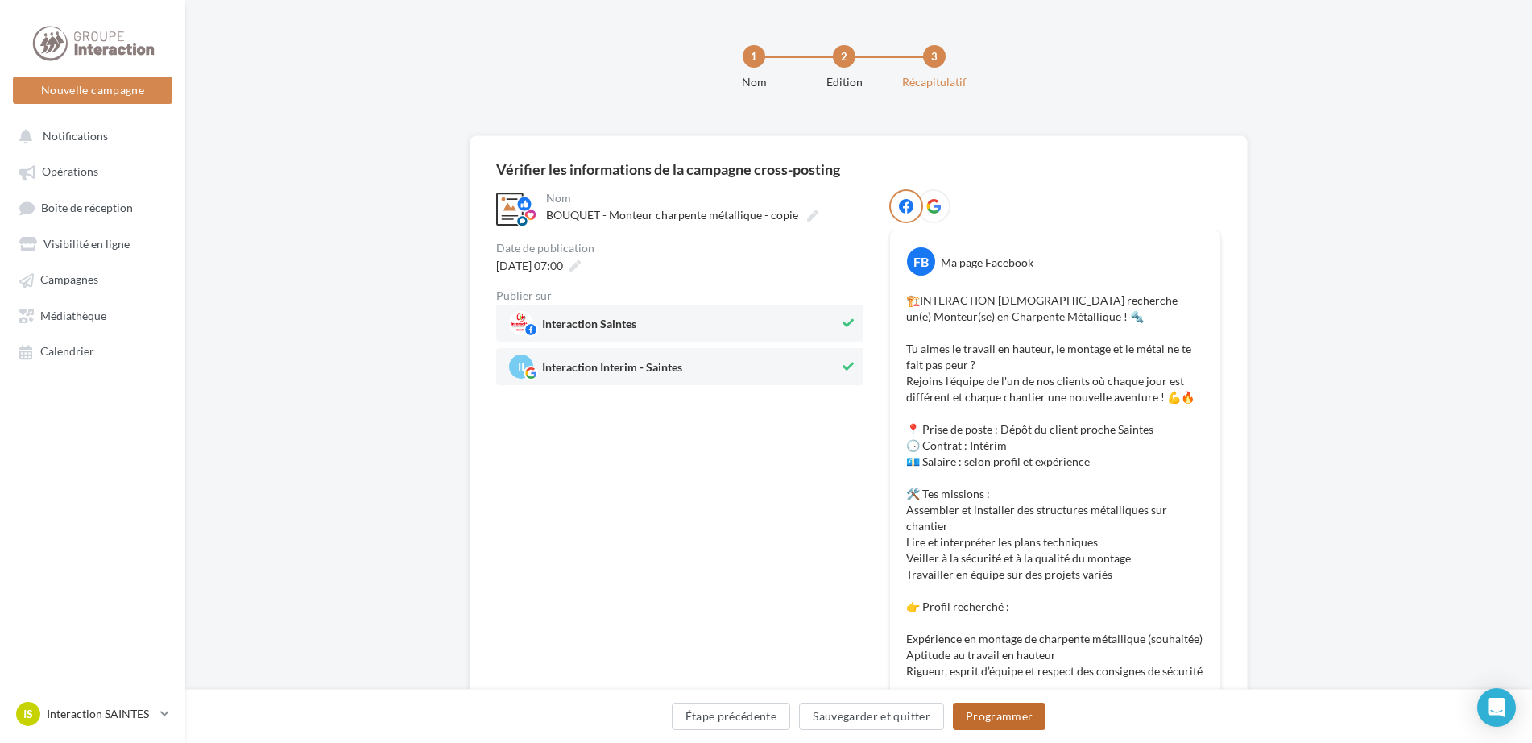
click at [983, 712] on button "Programmer" at bounding box center [999, 715] width 93 height 27
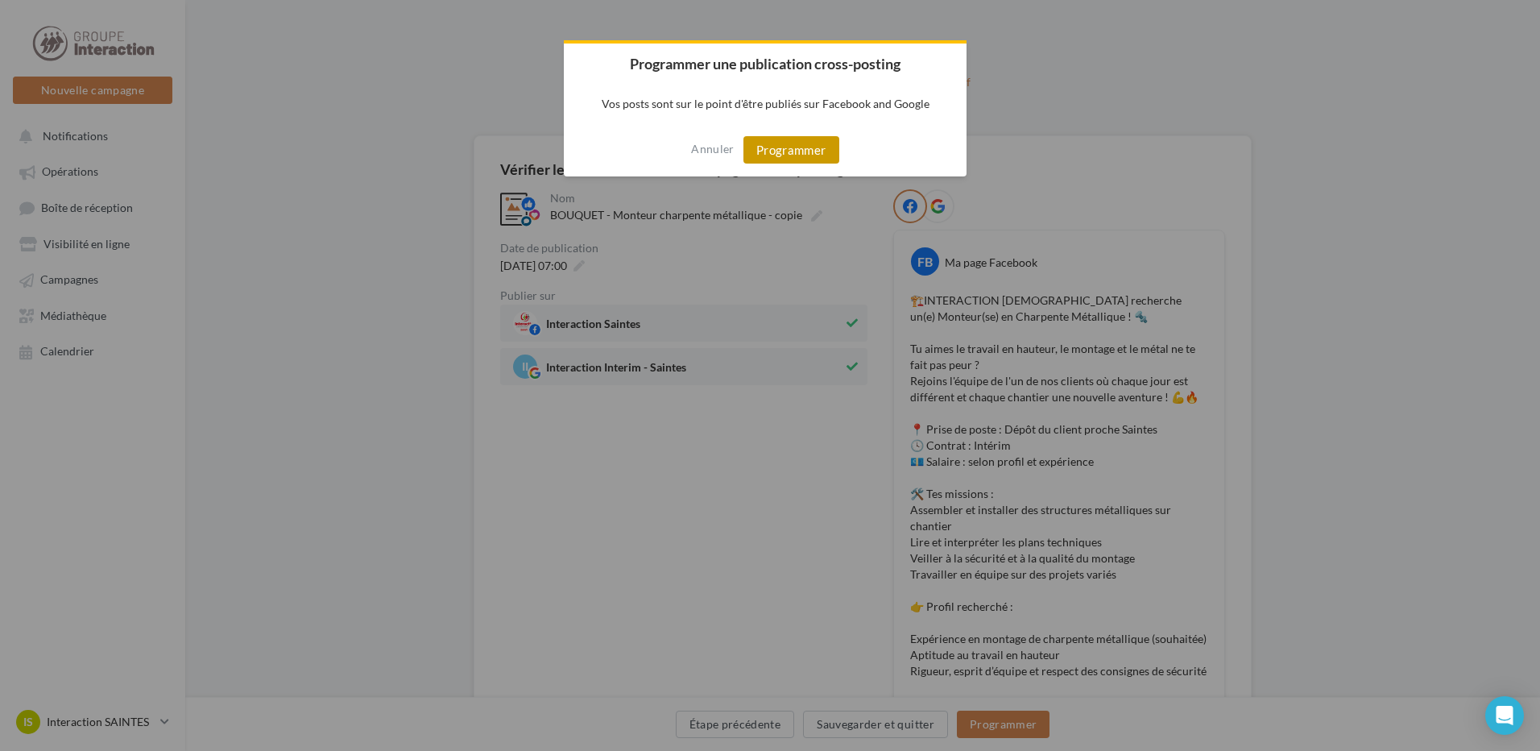
click at [806, 140] on button "Programmer" at bounding box center [792, 149] width 96 height 27
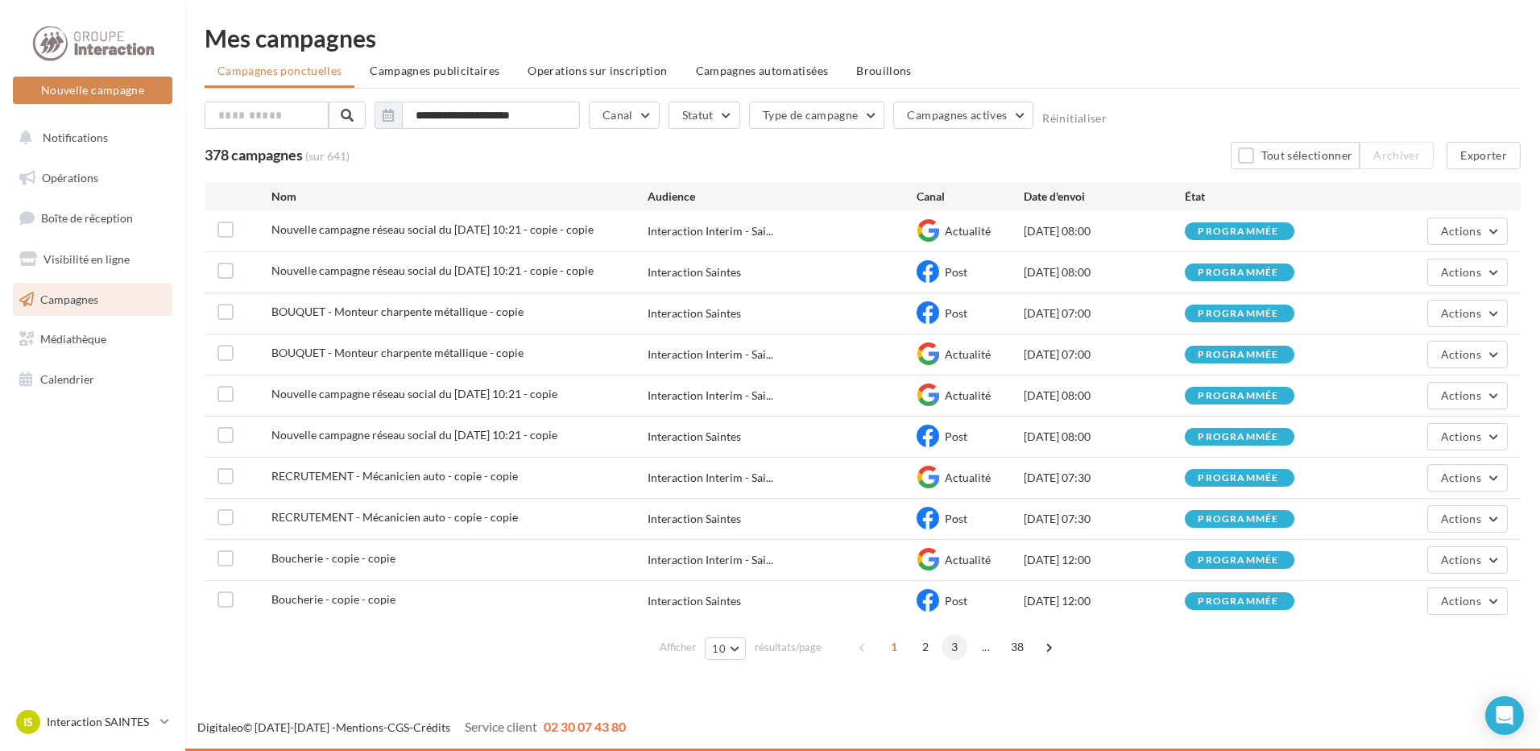
click at [964, 646] on span "3" at bounding box center [955, 647] width 26 height 26
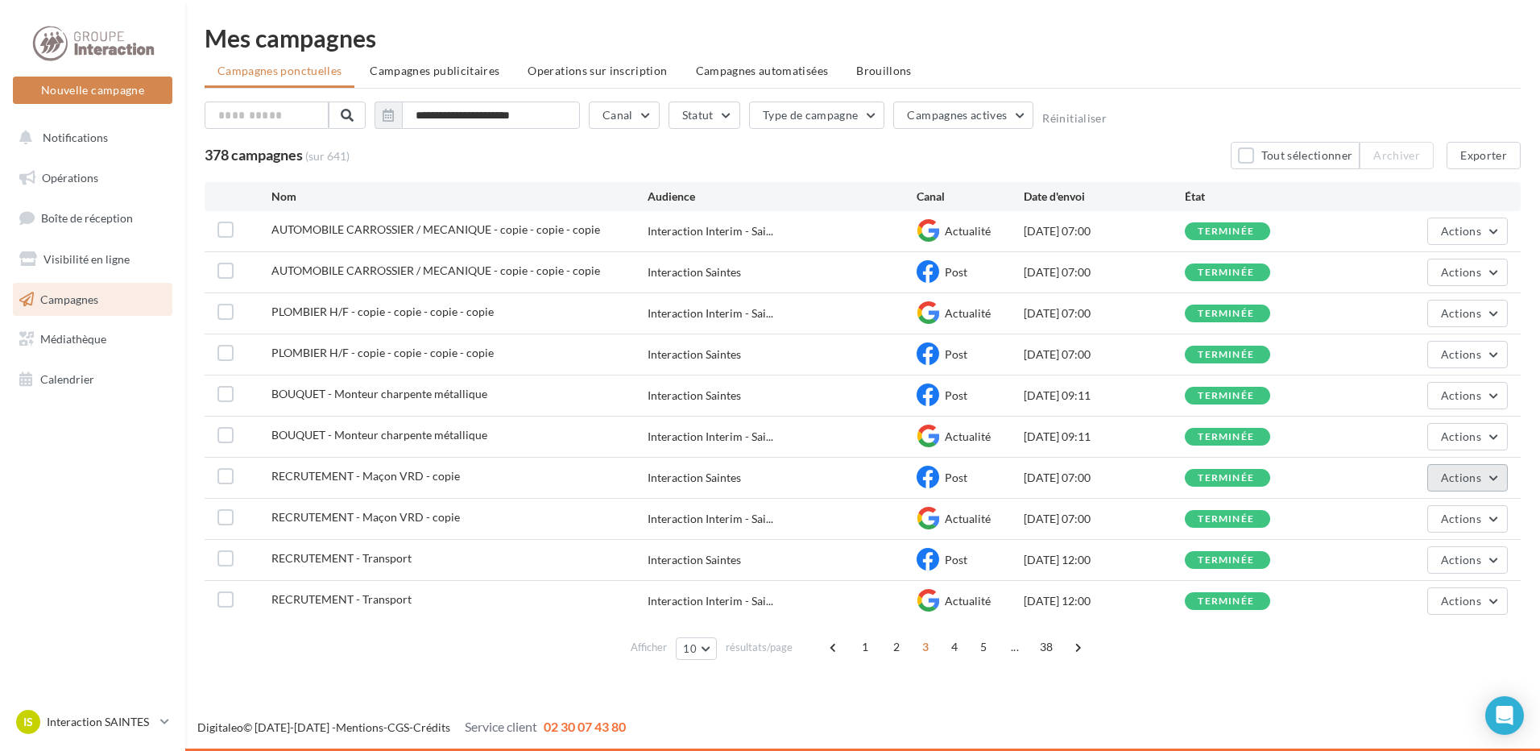
click at [1464, 472] on span "Actions" at bounding box center [1461, 477] width 40 height 14
click at [1432, 592] on button "Dupliquer" at bounding box center [1427, 599] width 161 height 42
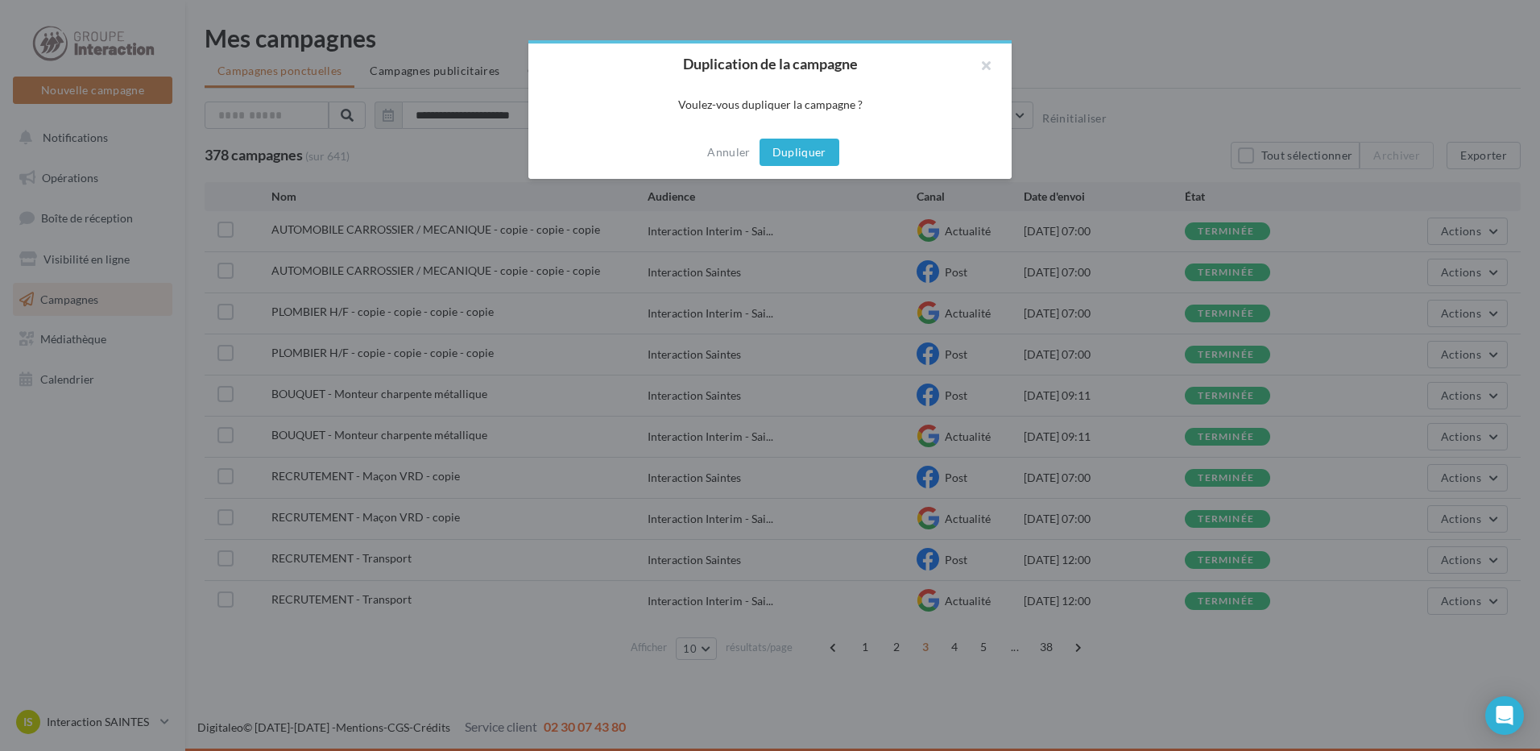
click at [791, 156] on button "Dupliquer" at bounding box center [800, 152] width 80 height 27
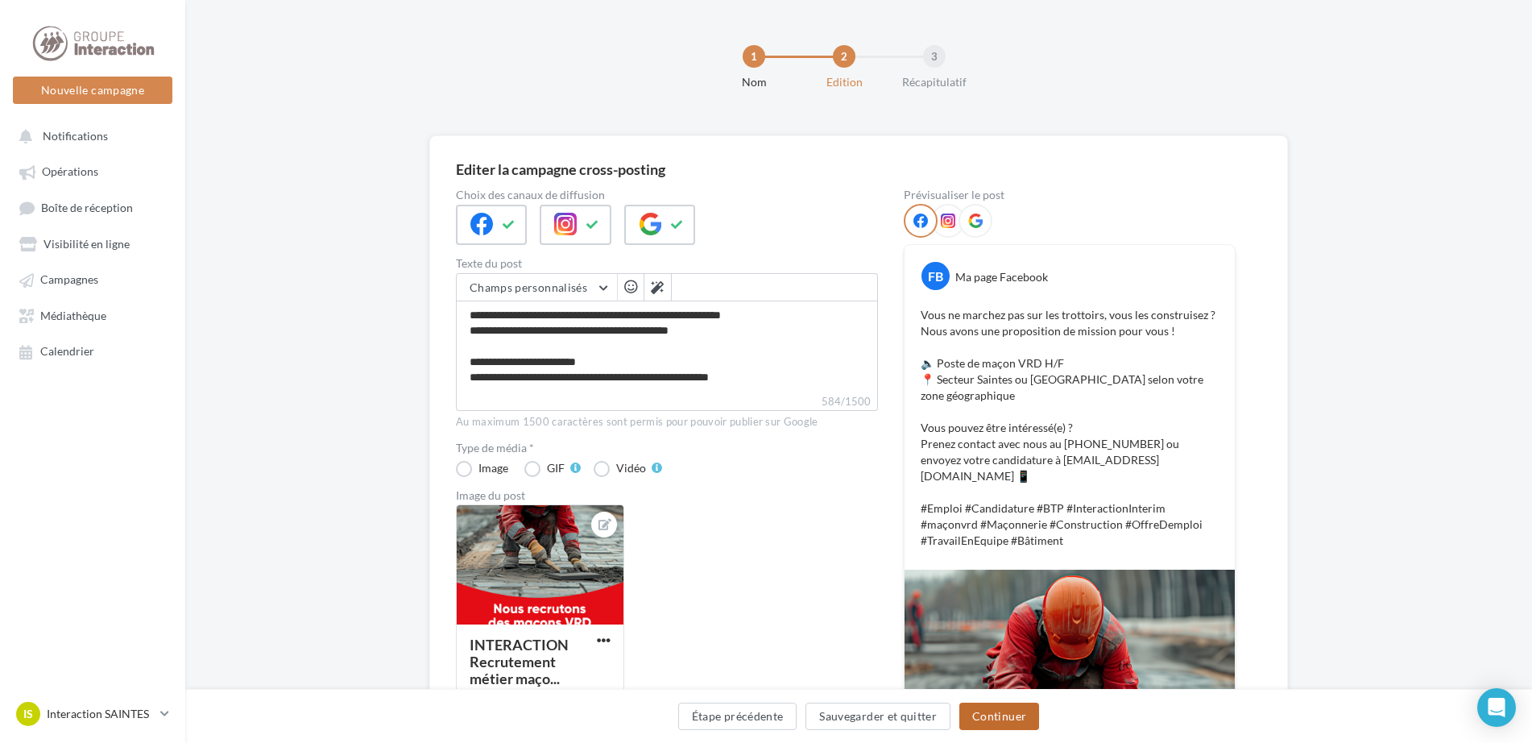
click at [1002, 711] on button "Continuer" at bounding box center [999, 715] width 80 height 27
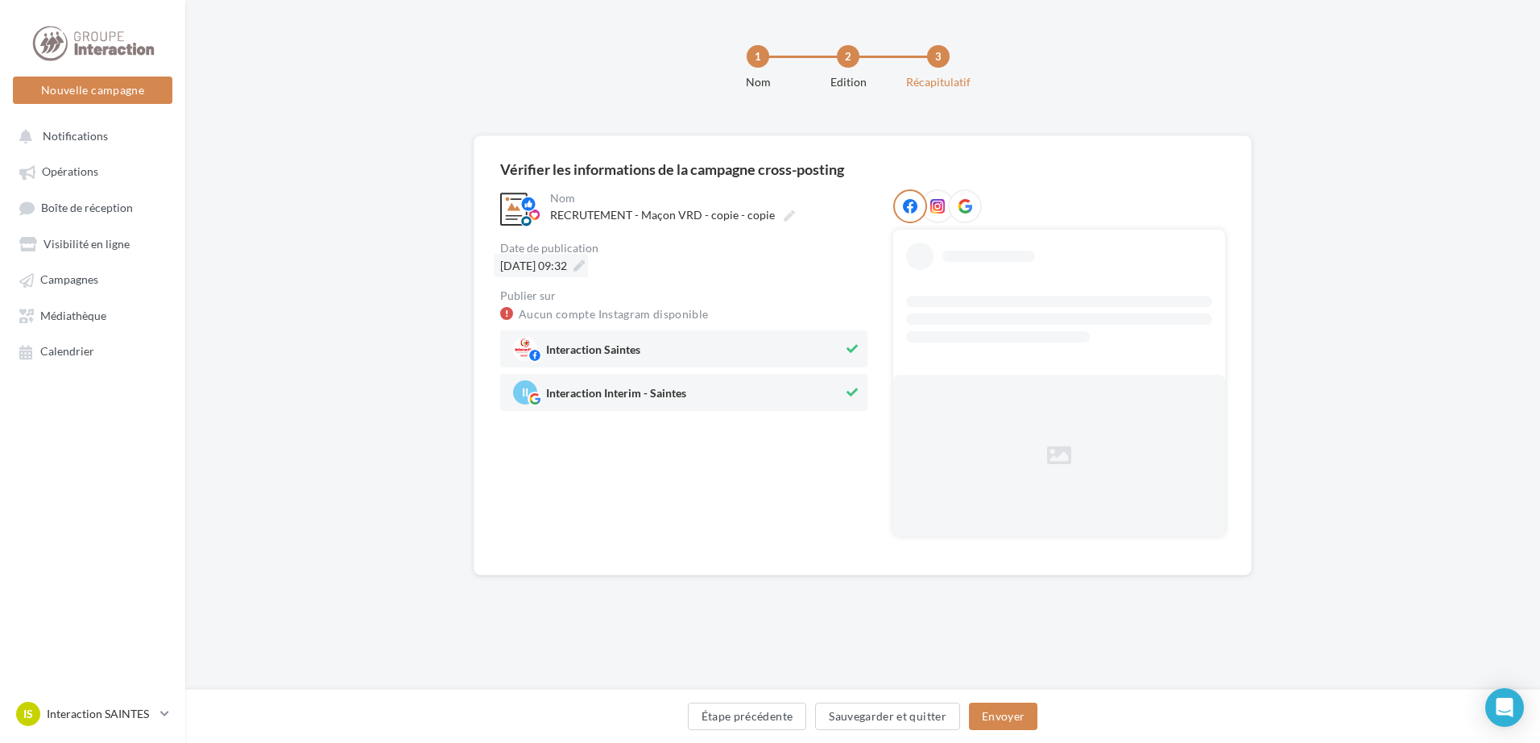
click at [585, 267] on icon at bounding box center [579, 265] width 11 height 11
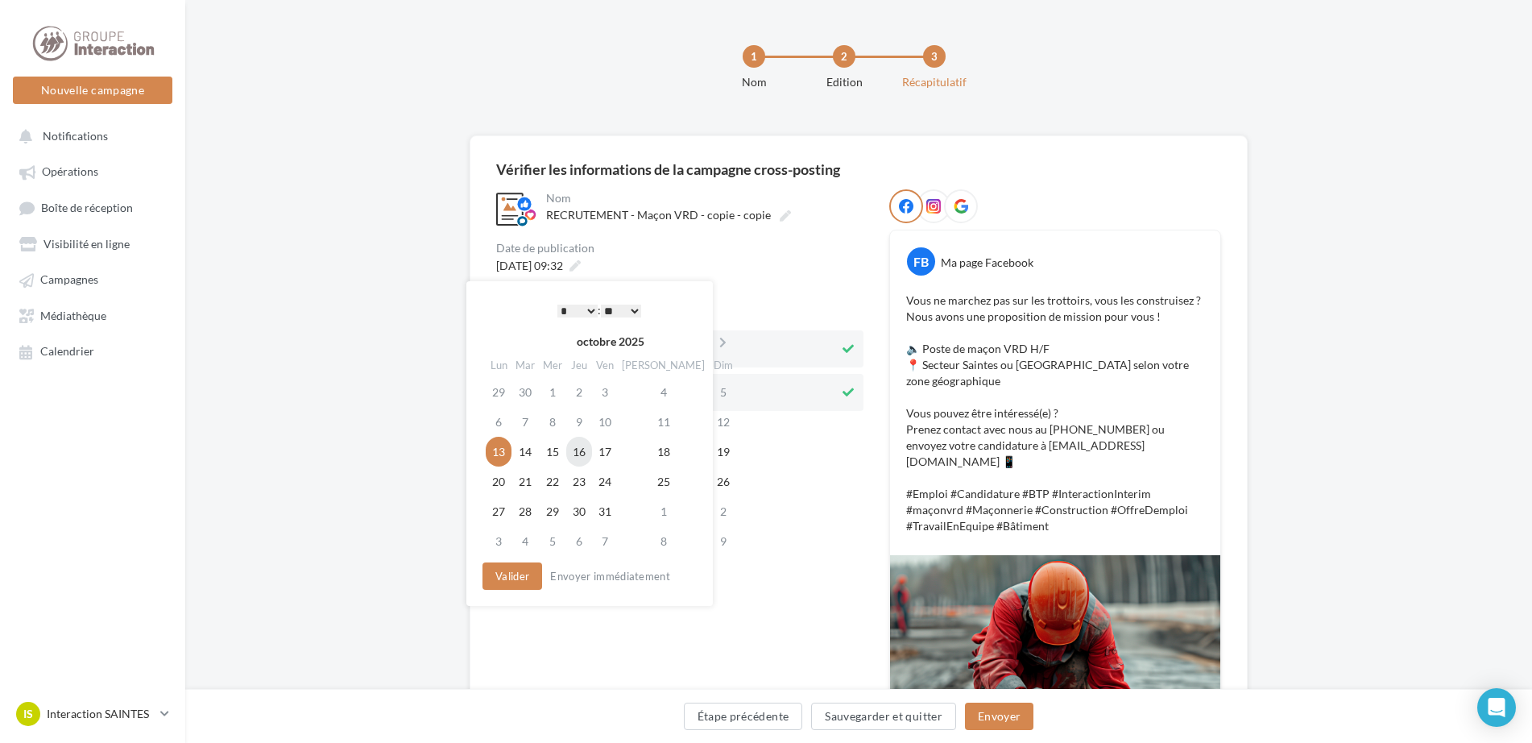
click at [586, 454] on td "16" at bounding box center [579, 452] width 26 height 30
click at [588, 305] on select "* * * * * * * * * * ** ** ** ** ** ** ** ** ** ** ** ** ** **" at bounding box center [573, 311] width 40 height 13
click at [512, 574] on button "Valider" at bounding box center [509, 575] width 60 height 27
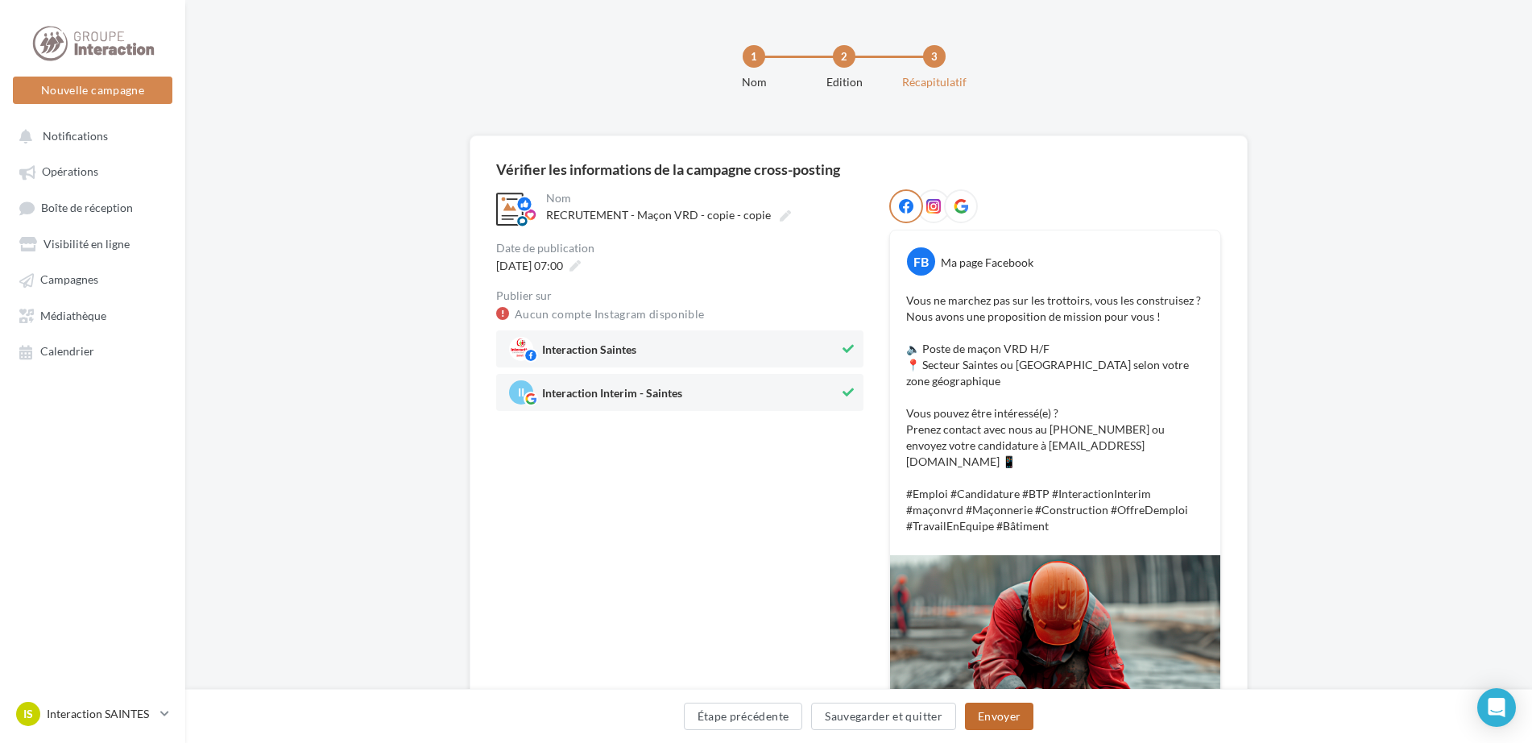
click at [996, 713] on button "Envoyer" at bounding box center [999, 715] width 68 height 27
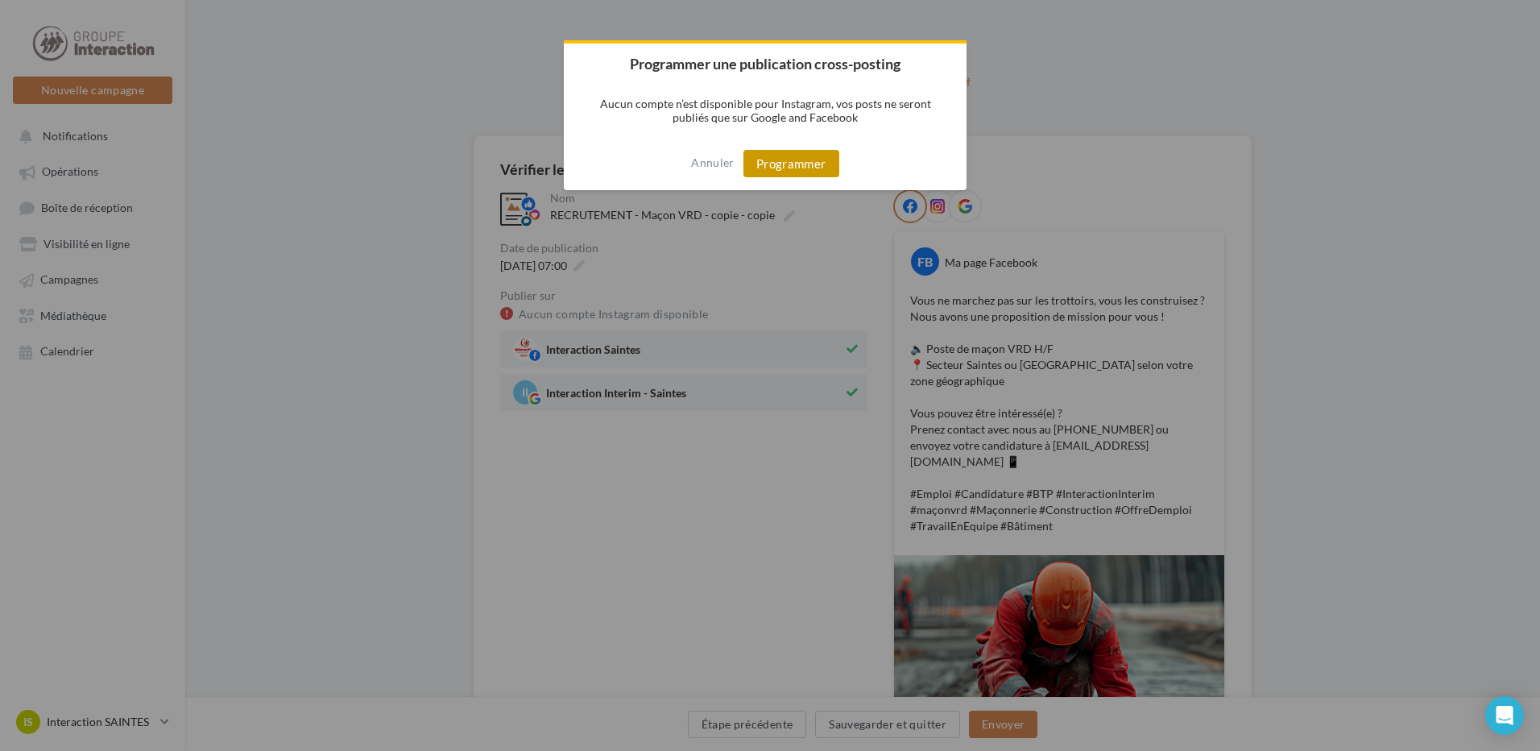
click at [812, 166] on button "Programmer" at bounding box center [792, 163] width 96 height 27
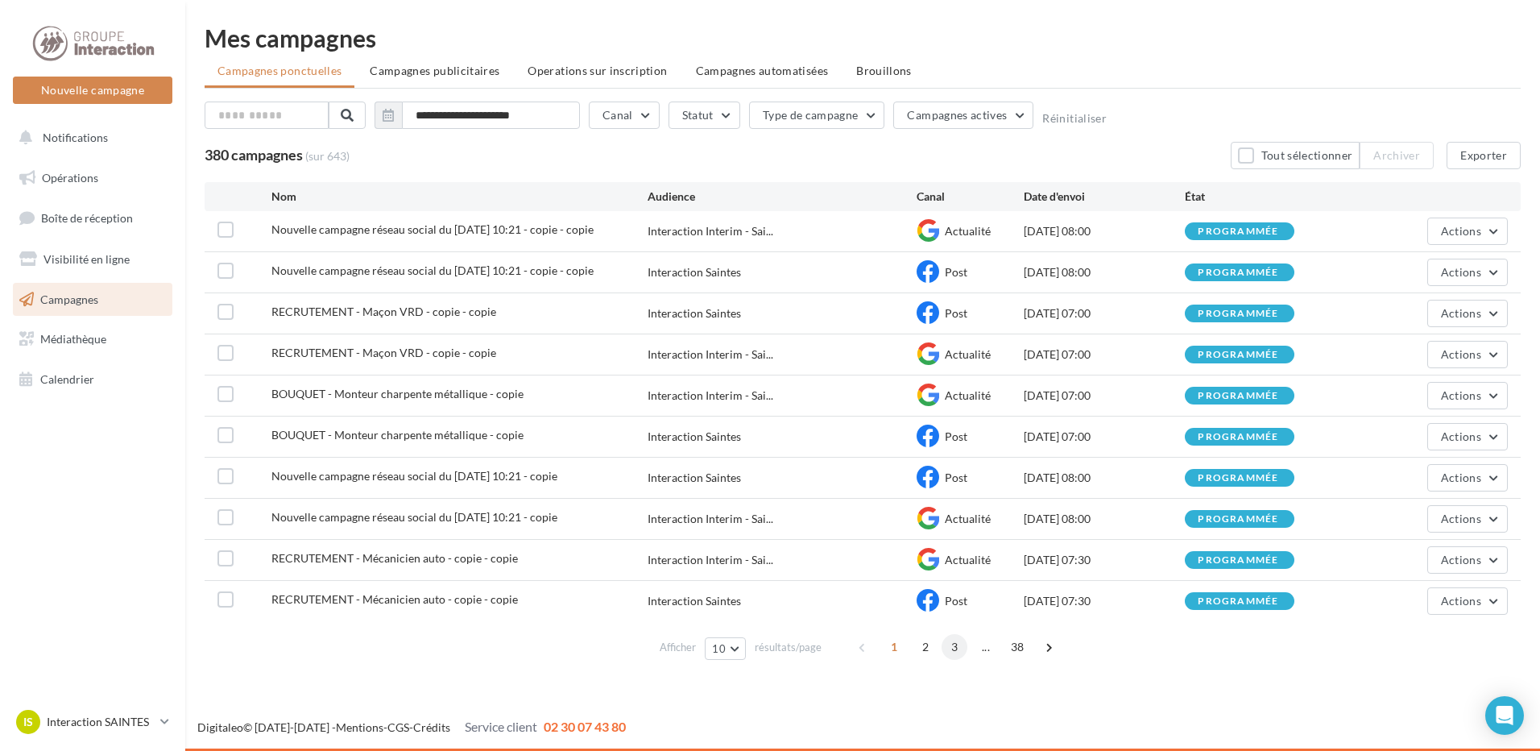
click at [956, 650] on span "3" at bounding box center [955, 647] width 26 height 26
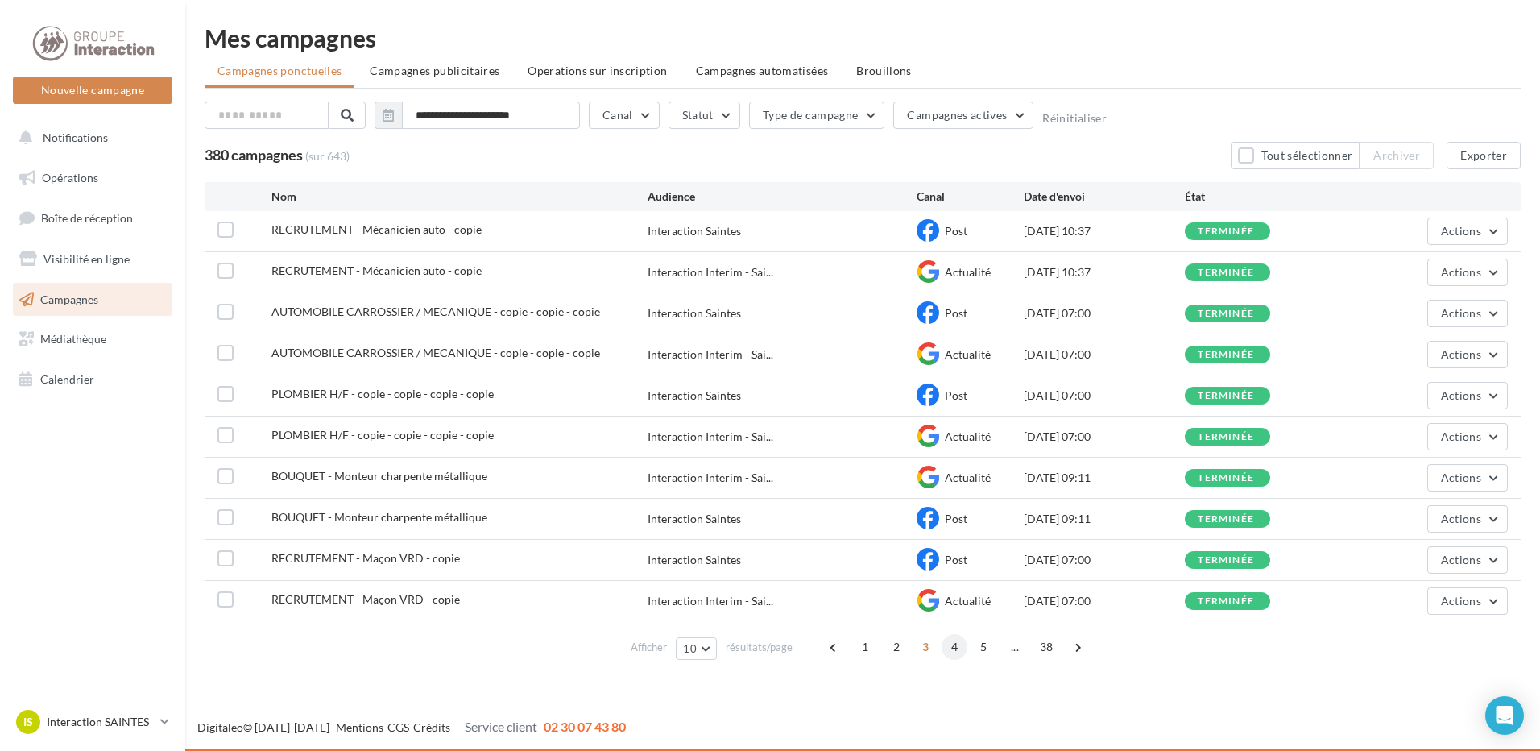
click at [951, 650] on span "4" at bounding box center [955, 647] width 26 height 26
